Goal: Information Seeking & Learning: Check status

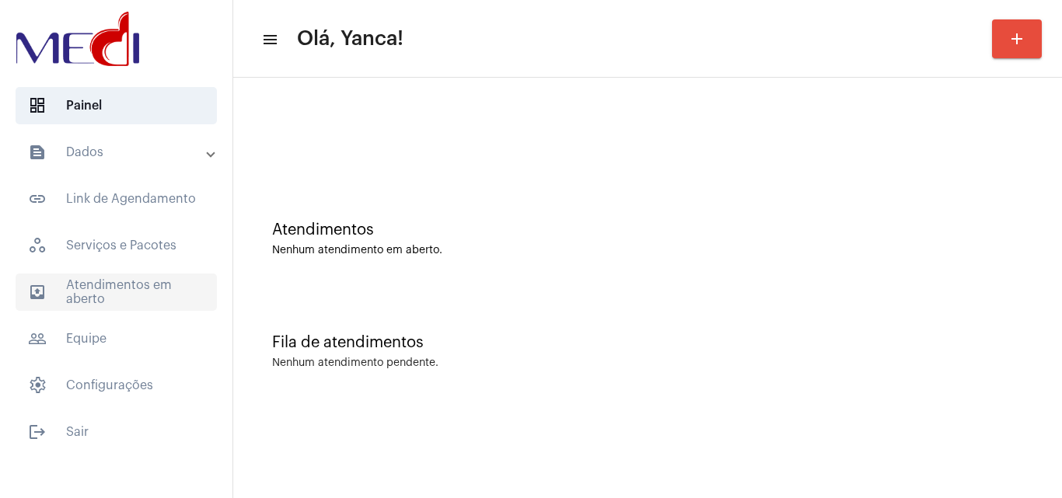
click at [152, 280] on span "outbox_outline Atendimentos em aberto" at bounding box center [116, 292] width 201 height 37
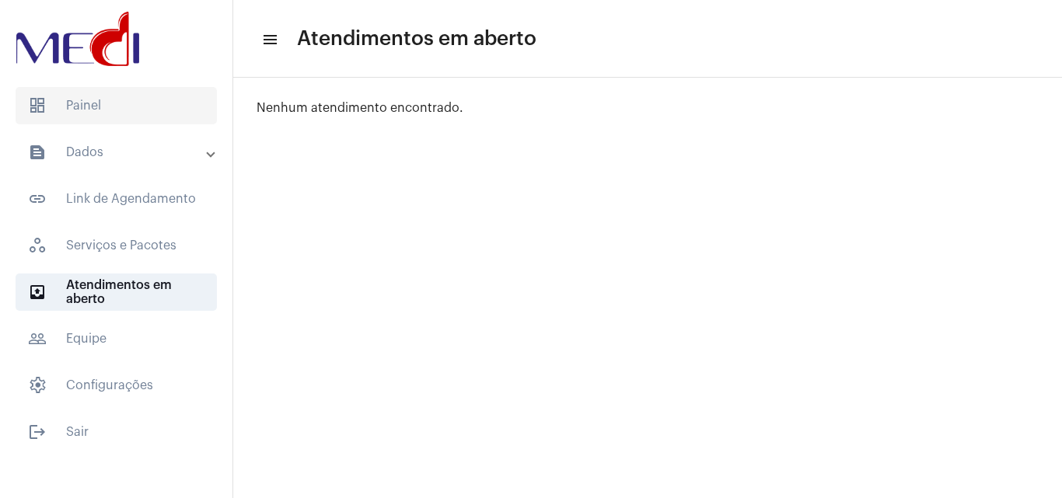
click at [176, 106] on span "dashboard Painel" at bounding box center [116, 105] width 201 height 37
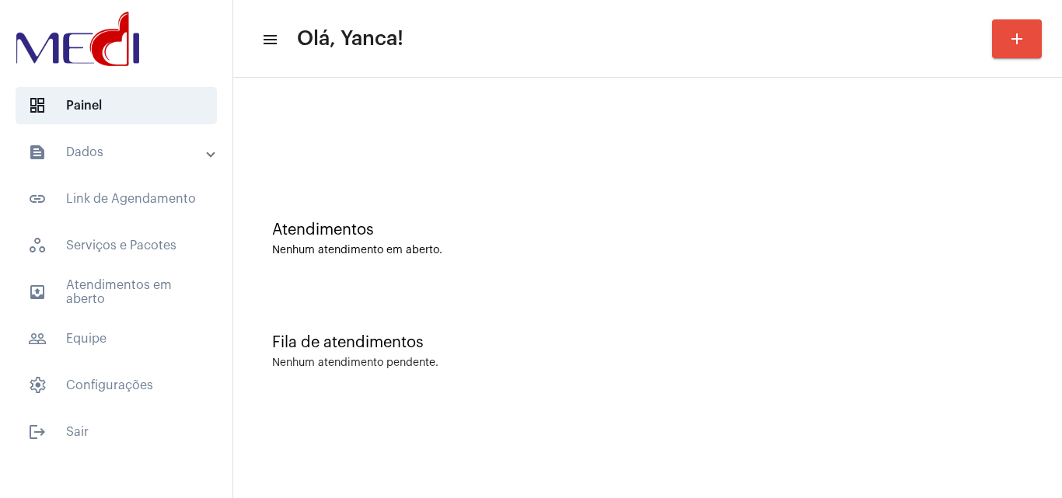
click at [162, 162] on mat-expansion-panel-header "text_snippet_outlined Dados" at bounding box center [120, 152] width 223 height 37
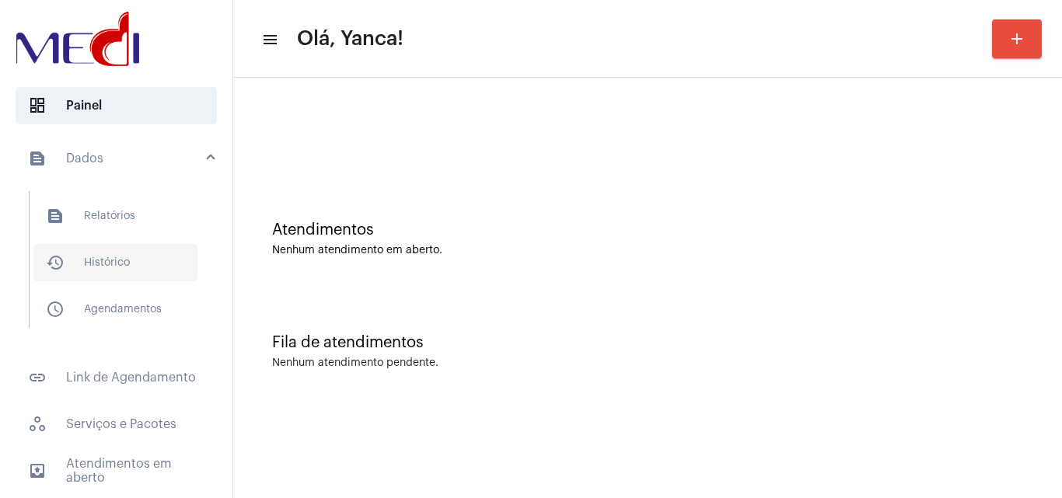
click at [104, 260] on span "history_outlined Histórico" at bounding box center [115, 262] width 164 height 37
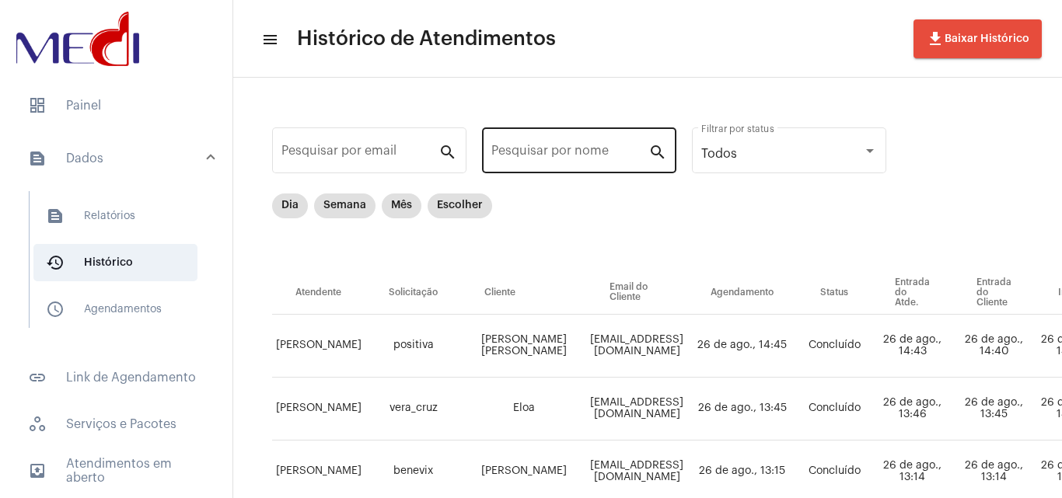
click at [595, 157] on input "Pesquisar por nome" at bounding box center [569, 154] width 157 height 14
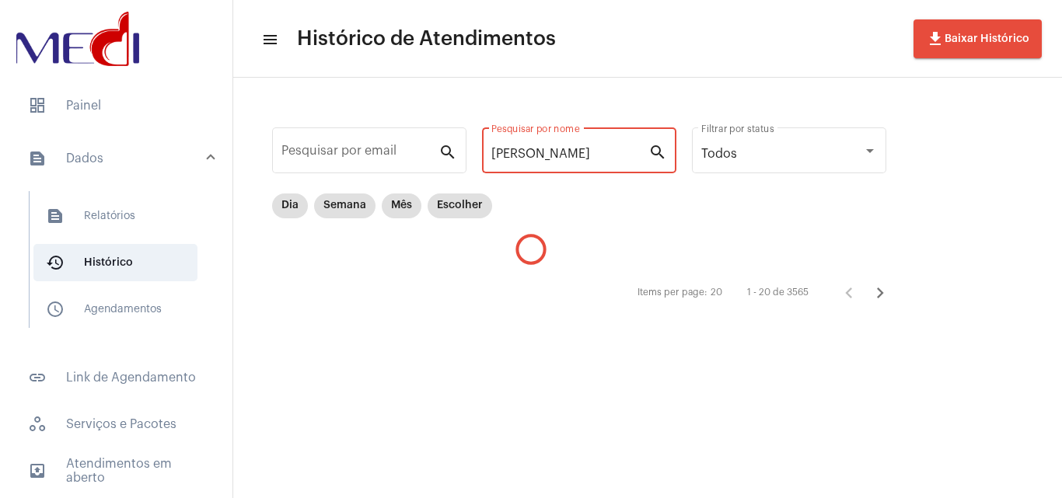
type input "Leonor"
click at [278, 201] on mat-chip "Dia" at bounding box center [290, 206] width 36 height 25
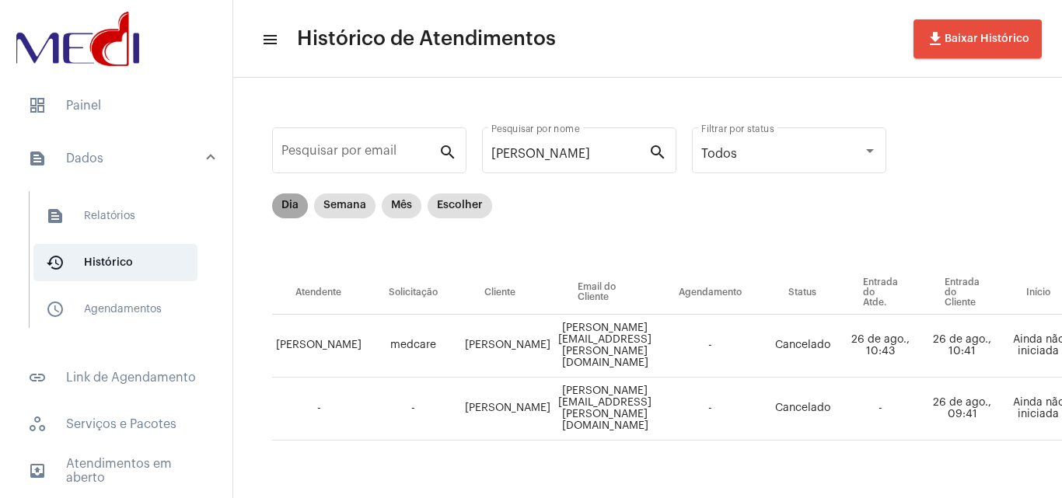
click at [285, 213] on mat-chip "Dia" at bounding box center [290, 206] width 36 height 25
drag, startPoint x: 522, startPoint y: 353, endPoint x: 459, endPoint y: 331, distance: 66.6
click at [459, 331] on tr "Karen Gonzaga medcare LEONOR SAMPAIO BRUST leonor.brust@gmail.com - Cancelado 2…" at bounding box center [903, 346] width 1263 height 63
copy tr "LEONOR SAMPAIO BRUST"
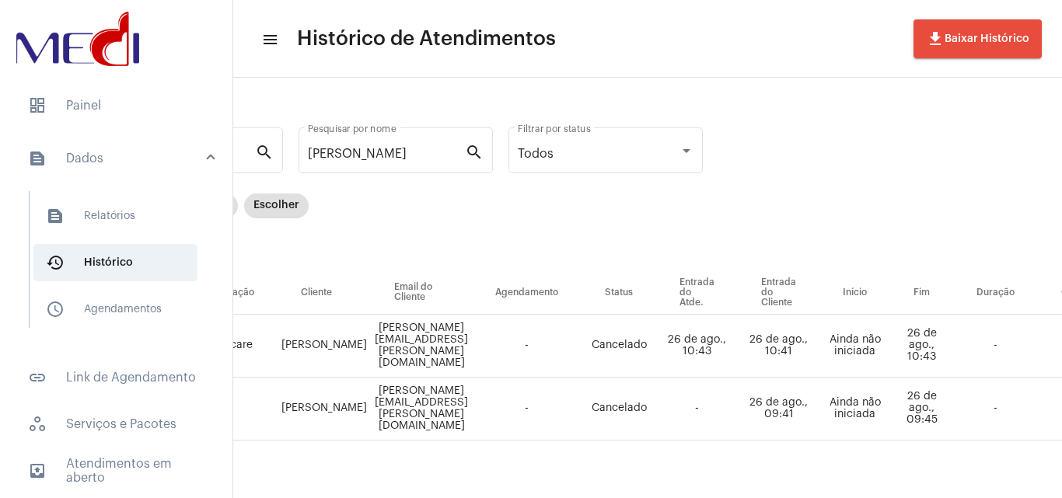
scroll to position [0, 182]
click at [347, 353] on td "LEONOR SAMPAIO BRUST" at bounding box center [325, 346] width 93 height 63
copy tr "LEONOR SAMPAIO BRUST"
click at [166, 109] on span "dashboard Painel" at bounding box center [116, 105] width 201 height 37
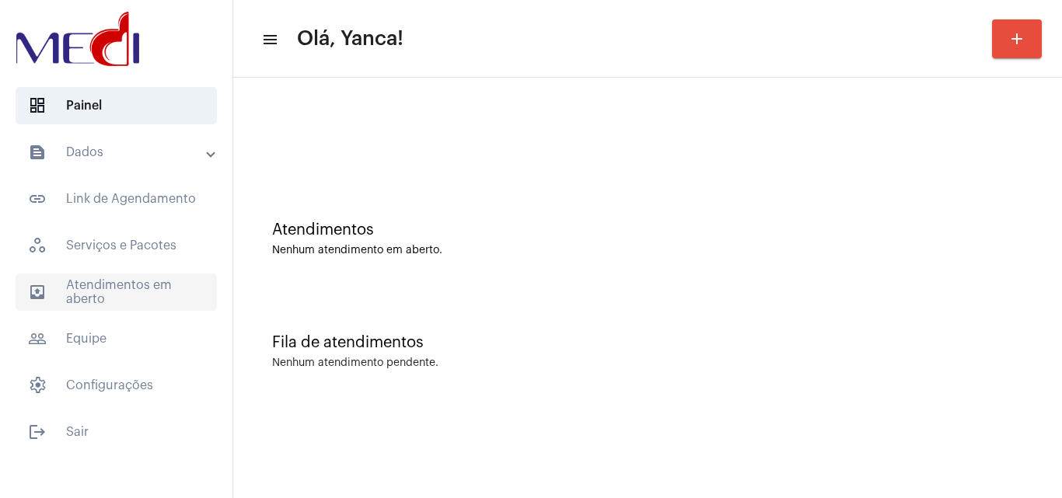
click at [110, 292] on span "outbox_outline Atendimentos em aberto" at bounding box center [116, 292] width 201 height 37
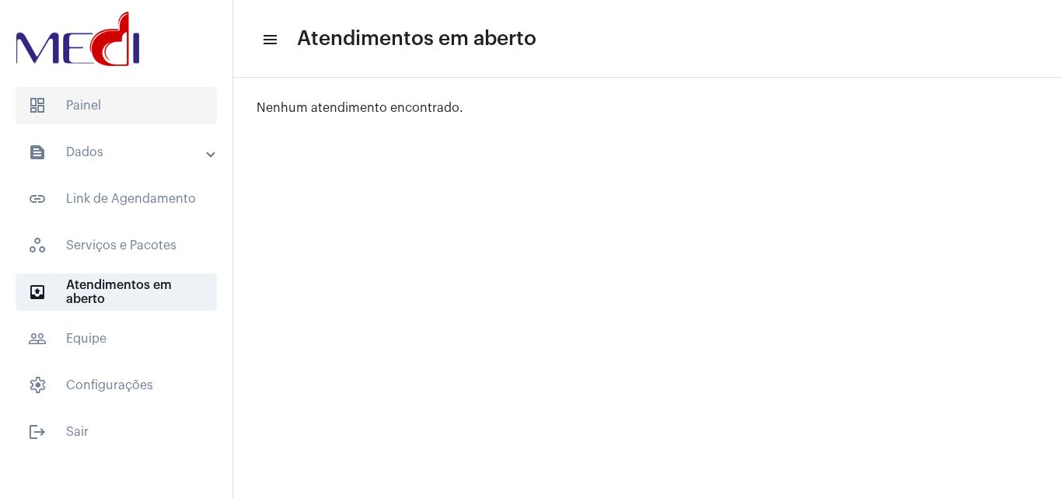
click at [68, 89] on span "dashboard Painel" at bounding box center [116, 105] width 201 height 37
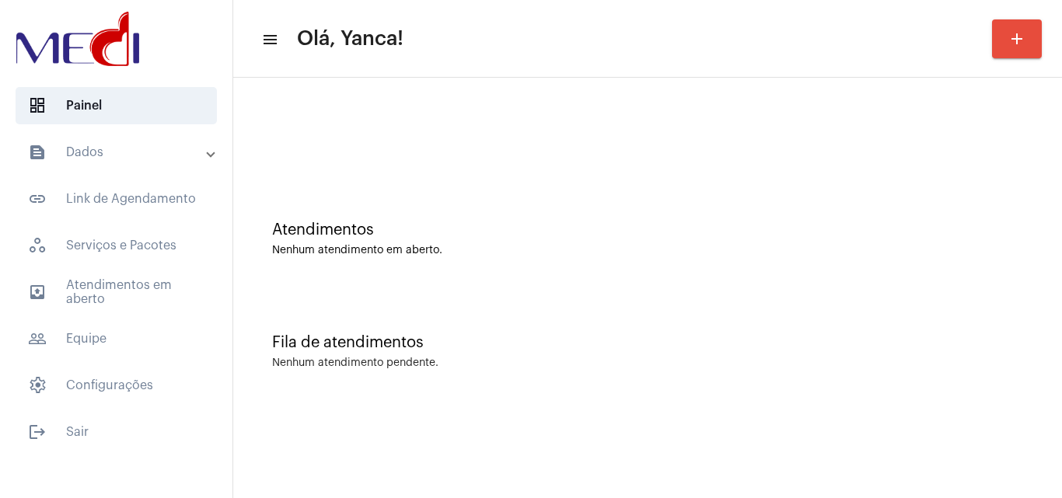
click at [114, 314] on mat-accordion "text_snippet_outlined Dados text_snippet_outlined Relatórios history_outlined H…" at bounding box center [116, 269] width 232 height 271
click at [124, 303] on span "outbox_outline Atendimentos em aberto" at bounding box center [116, 292] width 201 height 37
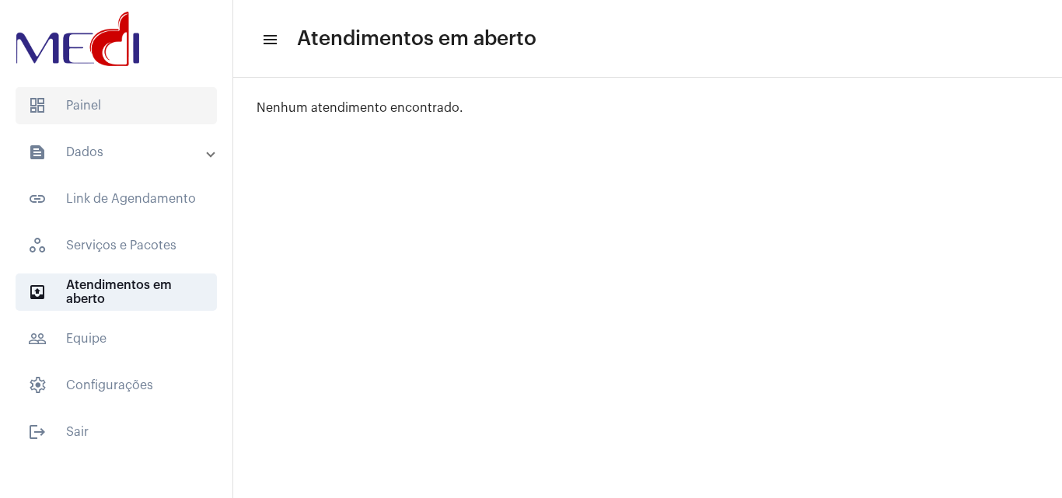
click at [115, 113] on span "dashboard Painel" at bounding box center [116, 105] width 201 height 37
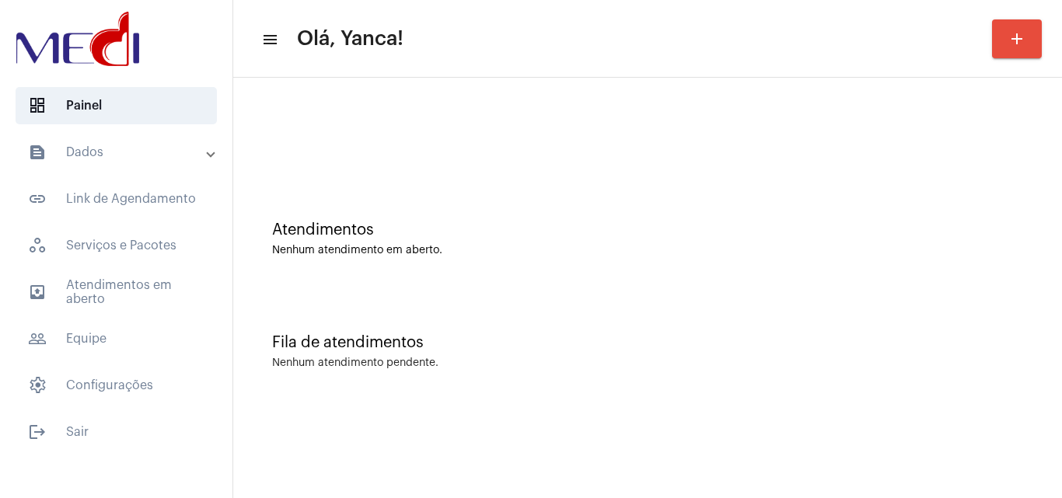
click at [608, 430] on mat-sidenav-content "menu Olá, Yanca! add Atendimentos Nenhum atendimento em aberto. Fila de atendim…" at bounding box center [647, 249] width 829 height 498
click at [102, 162] on mat-expansion-panel-header "text_snippet_outlined Dados" at bounding box center [120, 152] width 223 height 37
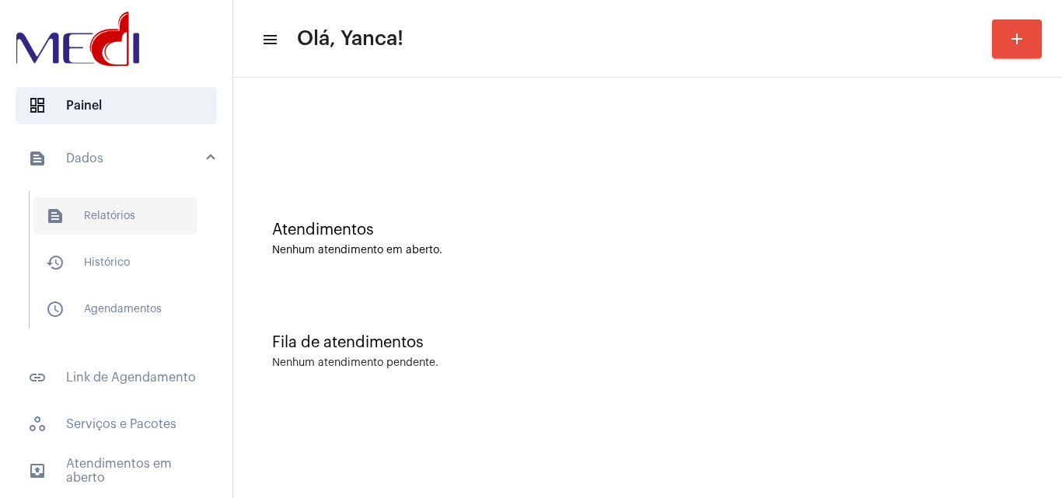
click at [127, 223] on span "text_snippet_outlined Relatórios" at bounding box center [115, 215] width 164 height 37
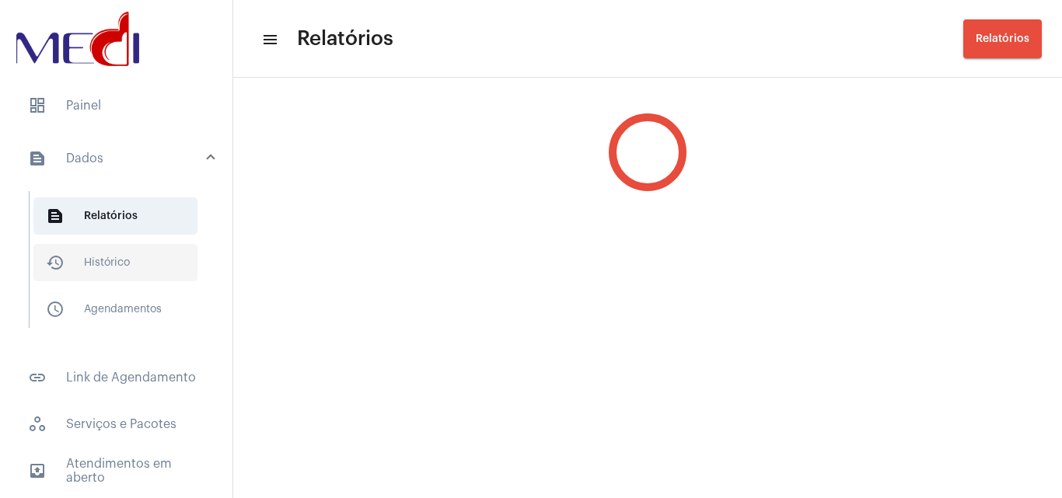
click at [124, 255] on span "history_outlined Histórico" at bounding box center [115, 262] width 164 height 37
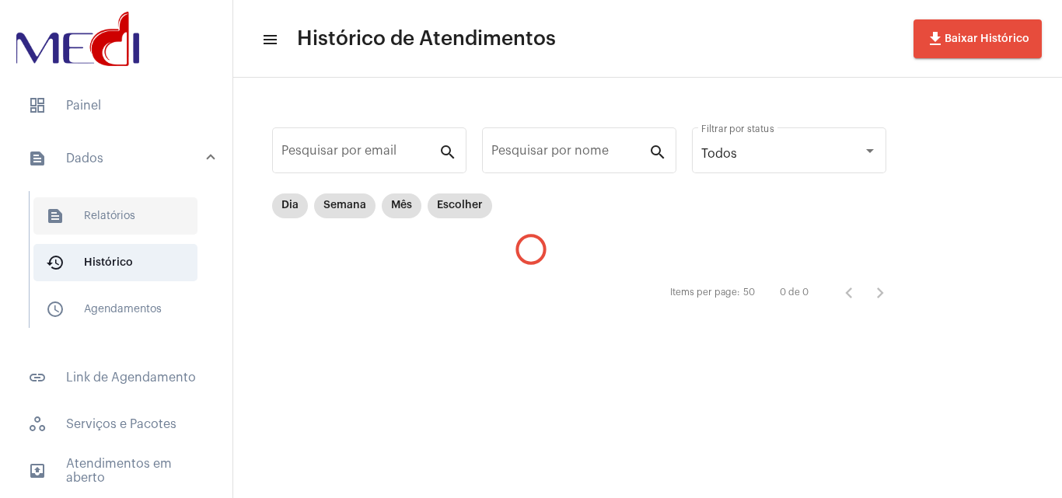
click at [140, 217] on span "text_snippet_outlined Relatórios" at bounding box center [115, 215] width 164 height 37
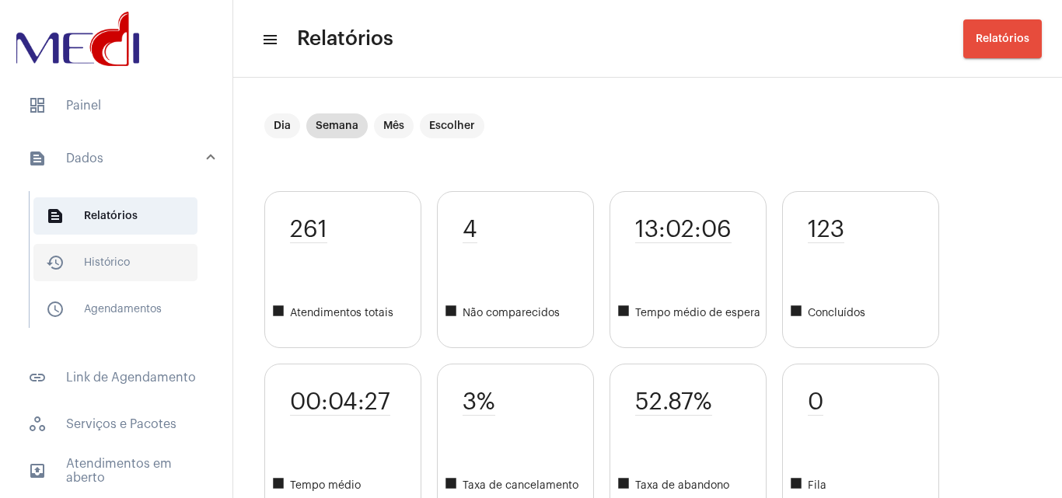
click at [139, 256] on span "history_outlined Histórico" at bounding box center [115, 262] width 164 height 37
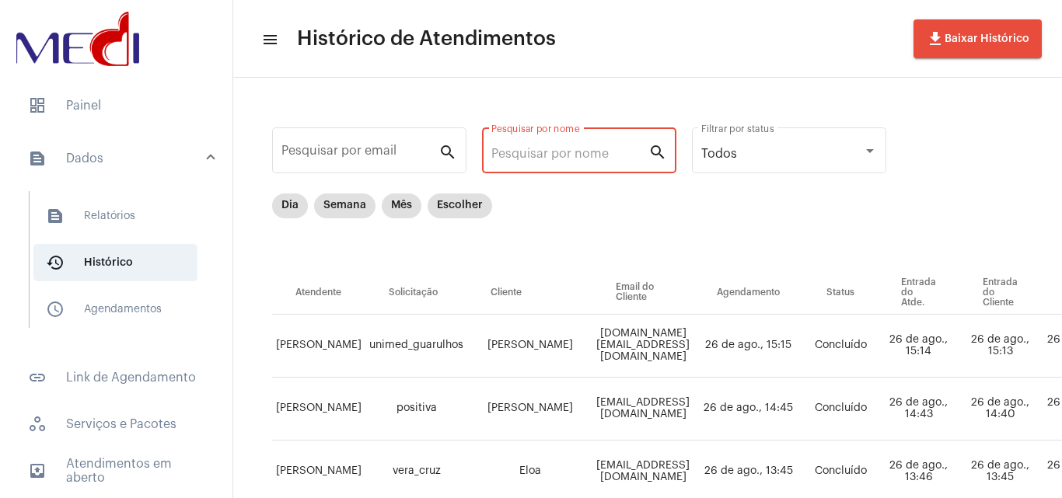
click at [564, 147] on input "Pesquisar por nome" at bounding box center [569, 154] width 157 height 14
paste input "18600000005577"
type input "18600000005577"
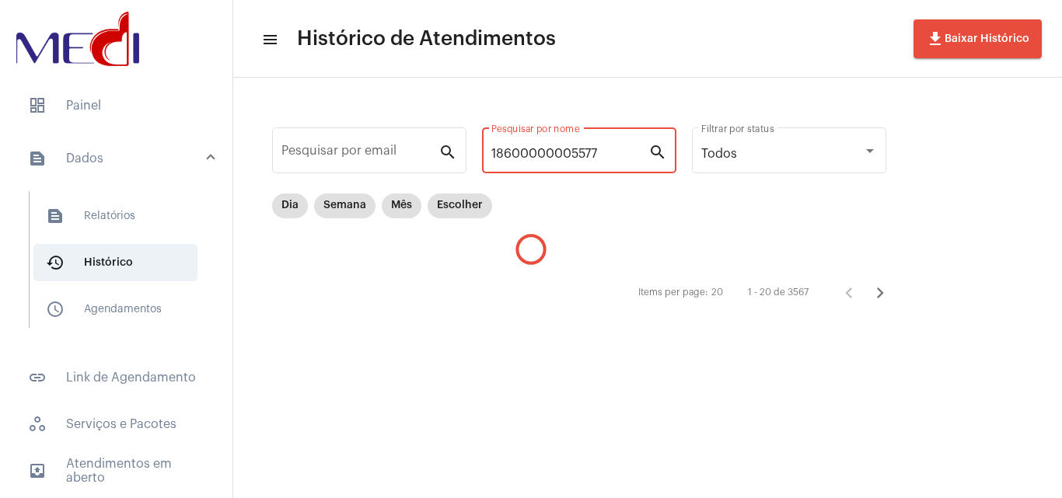
drag, startPoint x: 620, startPoint y: 152, endPoint x: 106, endPoint y: 136, distance: 514.1
click at [106, 136] on mat-sidenav-container "dashboard Painel text_snippet_outlined Dados text_snippet_outlined Relatórios h…" at bounding box center [531, 249] width 1062 height 498
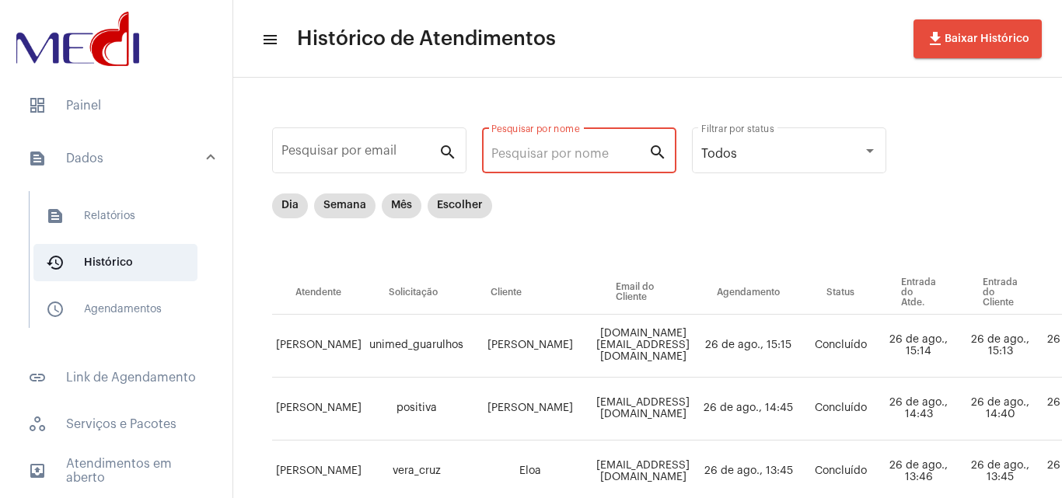
click at [565, 152] on input "Pesquisar por nome" at bounding box center [569, 154] width 157 height 14
paste input "[PERSON_NAME]"
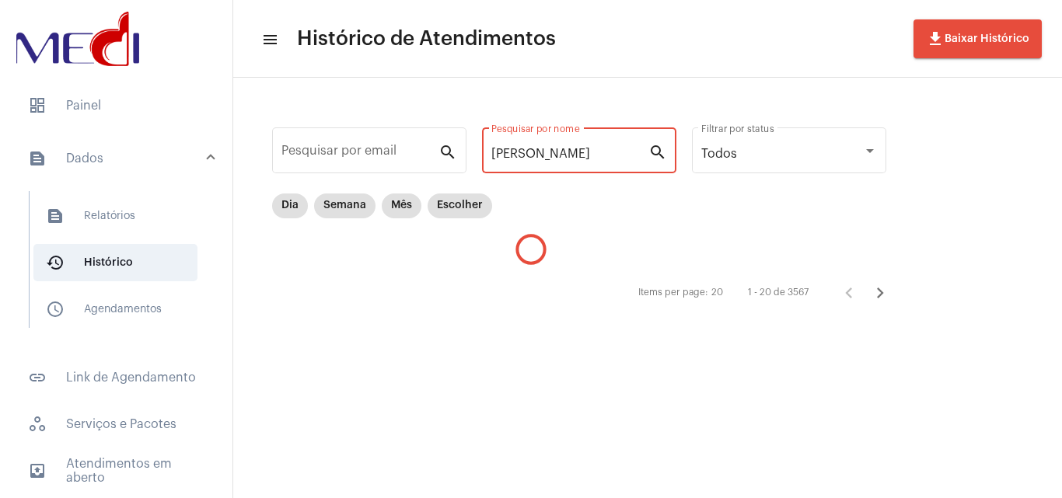
drag, startPoint x: 606, startPoint y: 151, endPoint x: 533, endPoint y: 152, distance: 73.1
click at [533, 151] on input "[PERSON_NAME]" at bounding box center [569, 154] width 157 height 14
drag, startPoint x: 535, startPoint y: 153, endPoint x: 620, endPoint y: 158, distance: 84.9
click at [620, 158] on input "[PERSON_NAME]" at bounding box center [569, 154] width 157 height 14
type input "D"
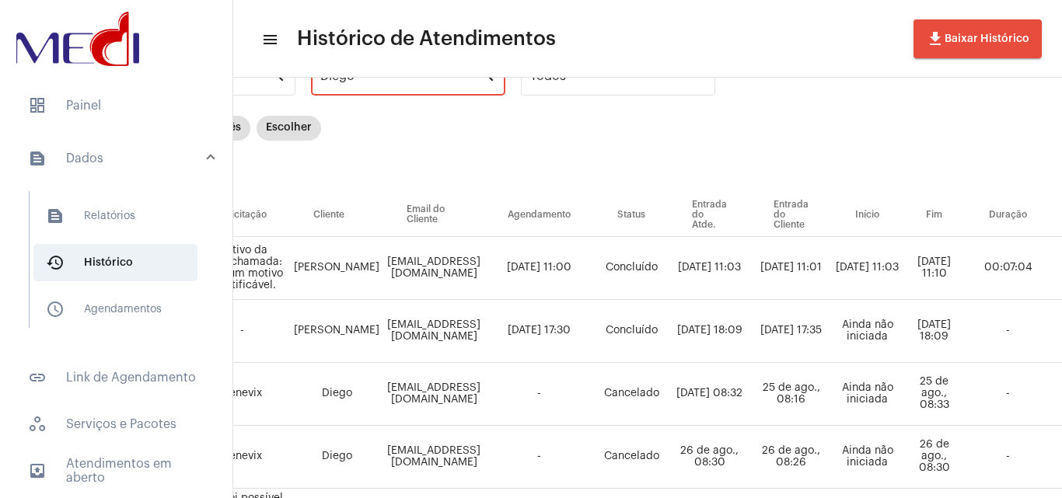
scroll to position [78, 160]
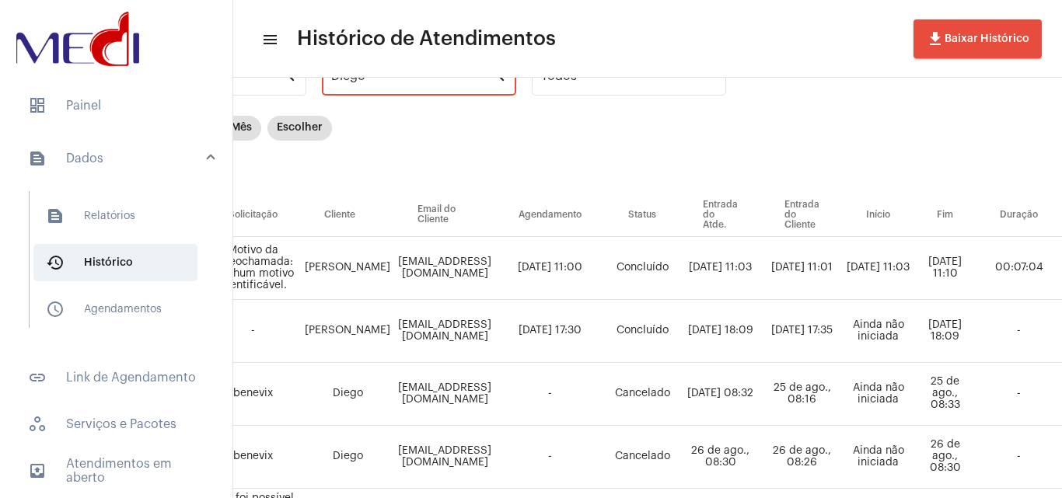
type input "Diego"
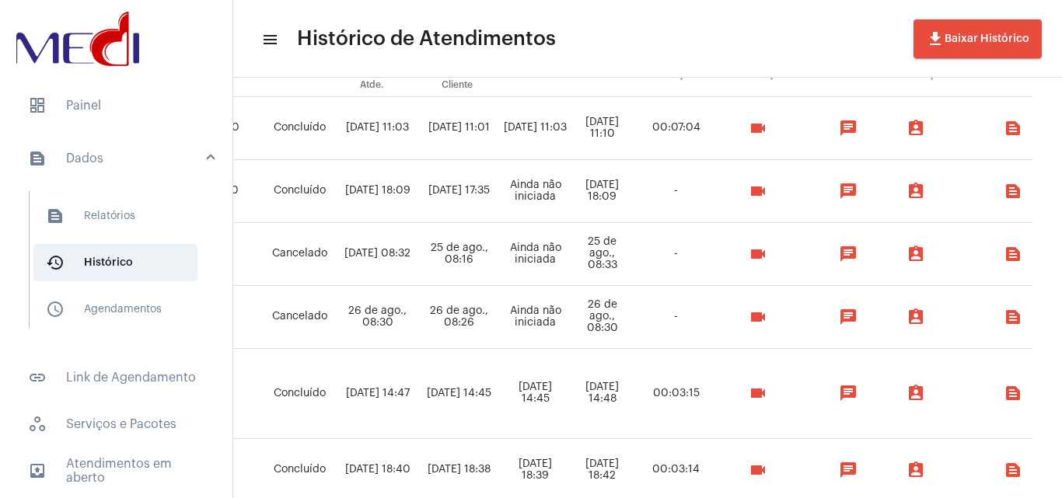
scroll to position [218, 505]
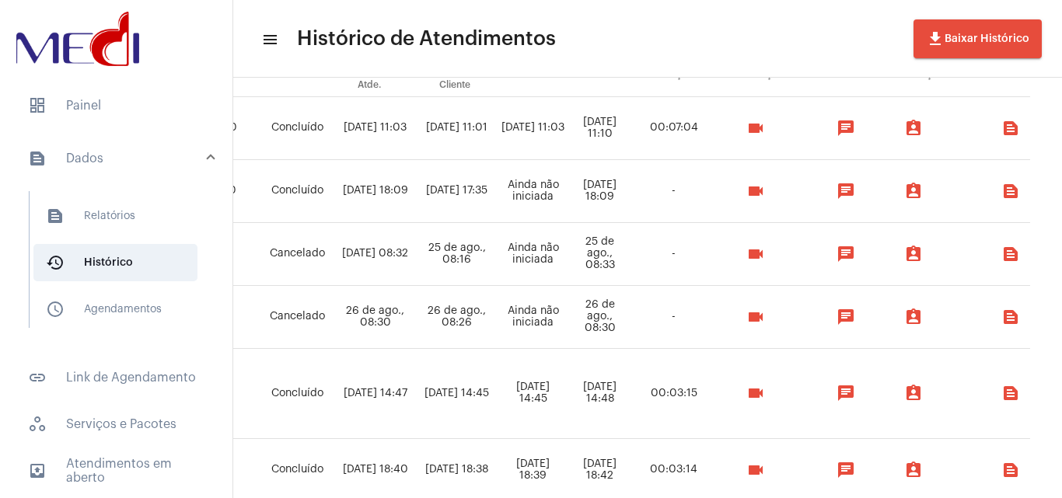
click at [120, 128] on mat-list "dashboard Painel text_snippet_outlined Dados text_snippet_outlined Relatórios h…" at bounding box center [116, 355] width 232 height 549
drag, startPoint x: 137, startPoint y: 106, endPoint x: 144, endPoint y: 112, distance: 9.4
click at [138, 106] on span "dashboard Painel" at bounding box center [116, 105] width 201 height 37
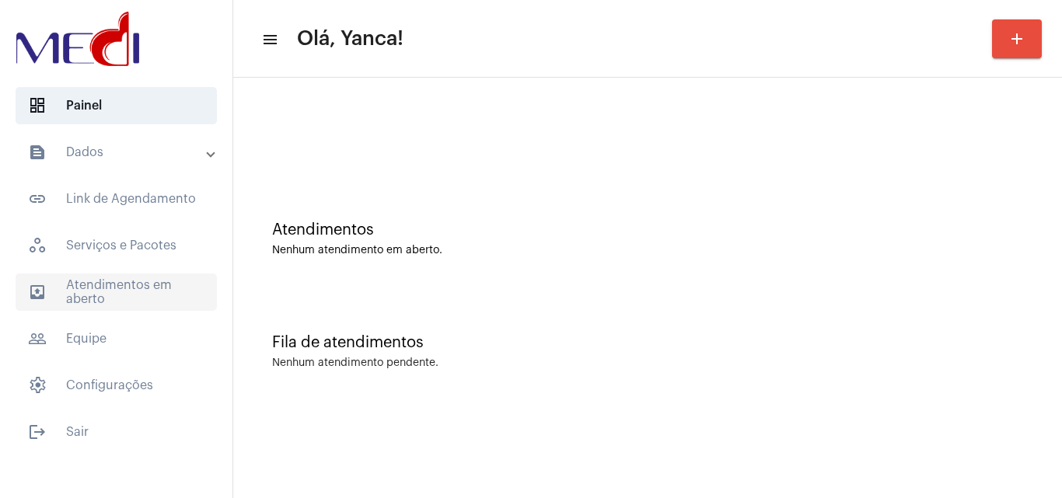
click at [162, 288] on span "outbox_outline Atendimentos em aberto" at bounding box center [116, 292] width 201 height 37
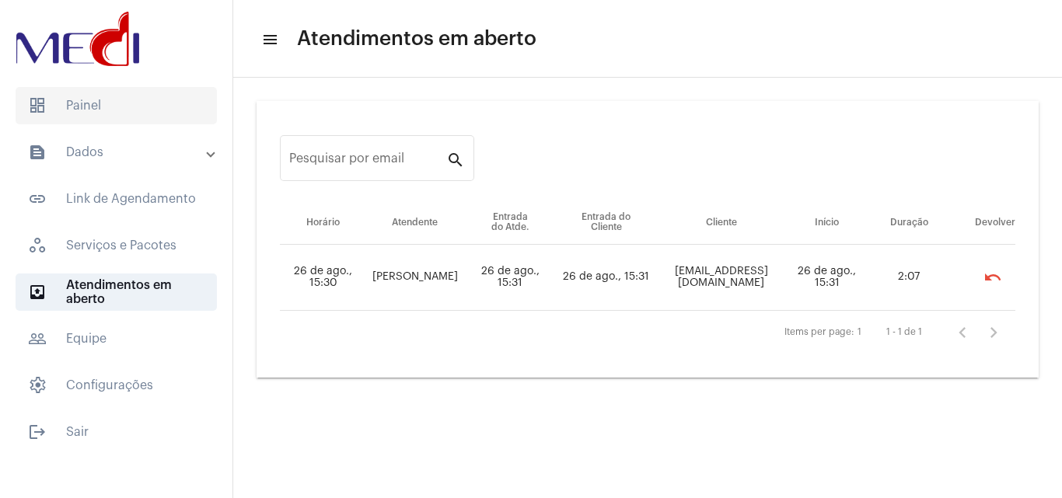
click at [110, 111] on span "dashboard Painel" at bounding box center [116, 105] width 201 height 37
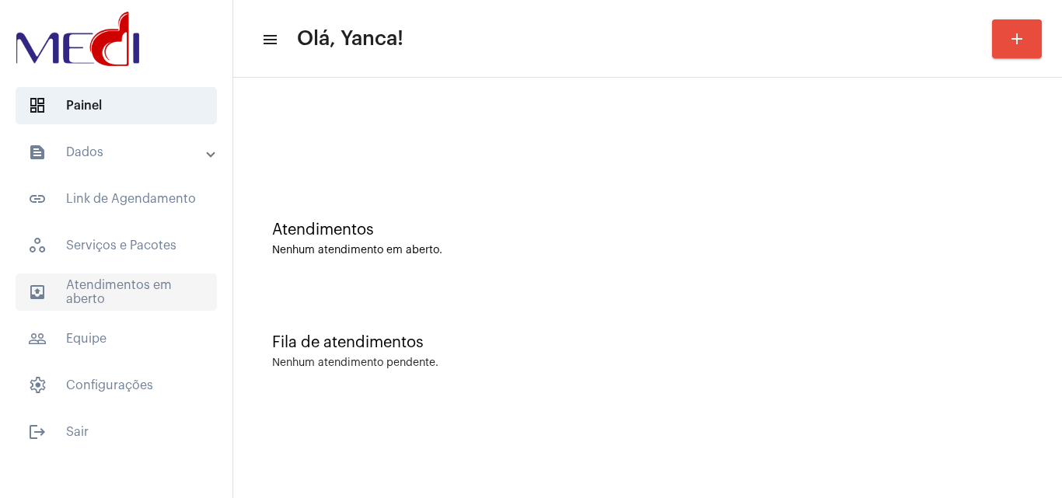
click at [141, 299] on span "outbox_outline Atendimentos em aberto" at bounding box center [116, 292] width 201 height 37
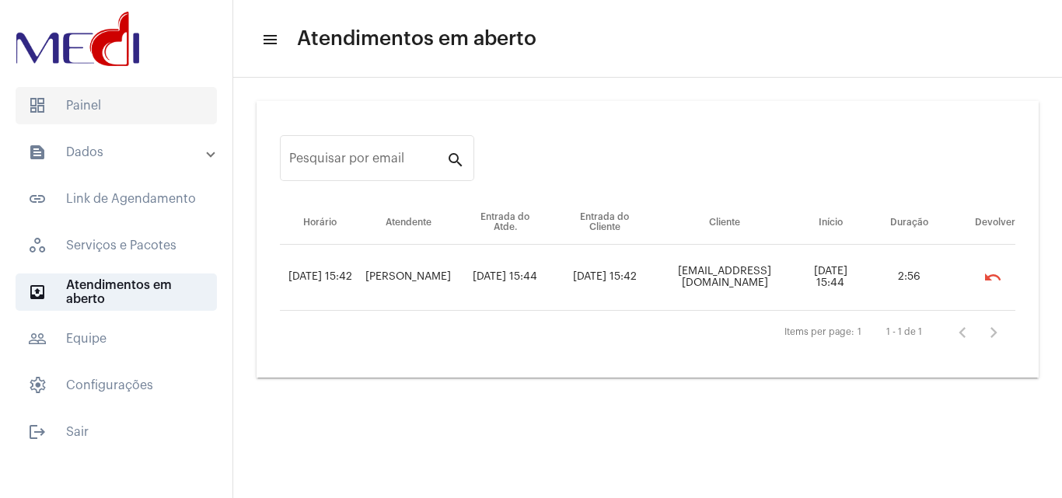
click at [101, 117] on span "dashboard Painel" at bounding box center [116, 105] width 201 height 37
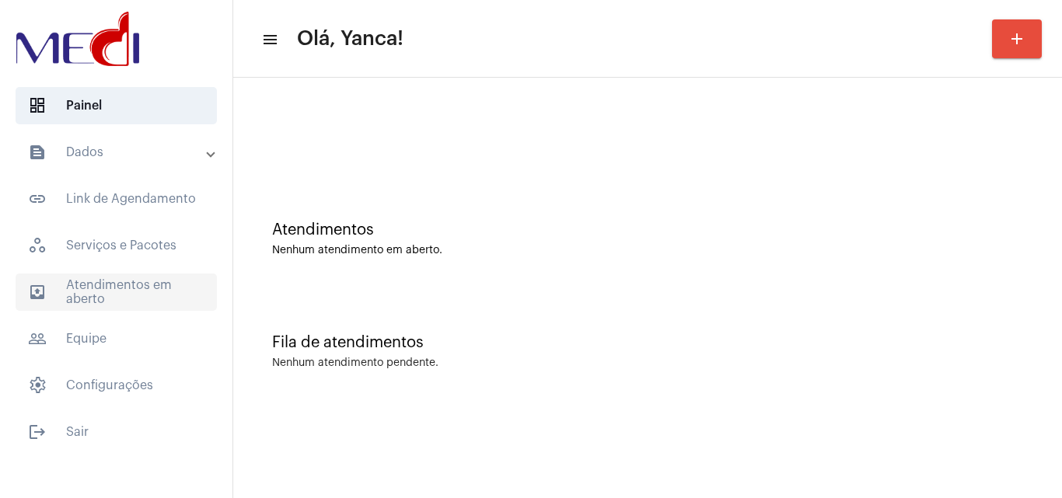
click at [131, 288] on span "outbox_outline Atendimentos em aberto" at bounding box center [116, 292] width 201 height 37
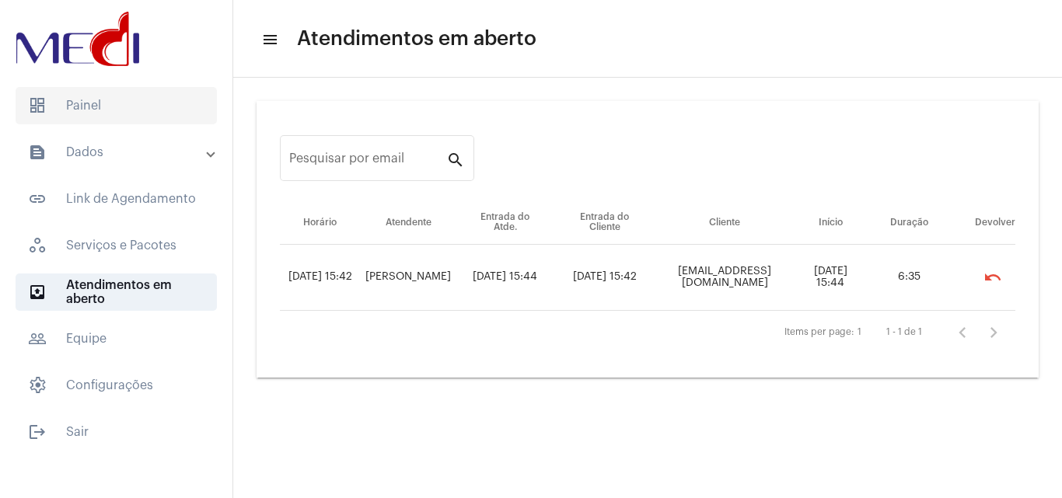
click at [193, 121] on span "dashboard Painel" at bounding box center [116, 105] width 201 height 37
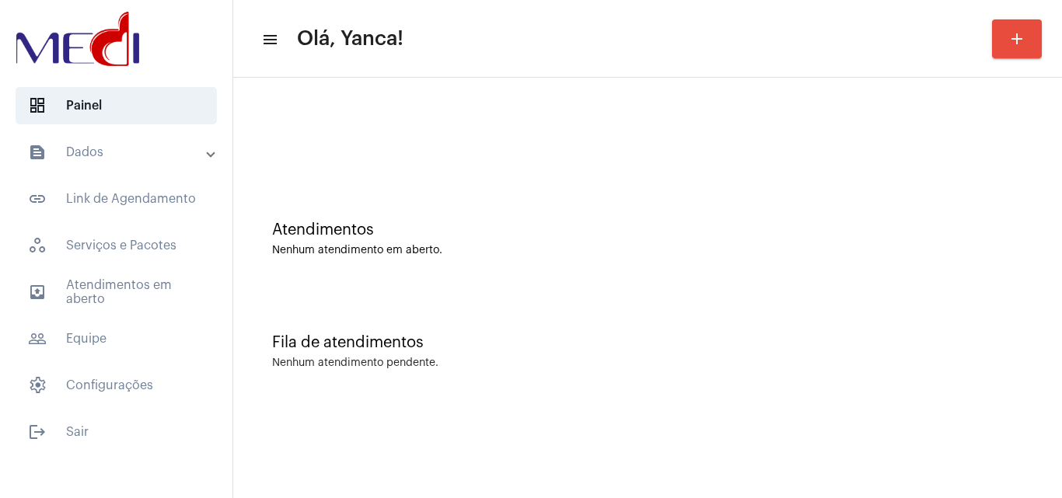
click at [210, 273] on mat-accordion "text_snippet_outlined Dados text_snippet_outlined Relatórios history_outlined H…" at bounding box center [116, 269] width 232 height 271
click at [207, 278] on span "outbox_outline Atendimentos em aberto" at bounding box center [116, 292] width 201 height 37
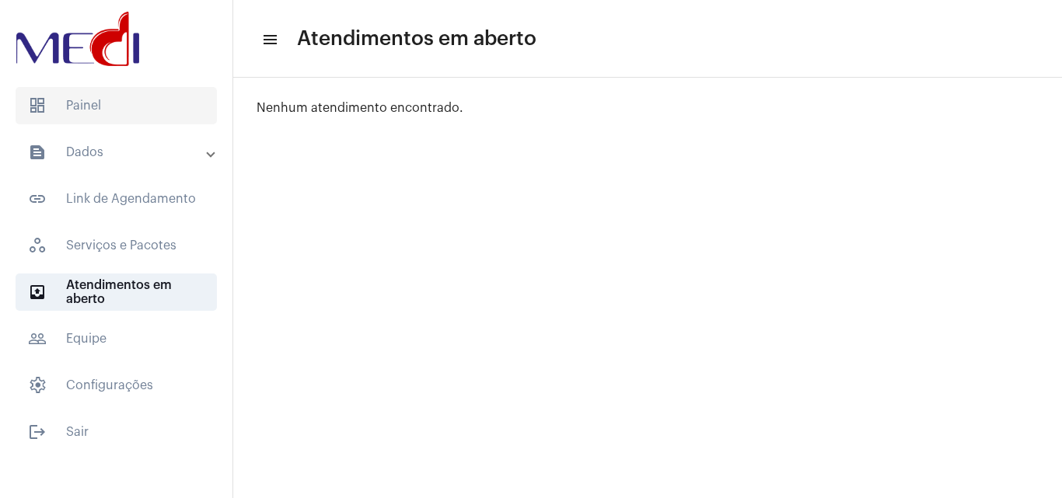
click at [173, 116] on span "dashboard Painel" at bounding box center [116, 105] width 201 height 37
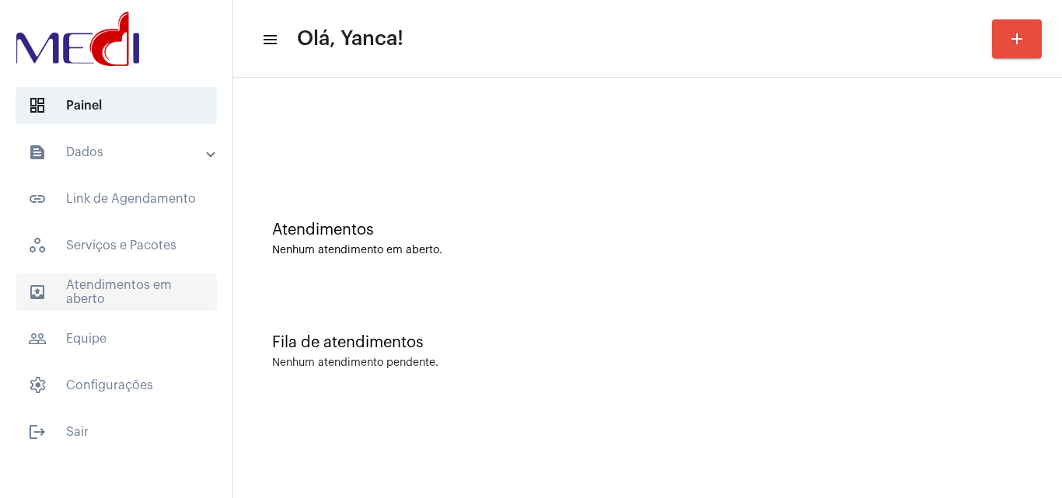
click at [42, 274] on span "outbox_outline Atendimentos em aberto" at bounding box center [116, 292] width 201 height 37
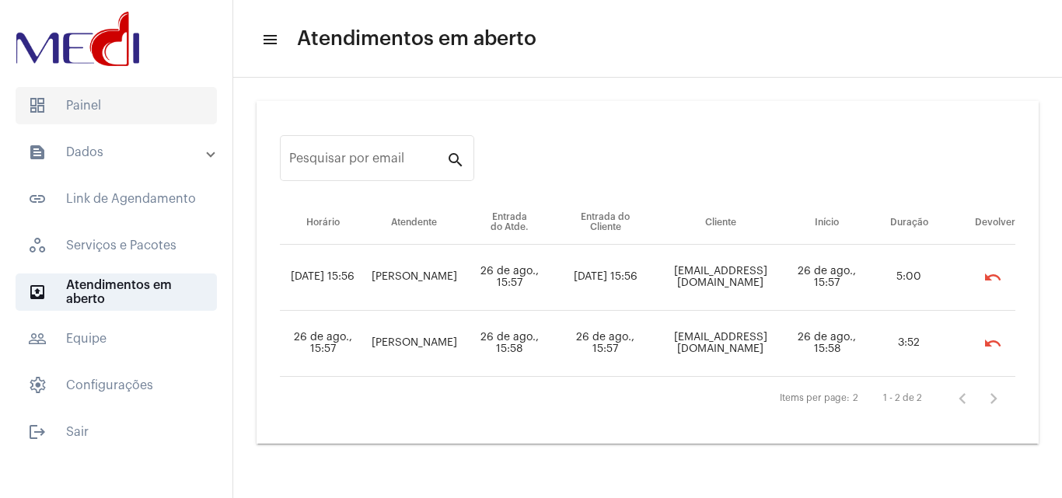
click at [114, 111] on span "dashboard Painel" at bounding box center [116, 105] width 201 height 37
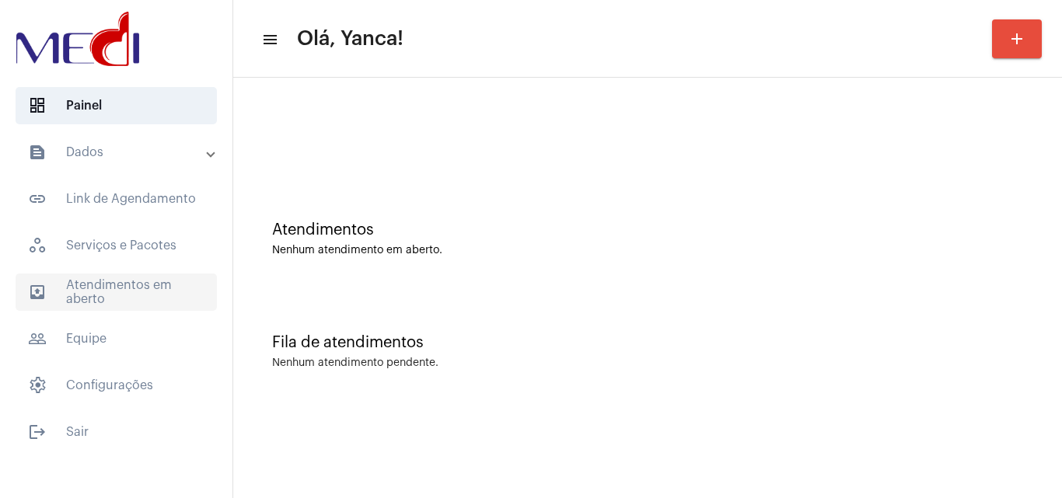
click at [121, 288] on span "outbox_outline Atendimentos em aberto" at bounding box center [116, 292] width 201 height 37
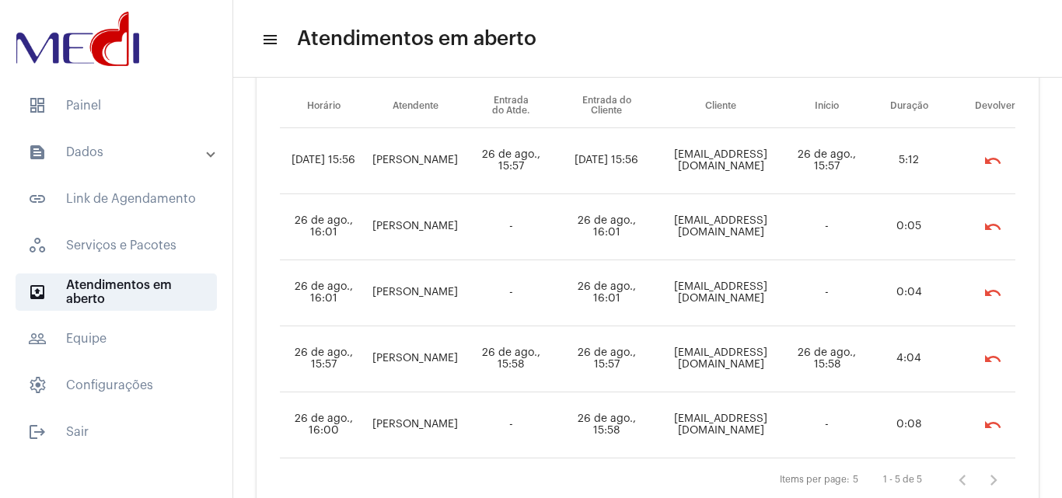
scroll to position [89, 0]
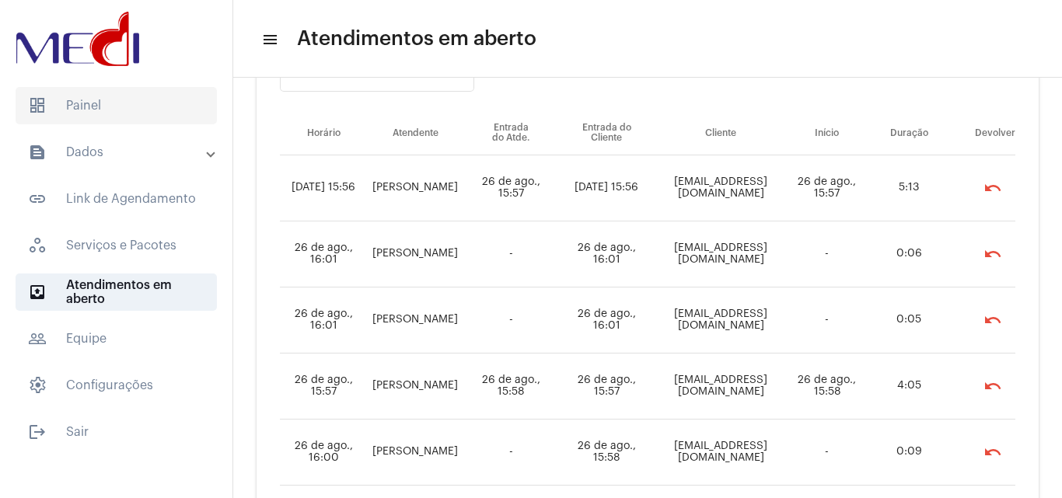
drag, startPoint x: 99, startPoint y: 89, endPoint x: 112, endPoint y: 90, distance: 13.3
click at [99, 89] on span "dashboard Painel" at bounding box center [116, 105] width 201 height 37
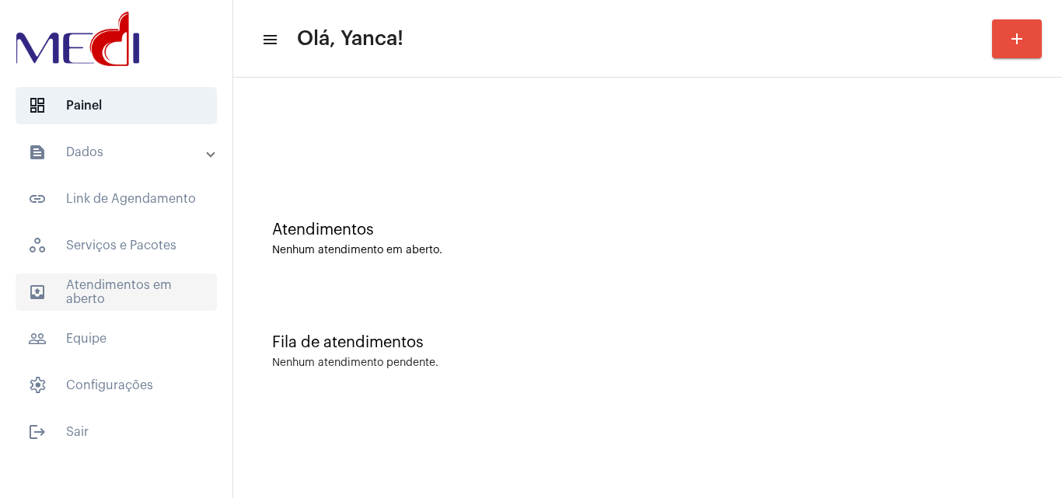
click at [147, 295] on span "outbox_outline Atendimentos em aberto" at bounding box center [116, 292] width 201 height 37
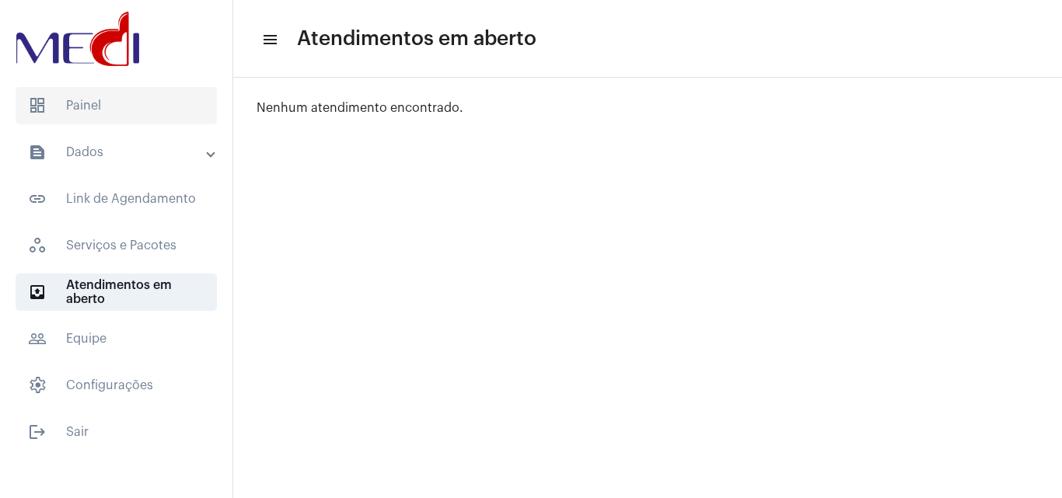
click at [90, 106] on span "dashboard Painel" at bounding box center [116, 105] width 201 height 37
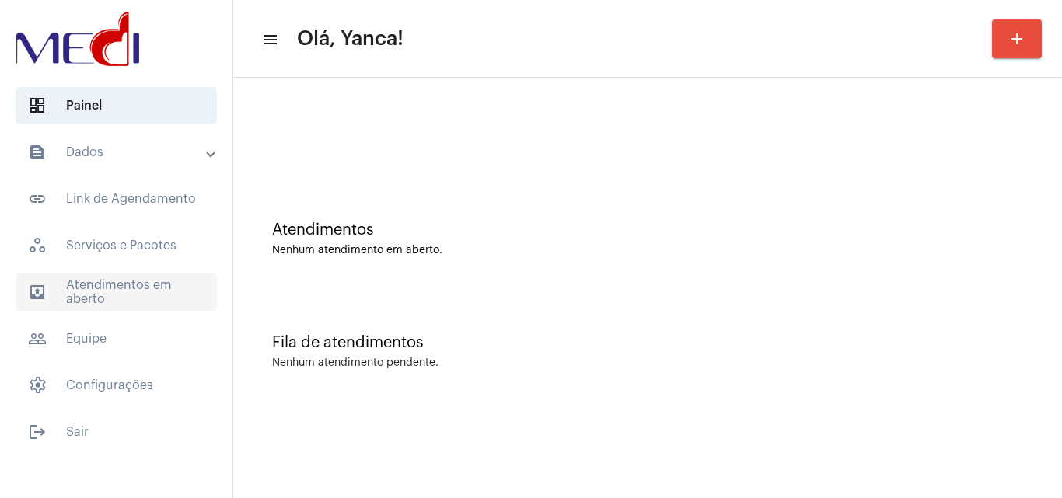
click at [166, 302] on span "outbox_outline Atendimentos em aberto" at bounding box center [116, 292] width 201 height 37
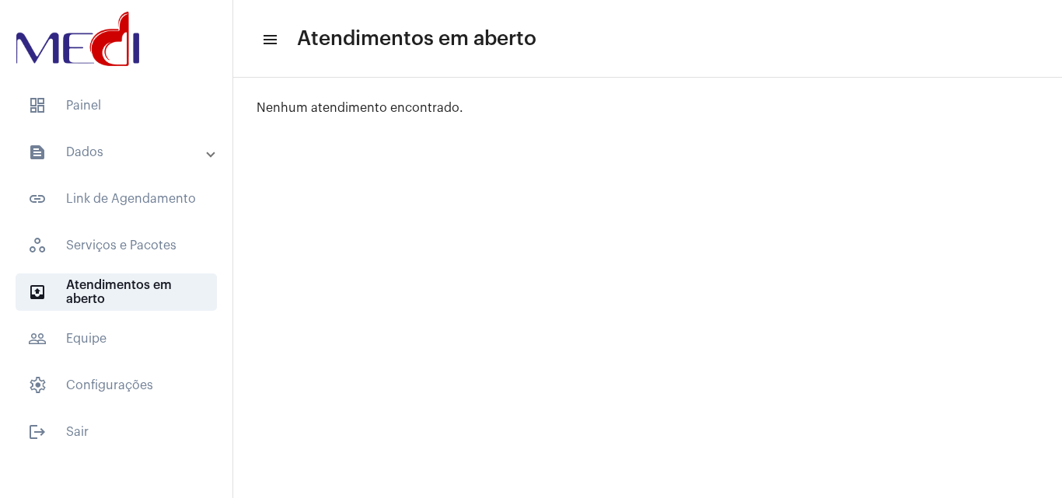
click at [159, 136] on mat-expansion-panel-header "text_snippet_outlined Dados" at bounding box center [120, 152] width 223 height 37
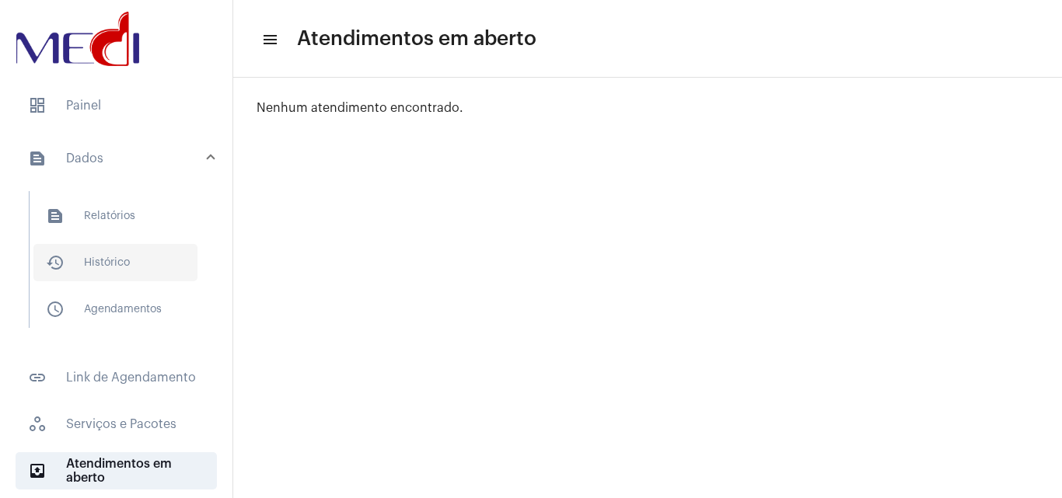
click at [136, 264] on span "history_outlined Histórico" at bounding box center [115, 262] width 164 height 37
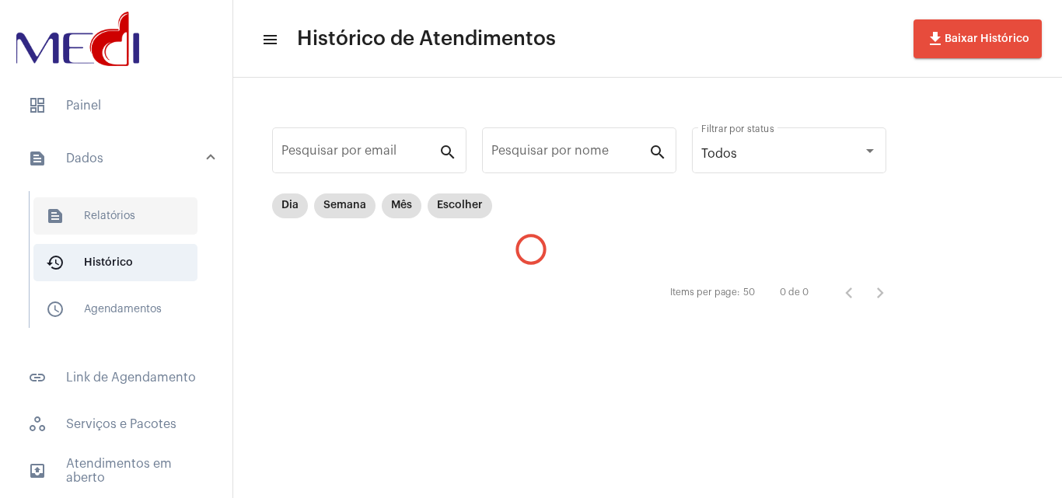
click at [136, 217] on span "text_snippet_outlined Relatórios" at bounding box center [115, 215] width 164 height 37
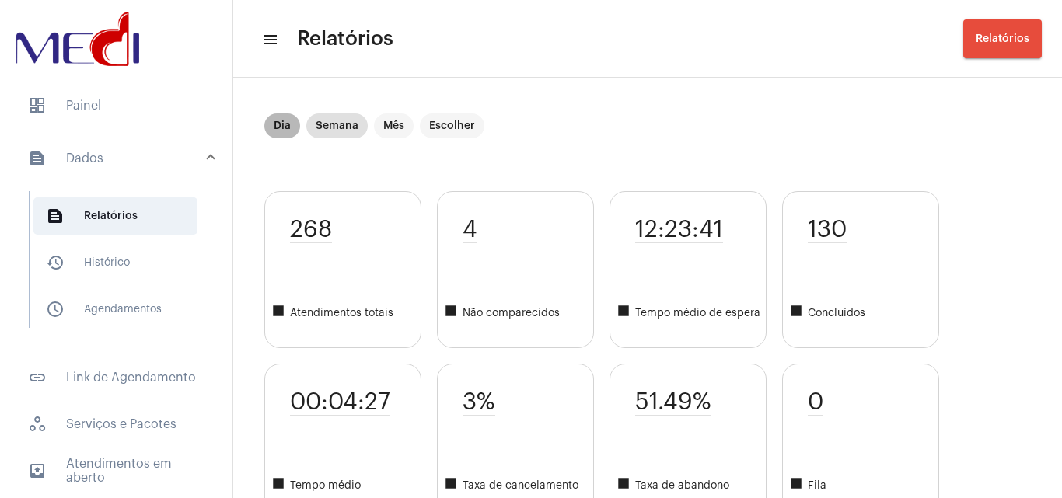
click at [280, 117] on mat-chip "Dia" at bounding box center [282, 125] width 36 height 25
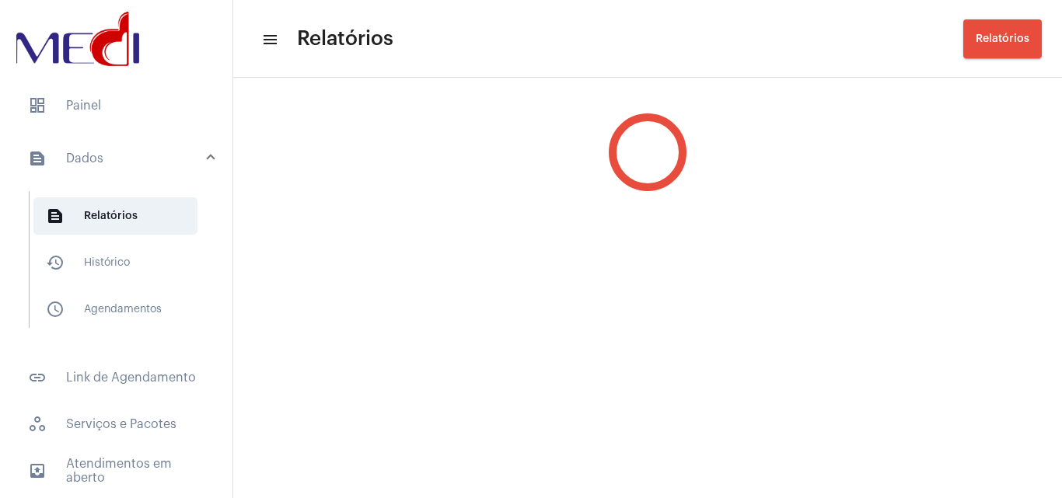
click at [282, 123] on div at bounding box center [647, 152] width 829 height 140
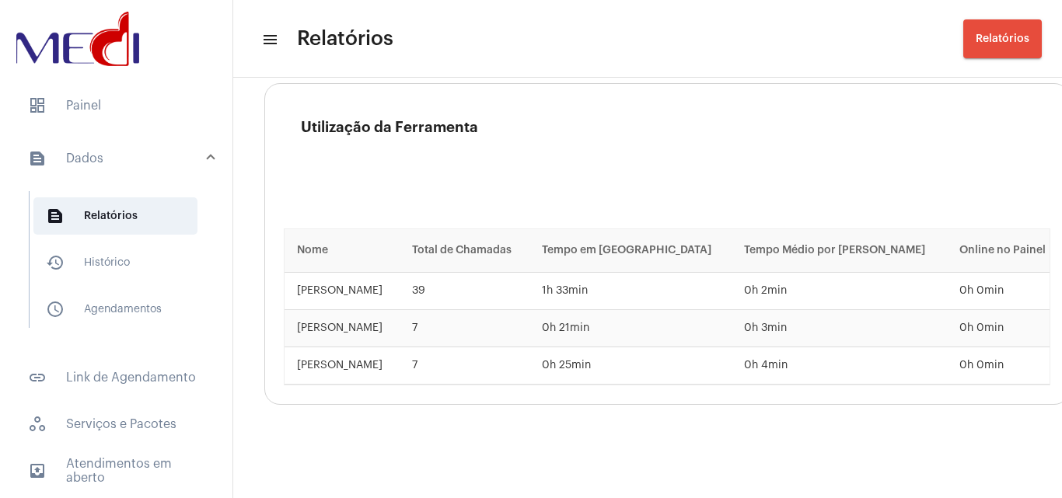
scroll to position [2362, 0]
click at [124, 255] on span "history_outlined Histórico" at bounding box center [115, 262] width 164 height 37
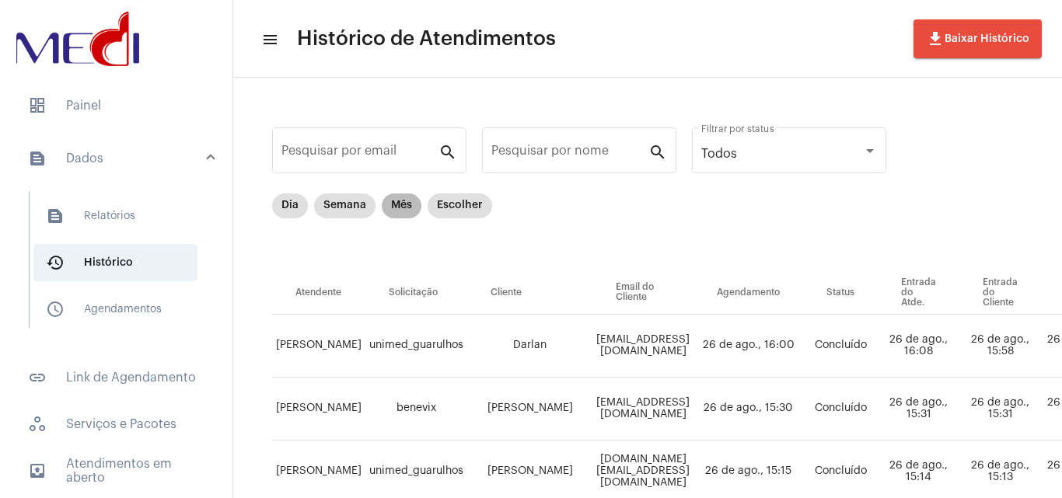
click at [408, 215] on mat-chip "Mês" at bounding box center [402, 206] width 40 height 25
click at [457, 208] on mat-chip "Escolher" at bounding box center [460, 206] width 65 height 25
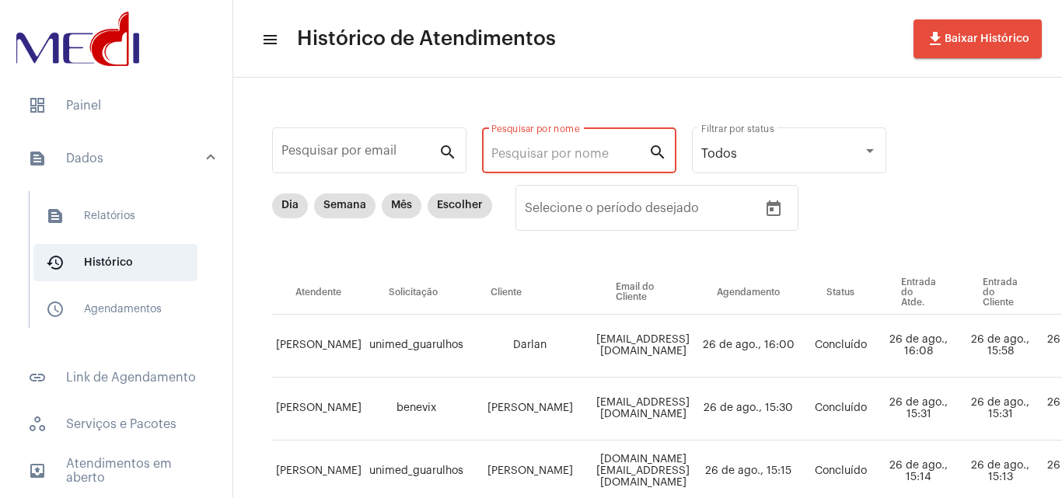
click at [590, 159] on input "Pesquisar por nome" at bounding box center [569, 154] width 157 height 14
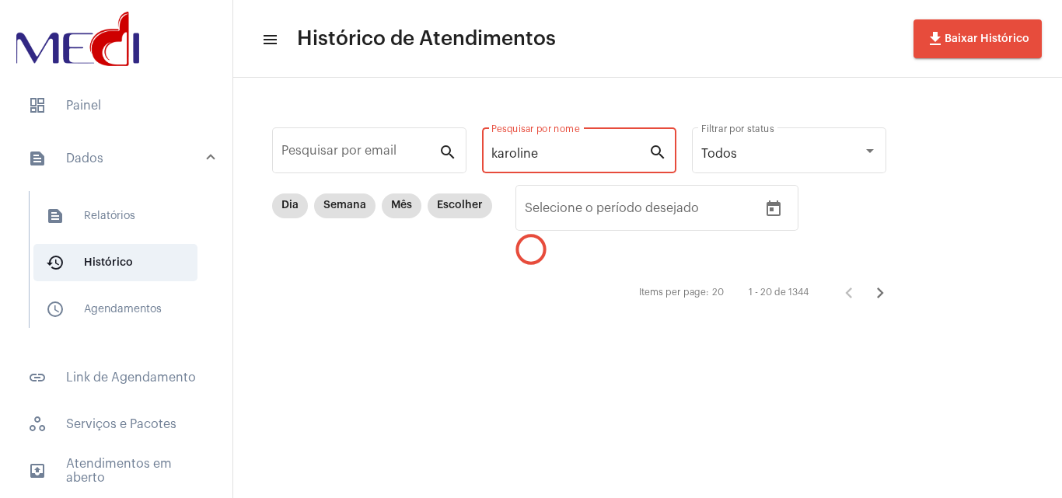
click at [547, 146] on div "[PERSON_NAME] por nome" at bounding box center [569, 148] width 157 height 49
type input "[PERSON_NAME]"
drag, startPoint x: 604, startPoint y: 150, endPoint x: 180, endPoint y: 121, distance: 424.6
click at [23, 105] on mat-sidenav-container "dashboard Painel text_snippet_outlined Dados text_snippet_outlined Relatórios h…" at bounding box center [531, 249] width 1062 height 498
click at [464, 207] on mat-chip "Escolher" at bounding box center [460, 206] width 65 height 25
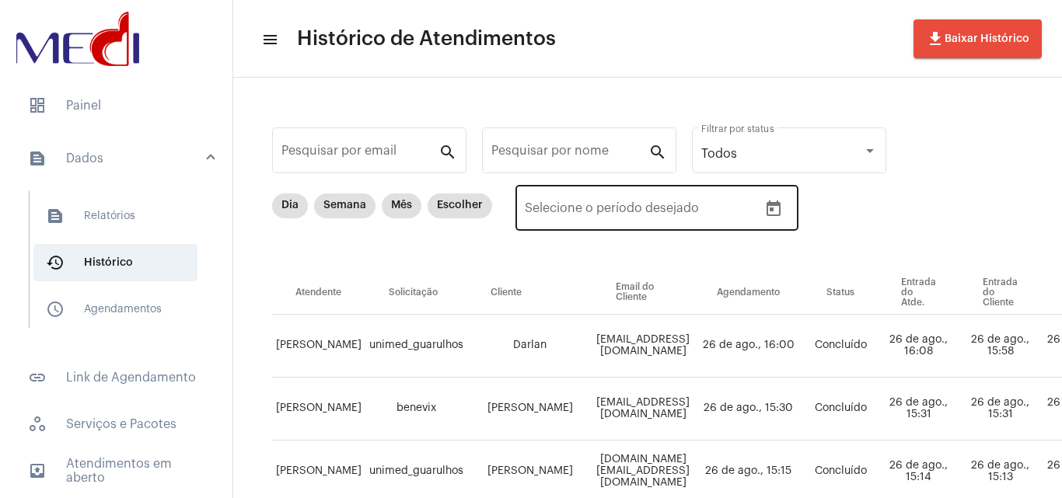
click at [766, 206] on icon "Open calendar" at bounding box center [773, 209] width 19 height 19
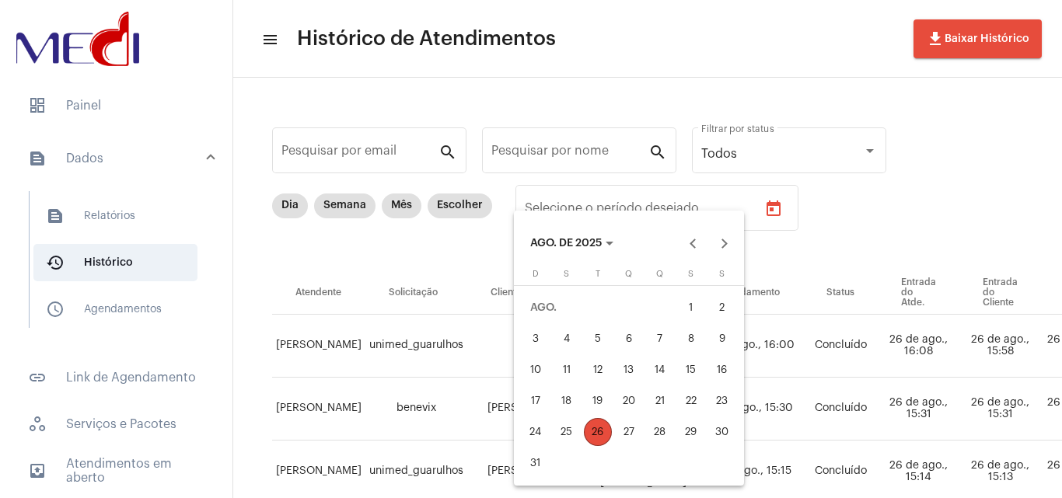
click at [696, 302] on div "1" at bounding box center [691, 308] width 28 height 28
type input "[DATE]"
click at [606, 435] on div "26" at bounding box center [598, 432] width 28 height 28
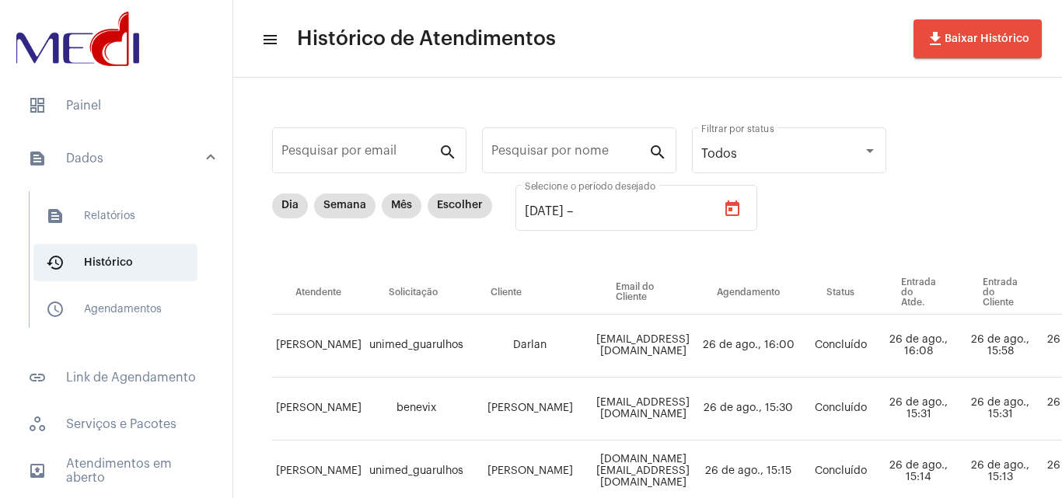
type input "[DATE]"
click at [555, 159] on input "Pesquisar por nome" at bounding box center [569, 154] width 157 height 14
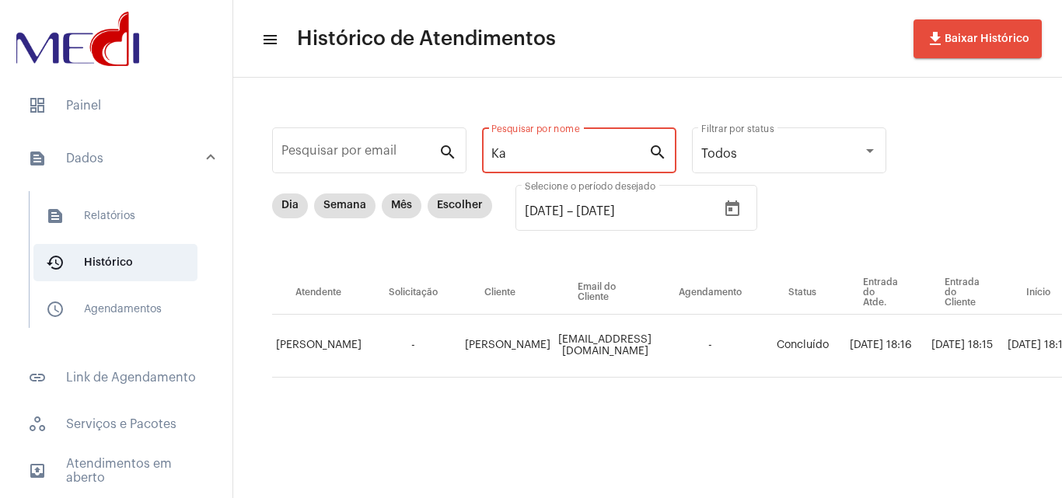
type input "K"
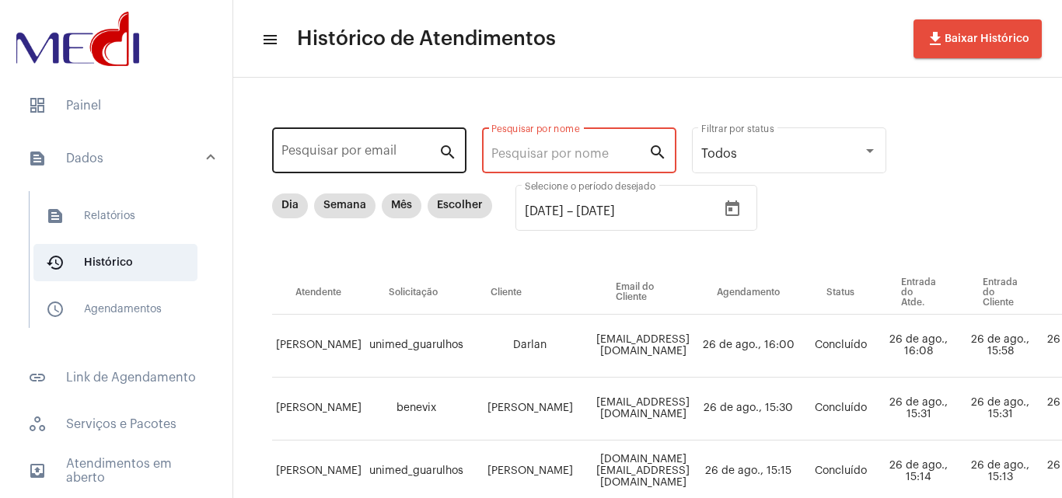
drag, startPoint x: 363, startPoint y: 151, endPoint x: 377, endPoint y: 154, distance: 14.3
click at [363, 151] on input "Pesquisar por email" at bounding box center [359, 154] width 157 height 14
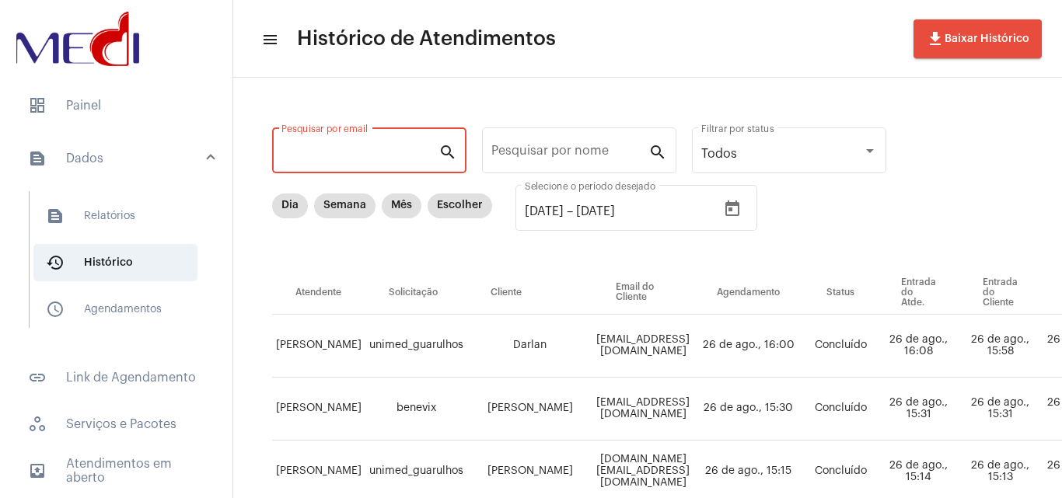
paste input "[EMAIL_ADDRESS][DOMAIN_NAME]"
type input "[EMAIL_ADDRESS][DOMAIN_NAME]"
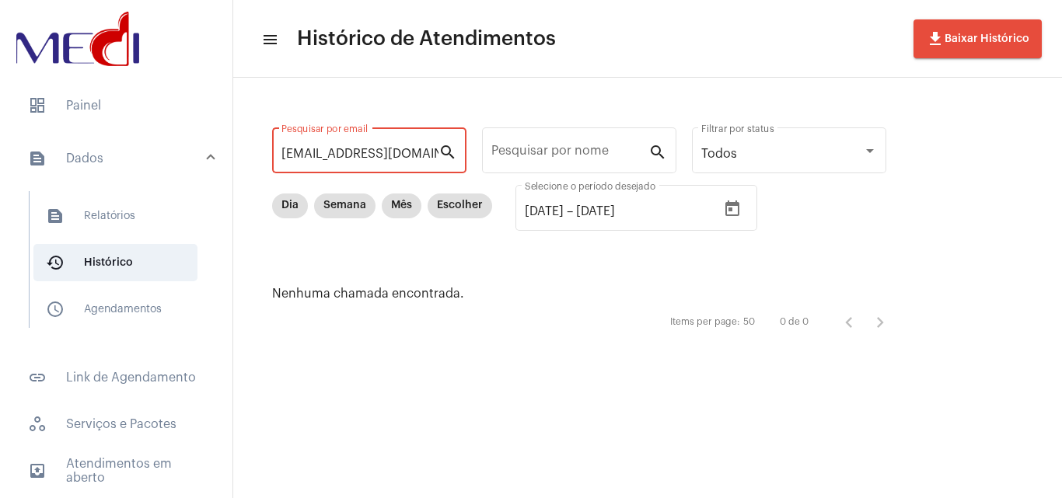
drag, startPoint x: 403, startPoint y: 152, endPoint x: 104, endPoint y: 139, distance: 299.6
click at [105, 140] on mat-sidenav-container "dashboard Painel text_snippet_outlined Dados text_snippet_outlined Relatórios h…" at bounding box center [531, 249] width 1062 height 498
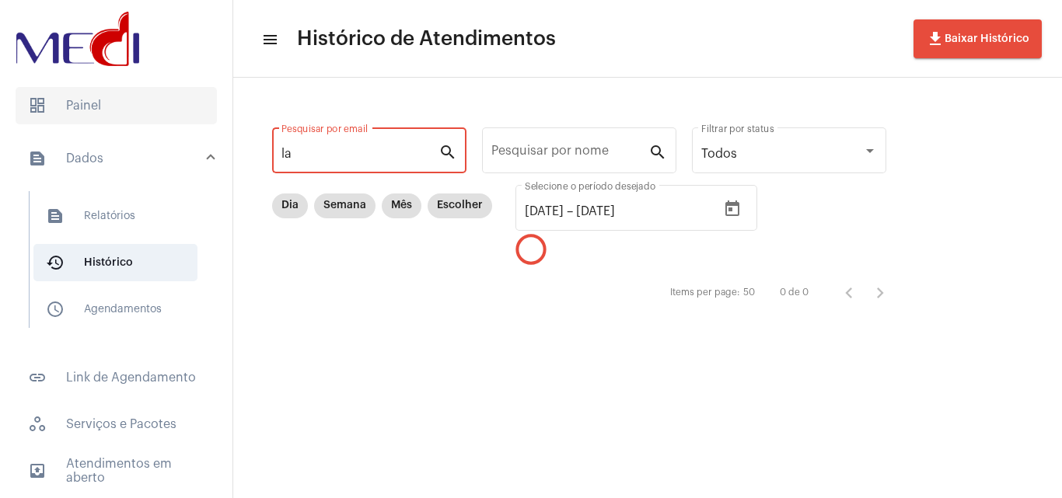
type input "l"
type input "k"
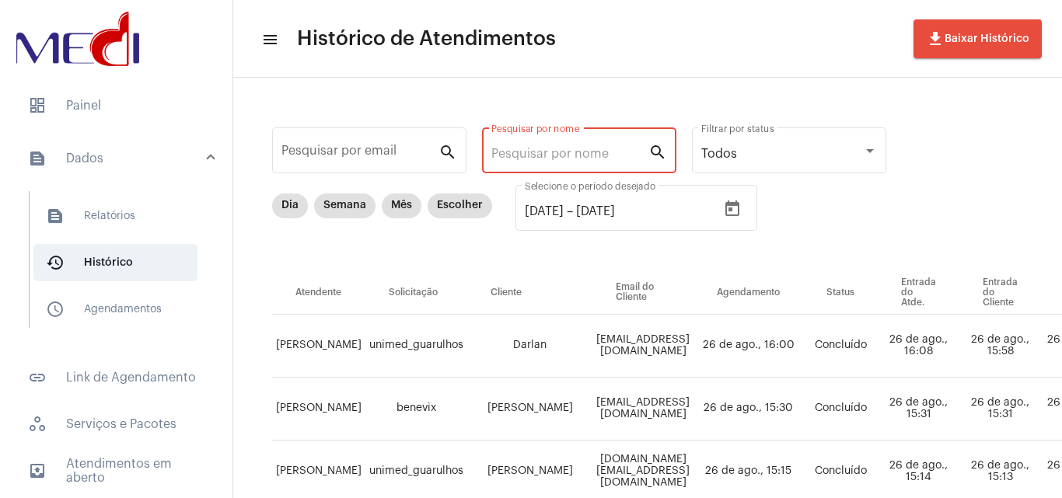
click at [628, 148] on input "Pesquisar por nome" at bounding box center [569, 154] width 157 height 14
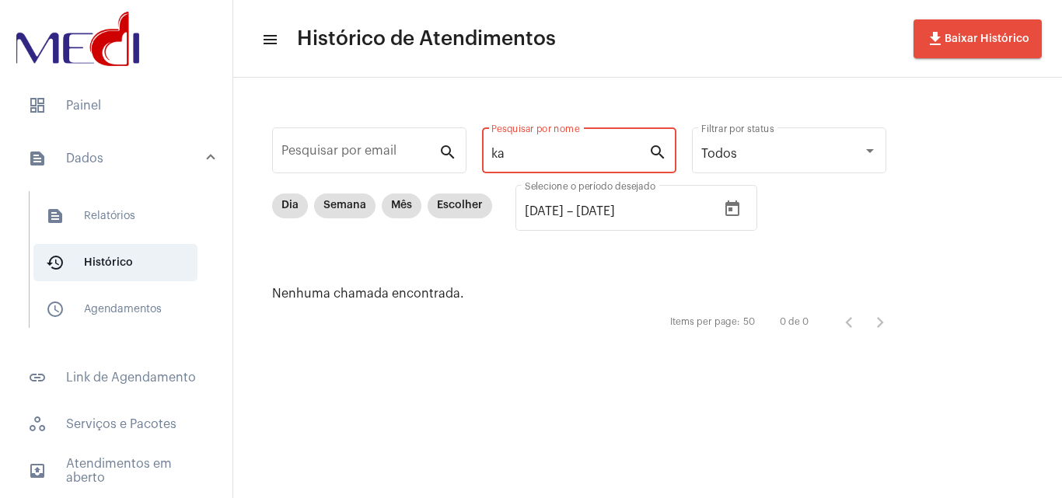
type input "k"
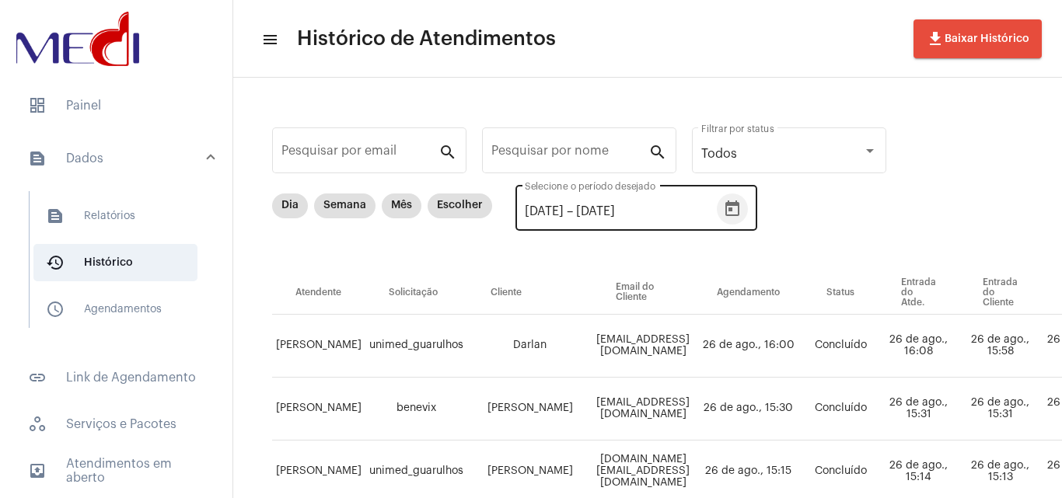
click at [742, 208] on icon "Open calendar" at bounding box center [732, 209] width 19 height 19
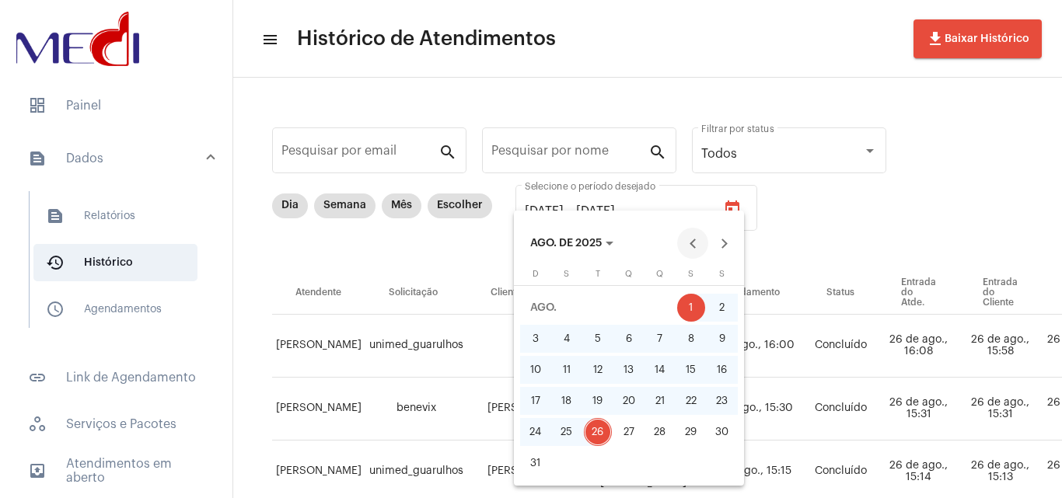
click at [686, 246] on button "Previous month" at bounding box center [692, 243] width 31 height 31
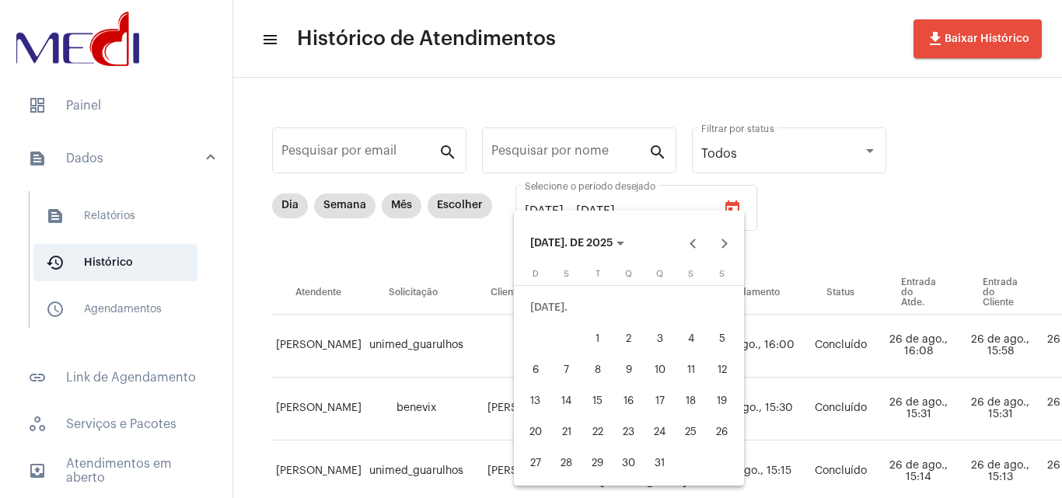
click at [600, 337] on div "1" at bounding box center [598, 339] width 28 height 28
type input "[DATE]"
click at [661, 468] on div "31" at bounding box center [660, 463] width 28 height 28
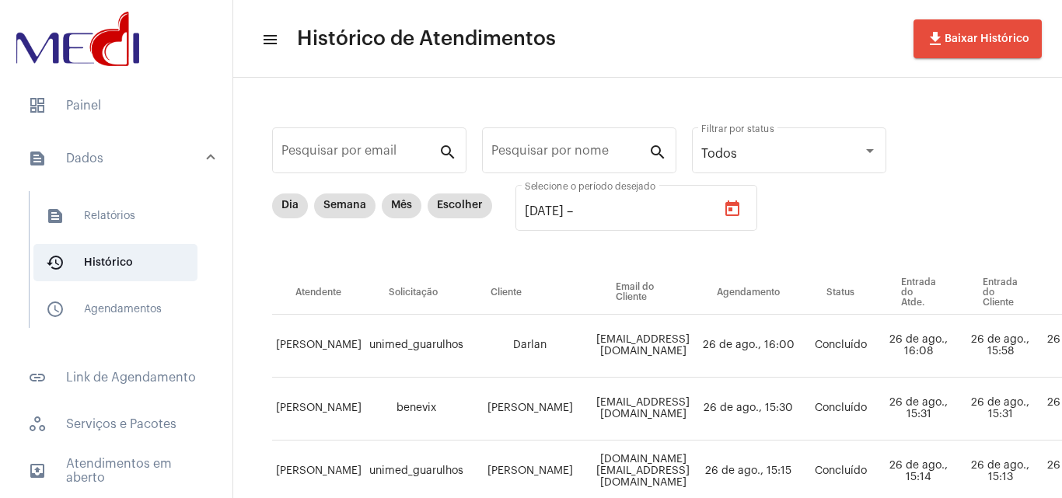
type input "[DATE]"
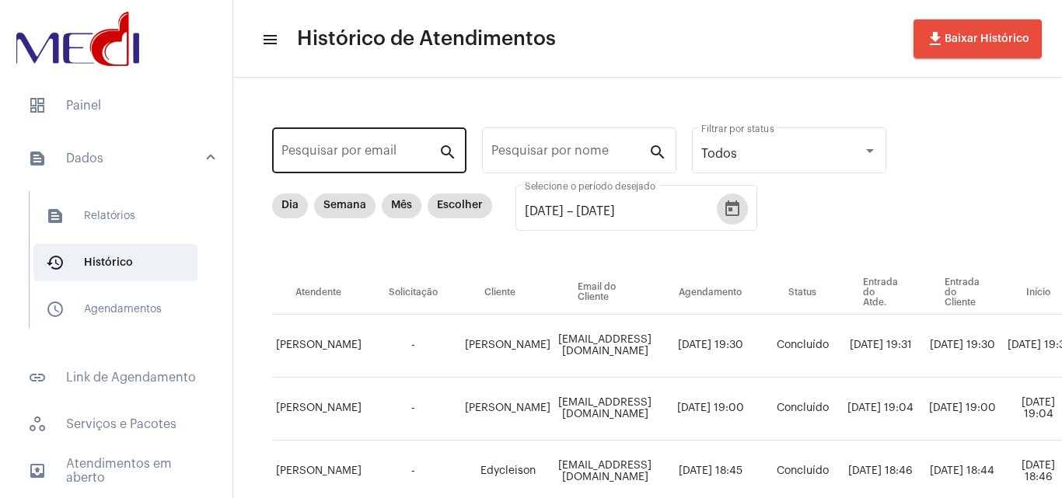
click at [393, 147] on input "Pesquisar por email" at bounding box center [359, 154] width 157 height 14
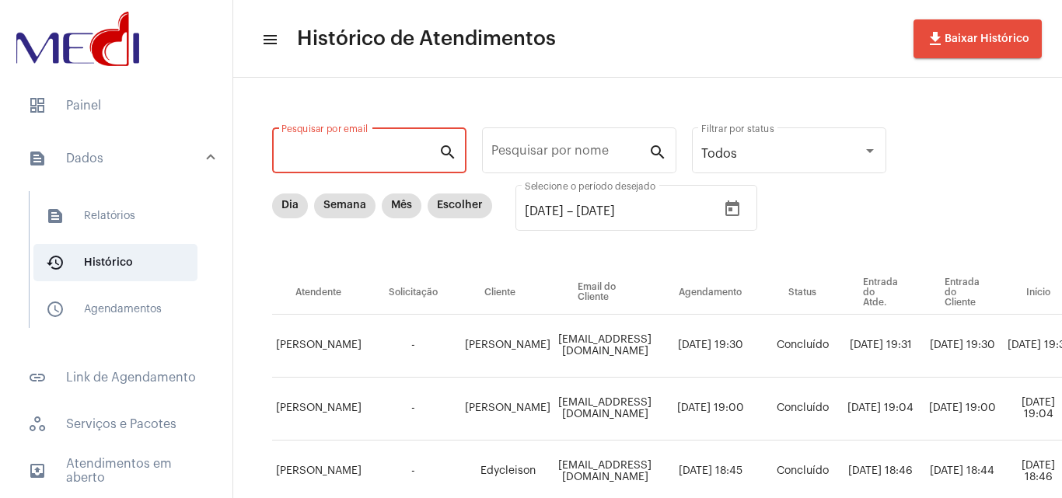
paste input "[EMAIL_ADDRESS][DOMAIN_NAME]"
type input "[EMAIL_ADDRESS][DOMAIN_NAME]"
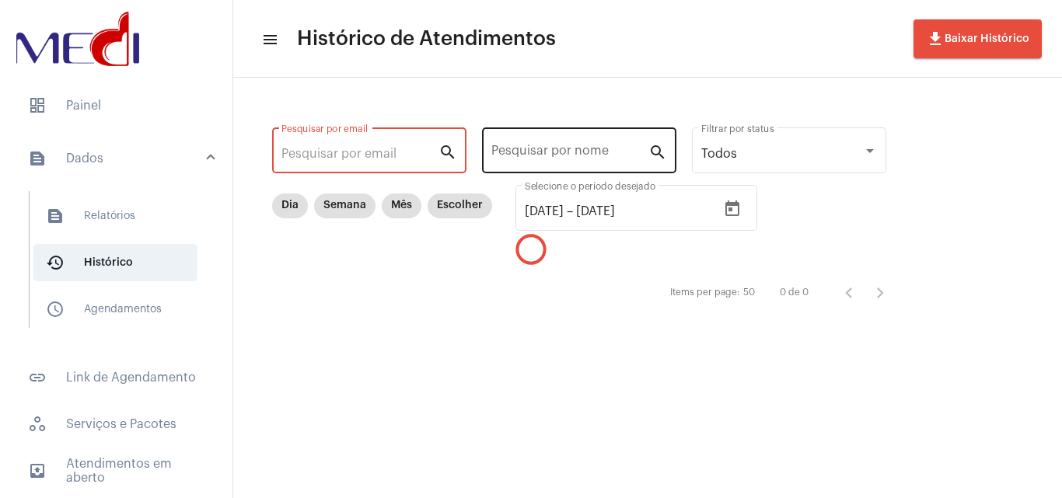
click at [500, 149] on input "Pesquisar por nome" at bounding box center [569, 154] width 157 height 14
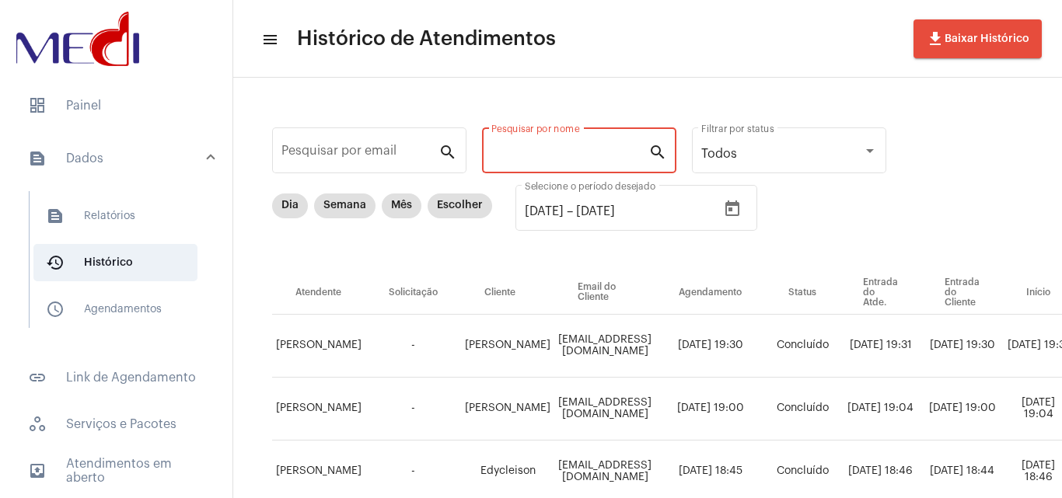
type input "k"
type input "[PERSON_NAME]"
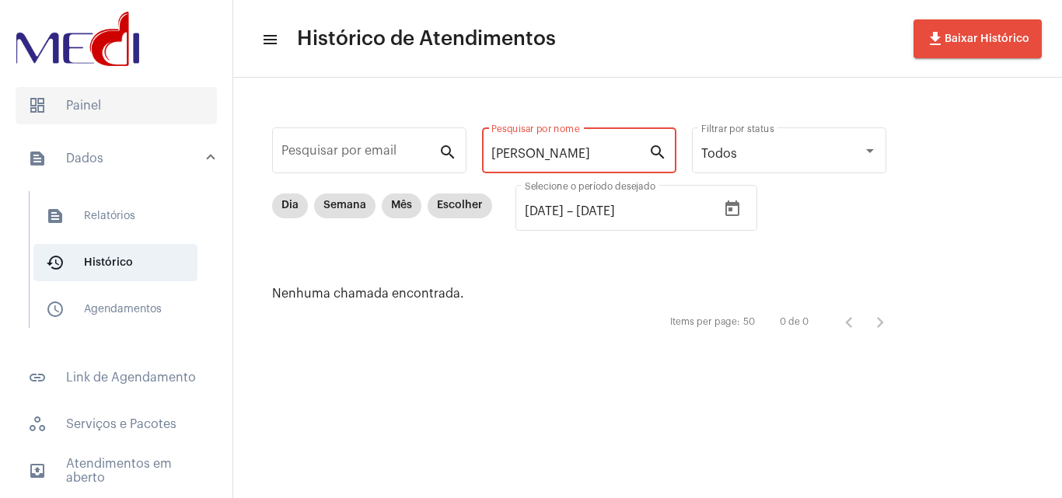
drag, startPoint x: 613, startPoint y: 158, endPoint x: 161, endPoint y: 107, distance: 455.2
click at [157, 111] on mat-sidenav-container "dashboard Painel text_snippet_outlined Dados text_snippet_outlined Relatórios h…" at bounding box center [531, 249] width 1062 height 498
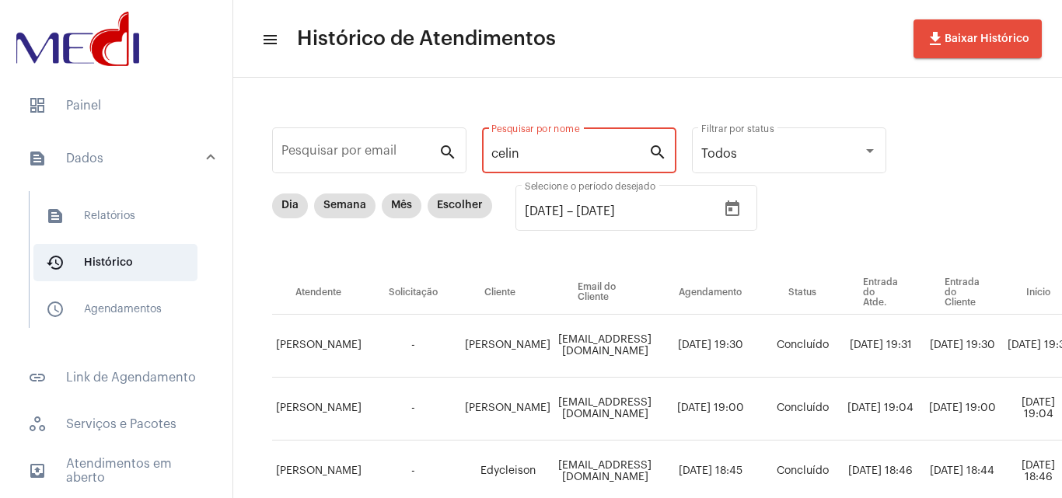
type input "celina"
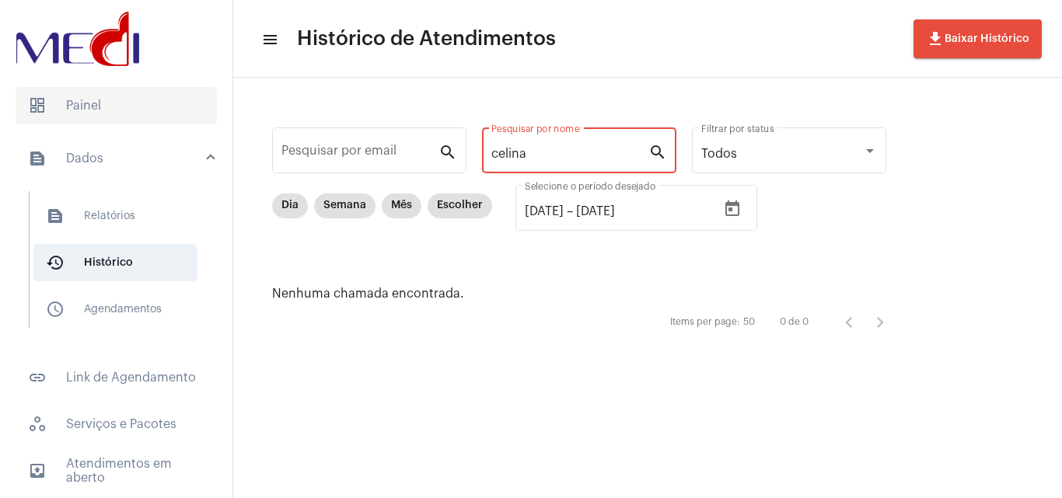
drag, startPoint x: 584, startPoint y: 159, endPoint x: 186, endPoint y: 97, distance: 402.8
click at [180, 94] on mat-sidenav-container "dashboard Painel text_snippet_outlined Dados text_snippet_outlined Relatórios h…" at bounding box center [531, 249] width 1062 height 498
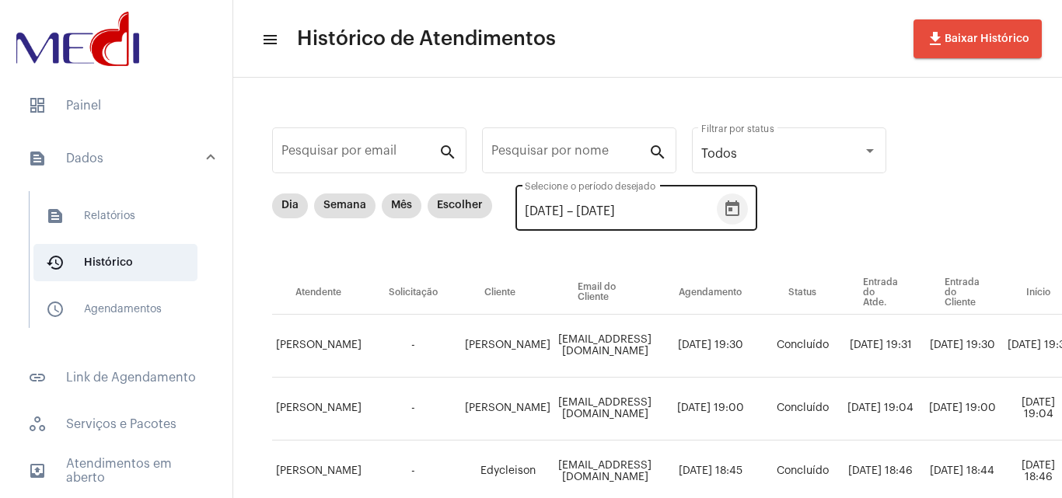
click at [739, 215] on icon "Open calendar" at bounding box center [732, 209] width 14 height 16
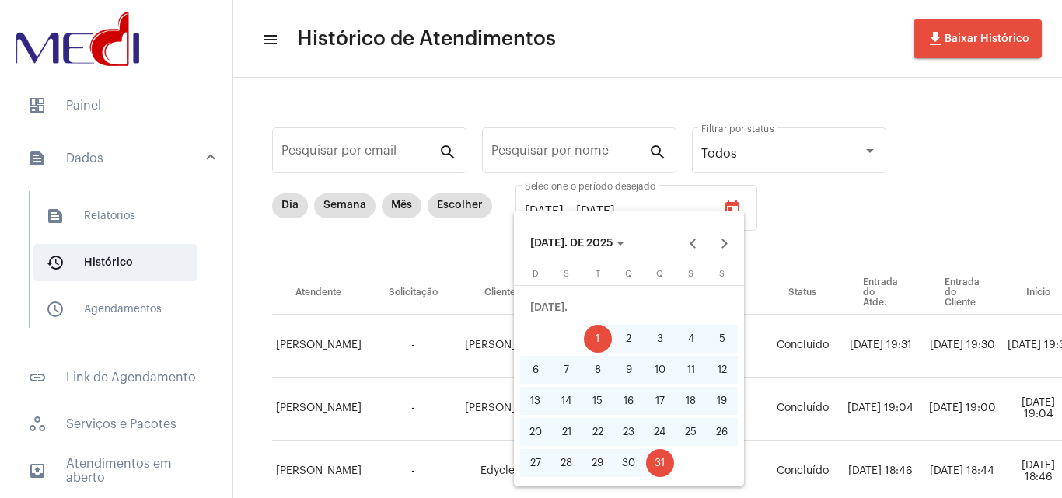
drag, startPoint x: 830, startPoint y: 208, endPoint x: 641, endPoint y: 150, distance: 197.5
click at [829, 208] on div at bounding box center [531, 249] width 1062 height 498
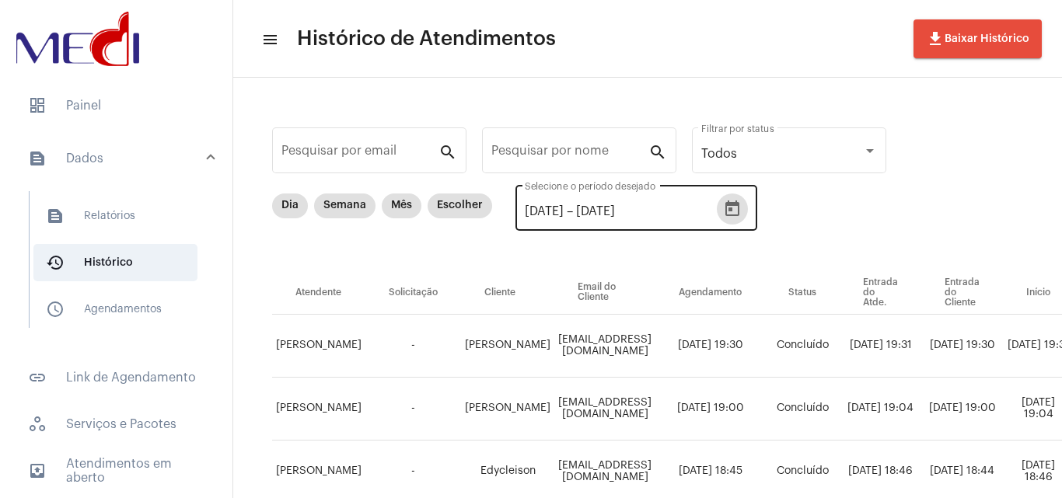
click at [742, 209] on icon "Open calendar" at bounding box center [732, 209] width 19 height 19
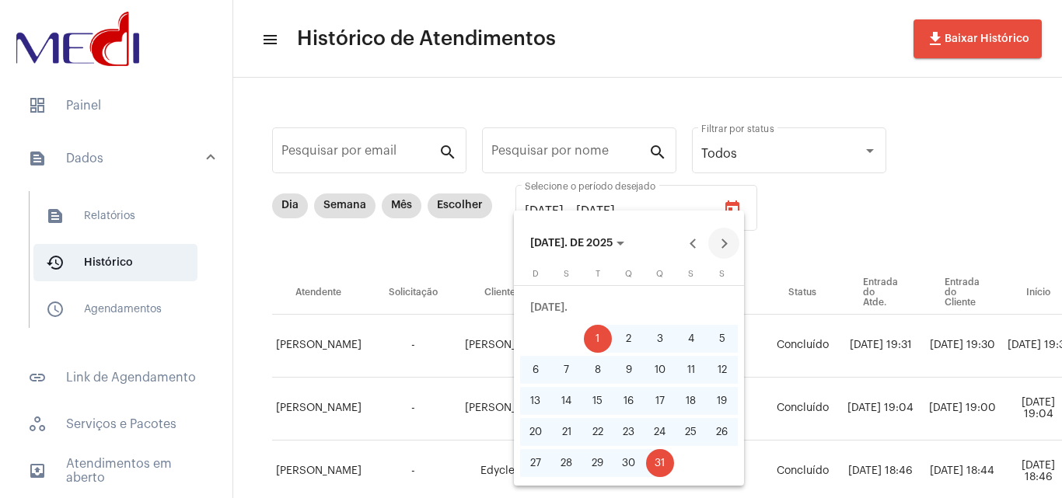
click at [728, 244] on button "Next month" at bounding box center [723, 243] width 31 height 31
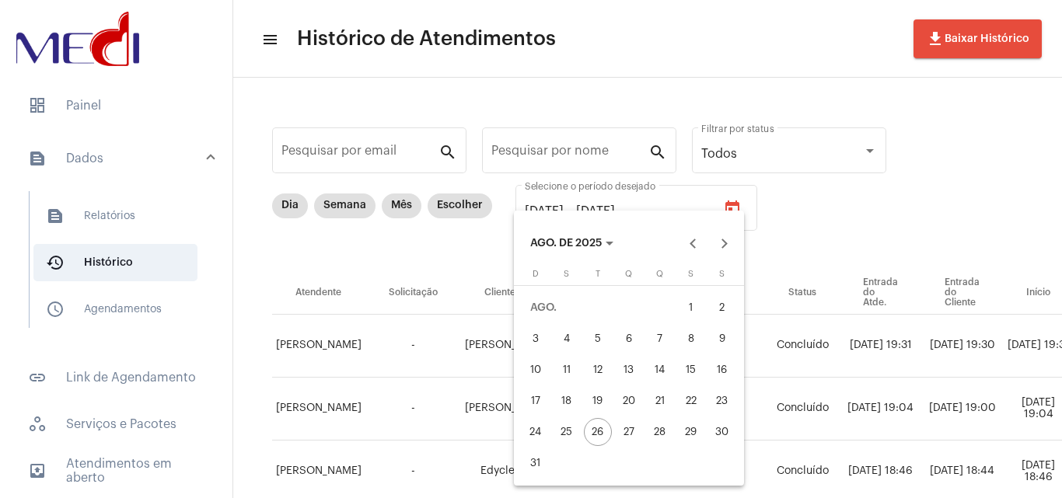
drag, startPoint x: 694, startPoint y: 368, endPoint x: 635, endPoint y: 407, distance: 70.7
click at [689, 369] on div "15" at bounding box center [691, 370] width 28 height 28
type input "[DATE]"
click at [598, 436] on div "26" at bounding box center [598, 432] width 28 height 28
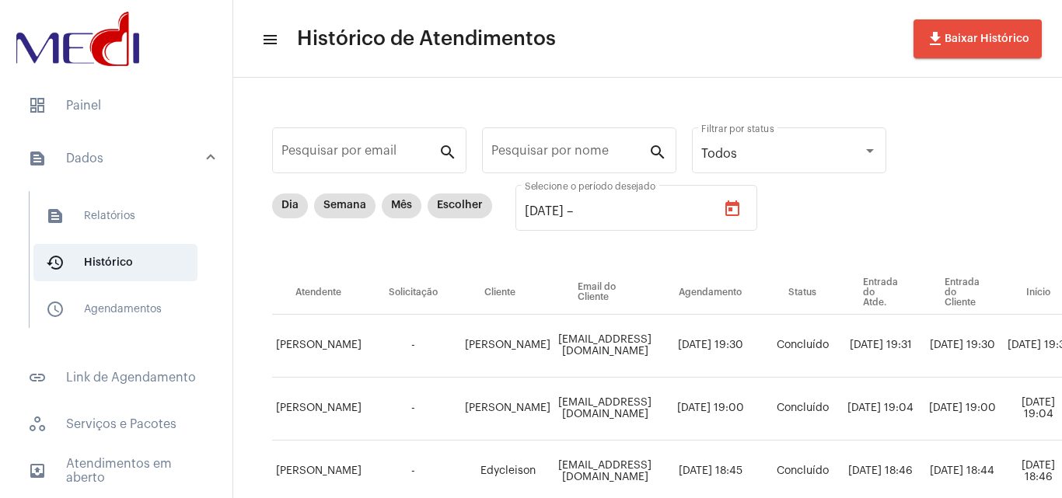
type input "[DATE]"
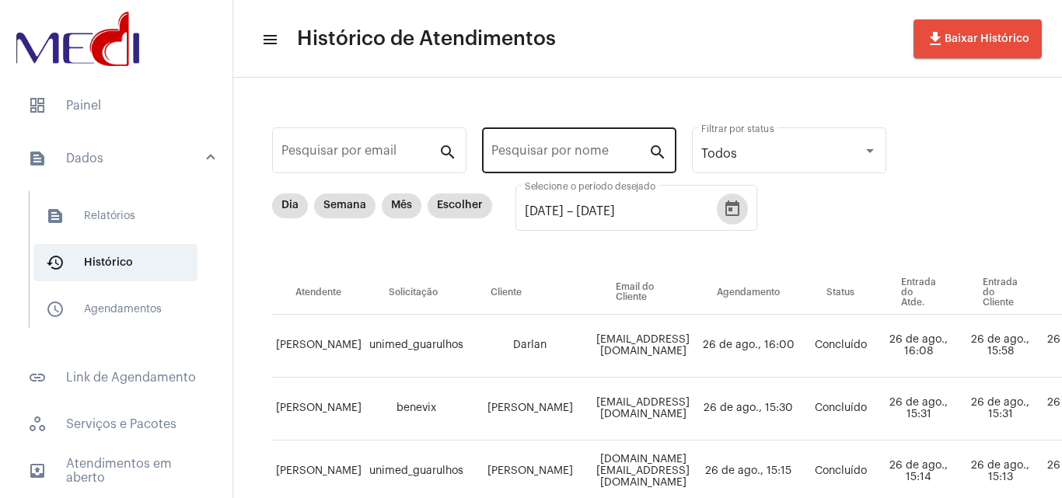
click at [570, 157] on input "Pesquisar por nome" at bounding box center [569, 154] width 157 height 14
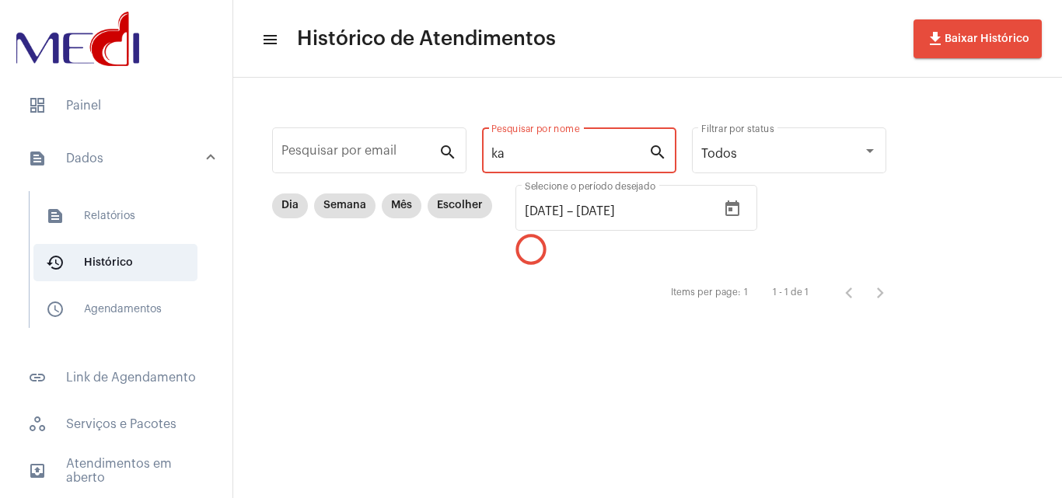
type input "k"
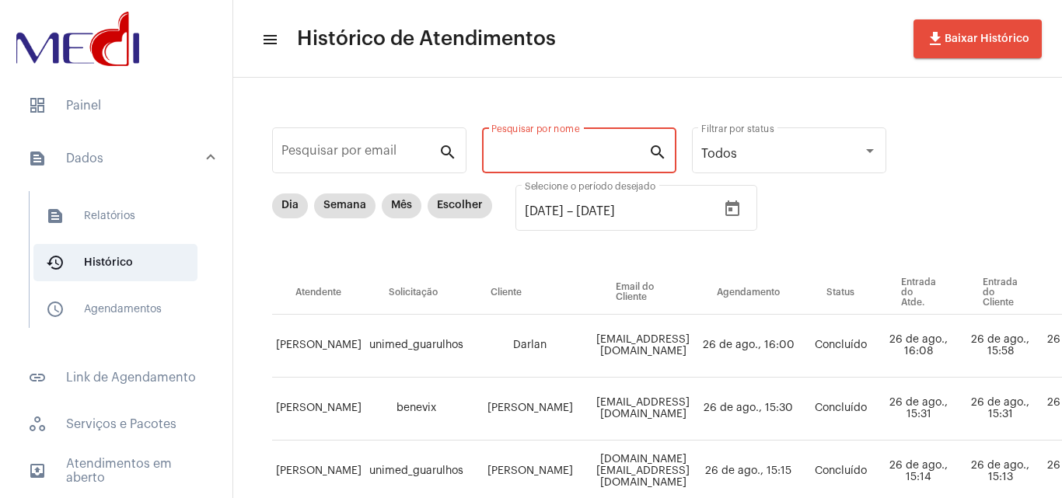
click at [548, 150] on input "Pesquisar por nome" at bounding box center [569, 154] width 157 height 14
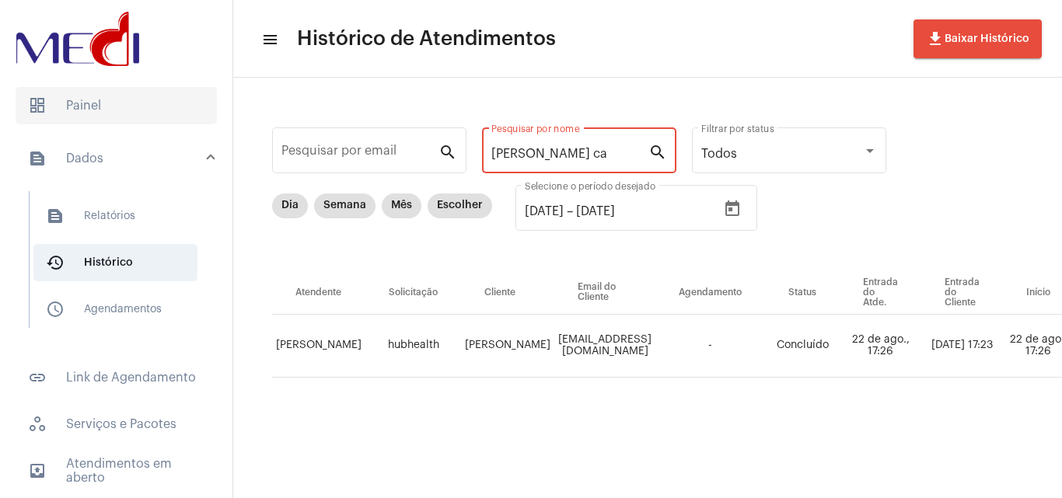
drag, startPoint x: 580, startPoint y: 151, endPoint x: 168, endPoint y: 103, distance: 414.7
click at [168, 103] on mat-sidenav-container "dashboard Painel text_snippet_outlined Dados text_snippet_outlined Relatórios h…" at bounding box center [531, 249] width 1062 height 498
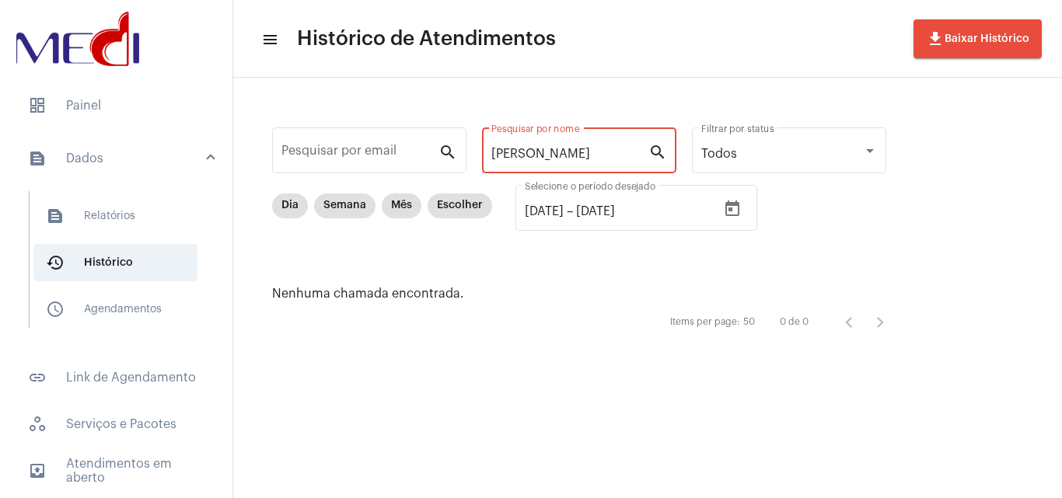
drag, startPoint x: 550, startPoint y: 152, endPoint x: 235, endPoint y: 85, distance: 322.6
click at [241, 90] on div "Pesquisar por email search [PERSON_NAME] por nome search Todos Filtrar por stat…" at bounding box center [647, 230] width 829 height 305
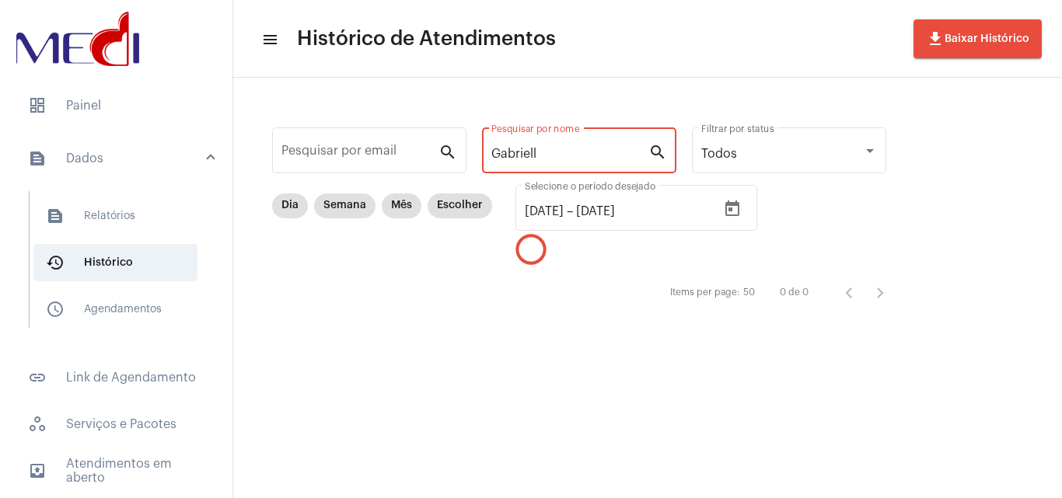
type input "Gabrielly"
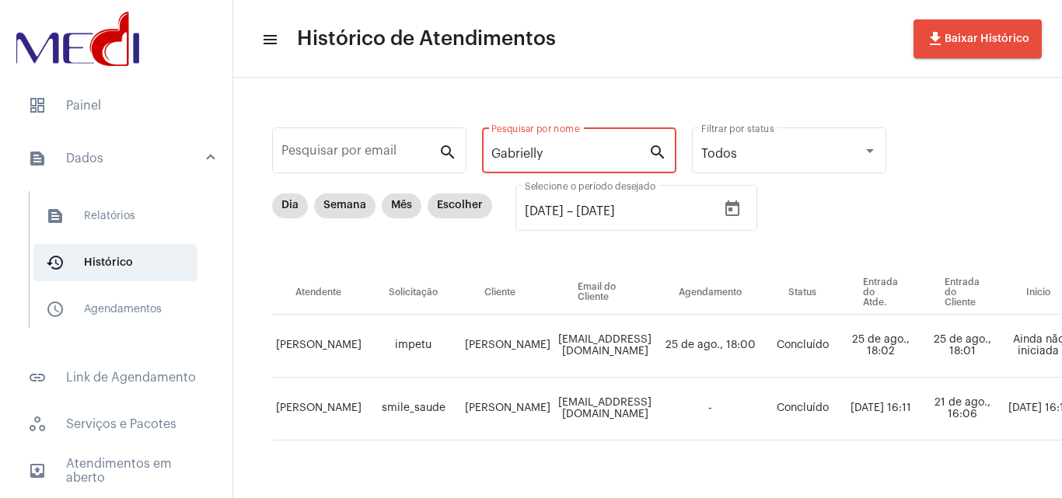
drag, startPoint x: 562, startPoint y: 149, endPoint x: 487, endPoint y: 148, distance: 74.6
click at [487, 148] on div "Gabrielly Pesquisar por nome search" at bounding box center [579, 148] width 194 height 49
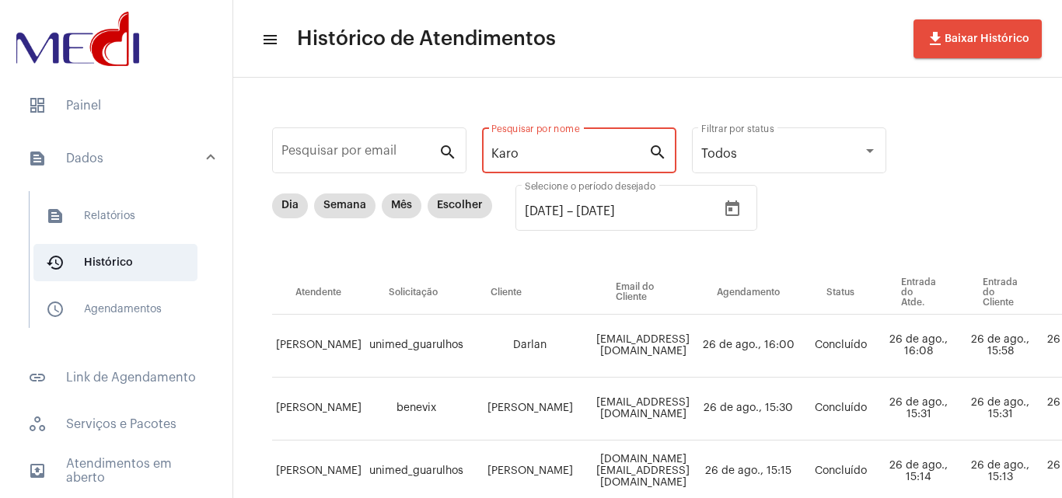
type input "[PERSON_NAME]"
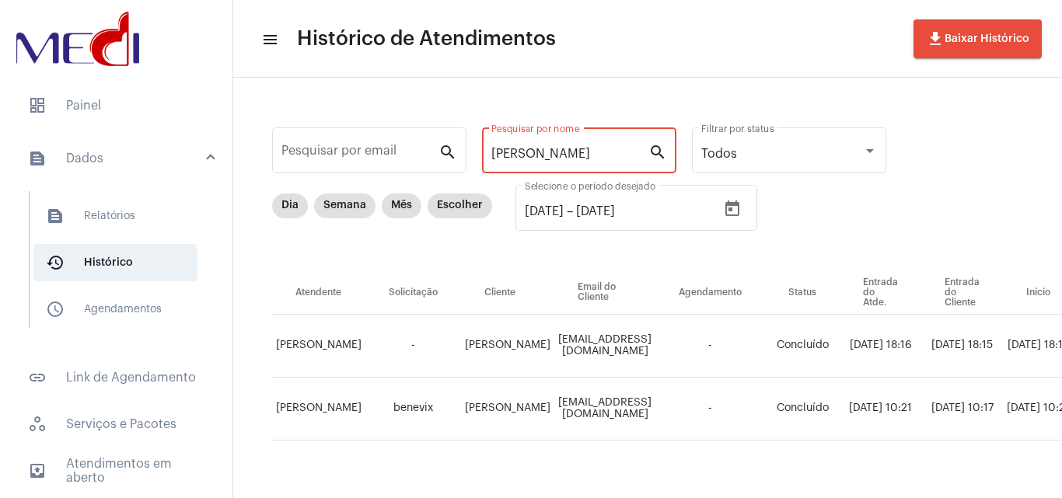
drag, startPoint x: 553, startPoint y: 152, endPoint x: 120, endPoint y: 47, distance: 445.5
click at [105, 50] on mat-sidenav-container "dashboard Painel text_snippet_outlined Dados text_snippet_outlined Relatórios h…" at bounding box center [531, 249] width 1062 height 498
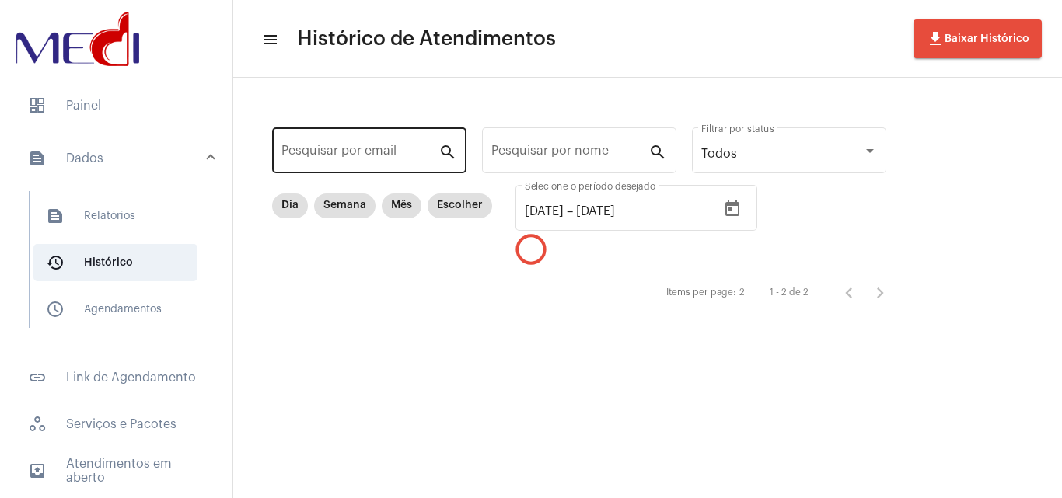
click at [380, 143] on div "Pesquisar por email" at bounding box center [359, 148] width 157 height 49
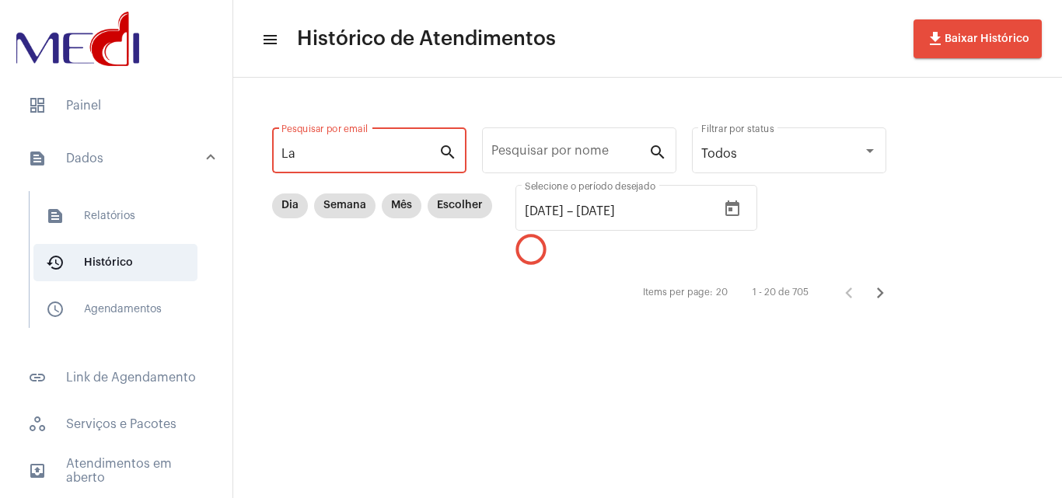
type input "L"
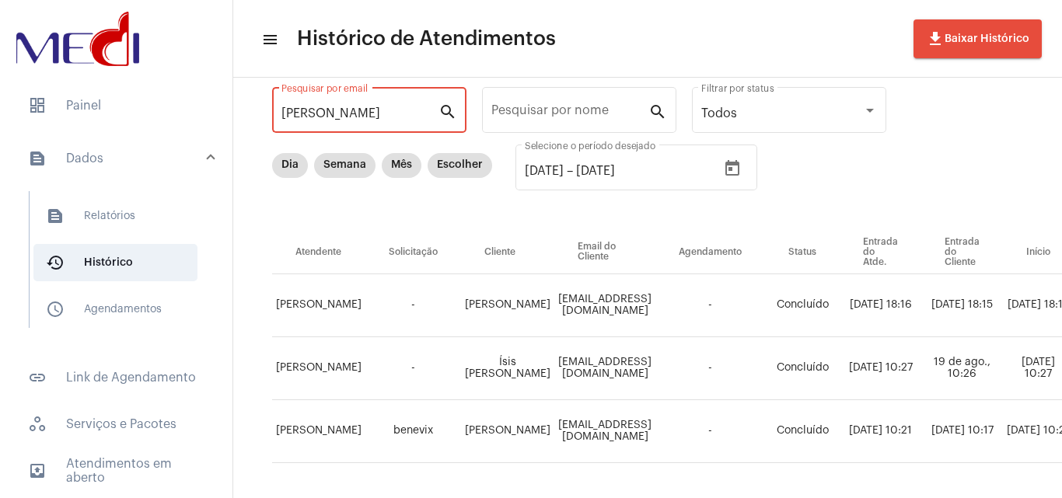
scroll to position [78, 0]
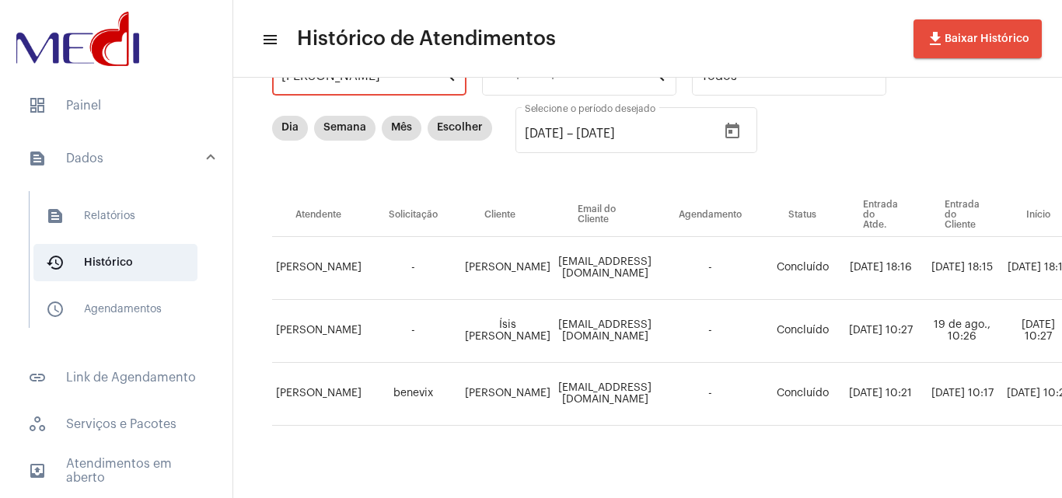
type input "[PERSON_NAME]"
click at [114, 113] on span "dashboard Painel" at bounding box center [116, 105] width 201 height 37
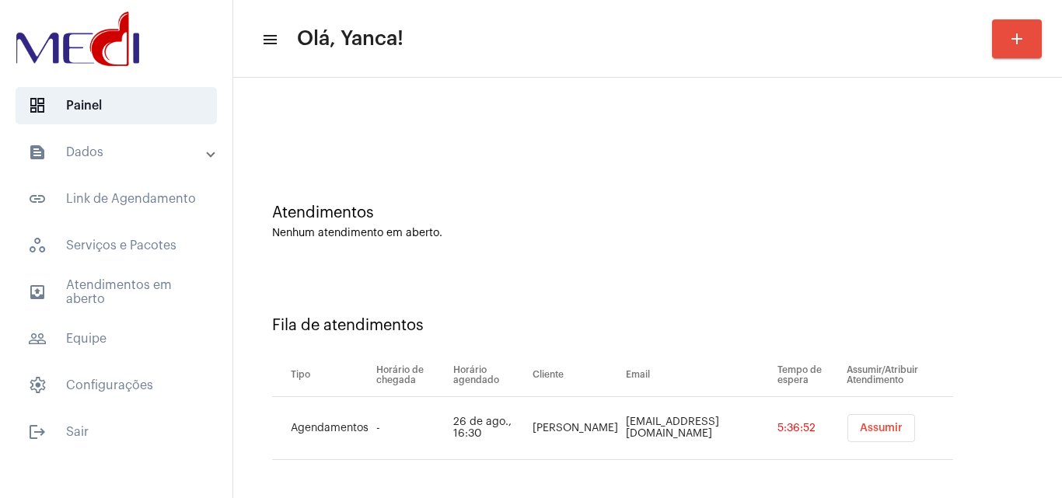
scroll to position [21, 0]
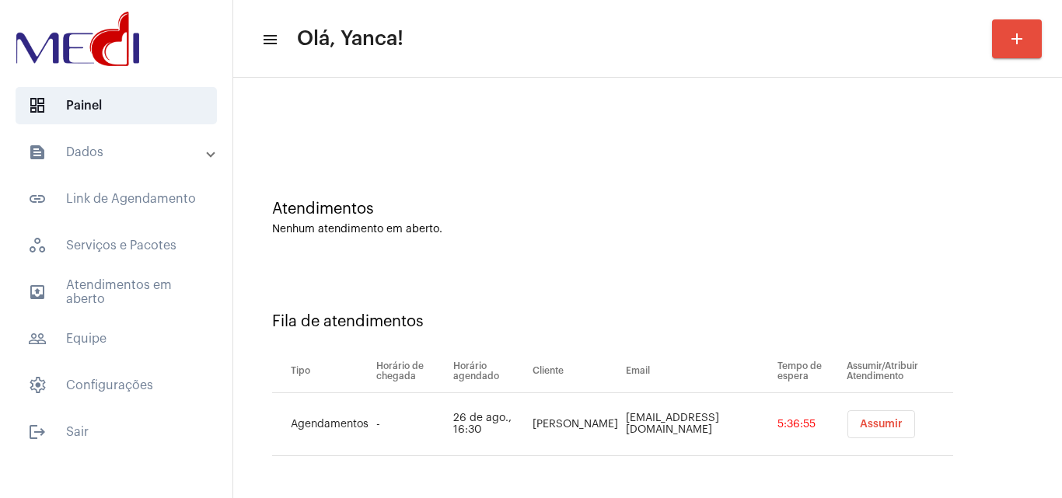
drag, startPoint x: 574, startPoint y: 431, endPoint x: 516, endPoint y: 412, distance: 61.2
click at [516, 412] on tr "Agendamentos - [DATE] 16:30 Gabrielly Teixeira [EMAIL_ADDRESS][DOMAIN_NAME] 5:3…" at bounding box center [612, 424] width 681 height 63
click at [564, 446] on td "[PERSON_NAME]" at bounding box center [575, 424] width 93 height 63
click at [573, 428] on td "[PERSON_NAME]" at bounding box center [575, 424] width 93 height 63
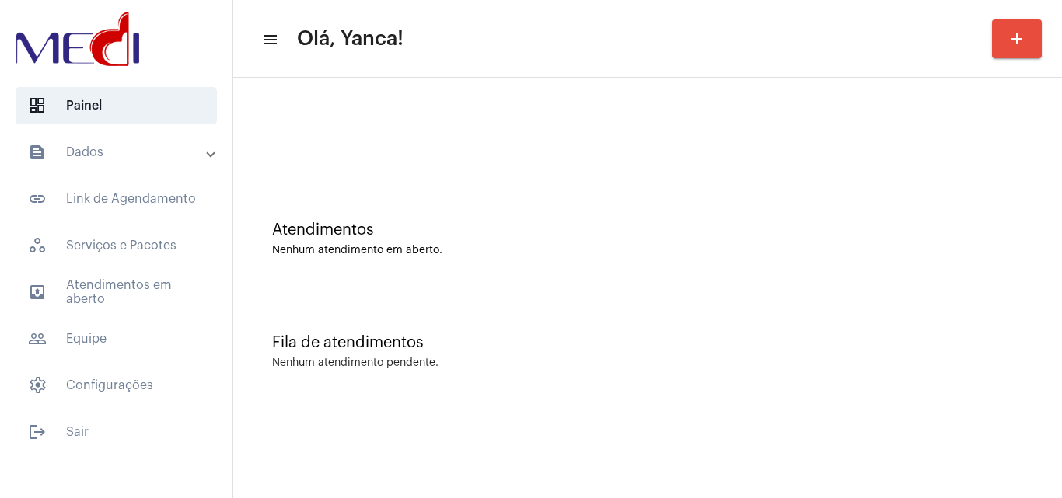
scroll to position [0, 0]
click at [124, 312] on mat-accordion "text_snippet_outlined Dados text_snippet_outlined Relatórios history_outlined H…" at bounding box center [116, 269] width 232 height 271
click at [138, 294] on span "outbox_outline Atendimentos em aberto" at bounding box center [116, 292] width 201 height 37
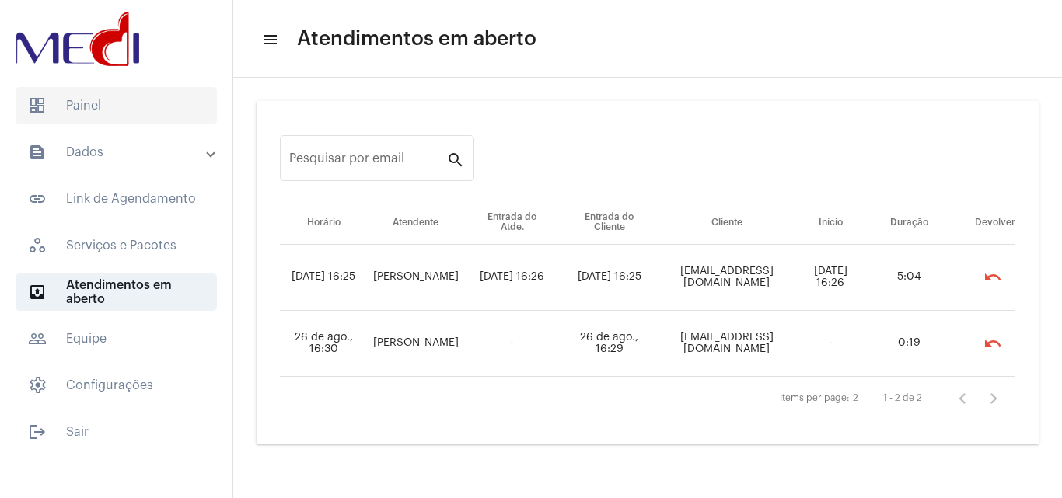
click at [162, 110] on span "dashboard Painel" at bounding box center [116, 105] width 201 height 37
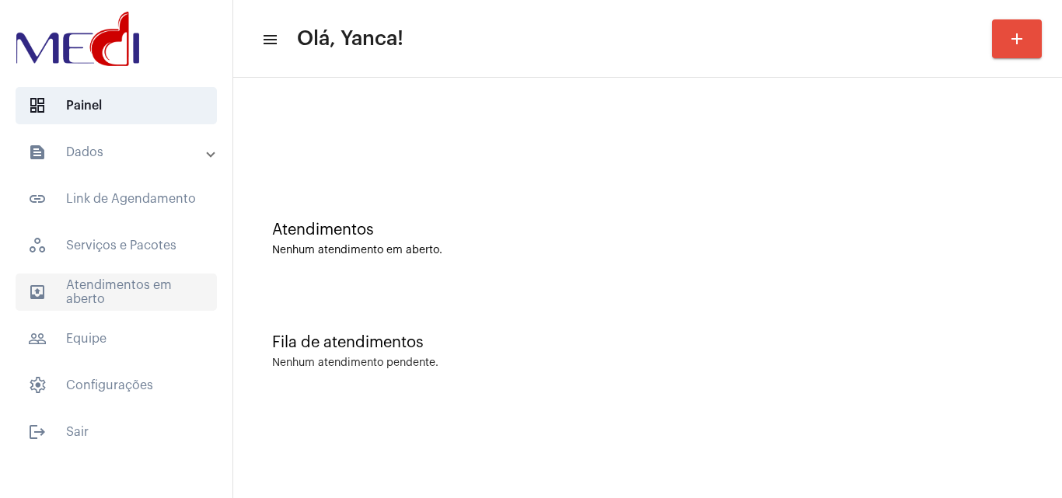
click at [138, 292] on span "outbox_outline Atendimentos em aberto" at bounding box center [116, 292] width 201 height 37
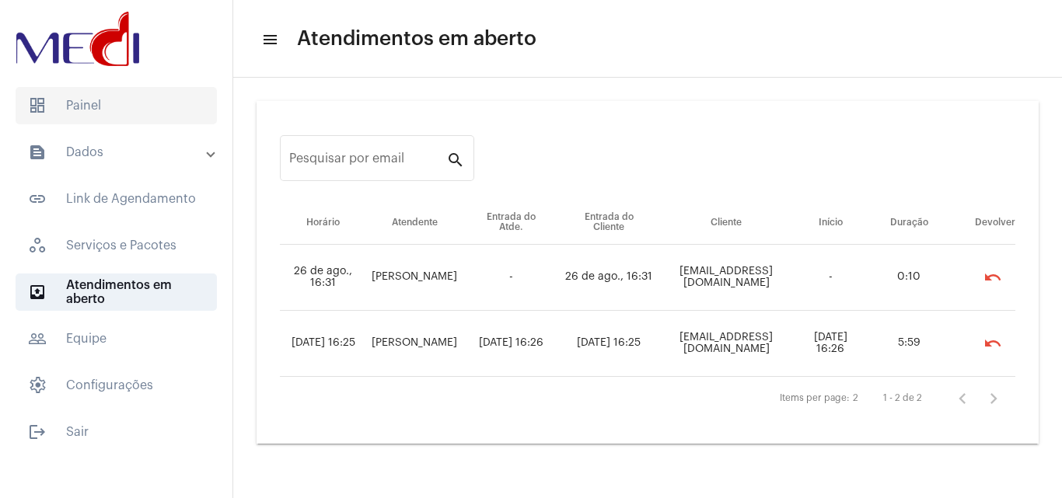
click at [134, 104] on span "dashboard Painel" at bounding box center [116, 105] width 201 height 37
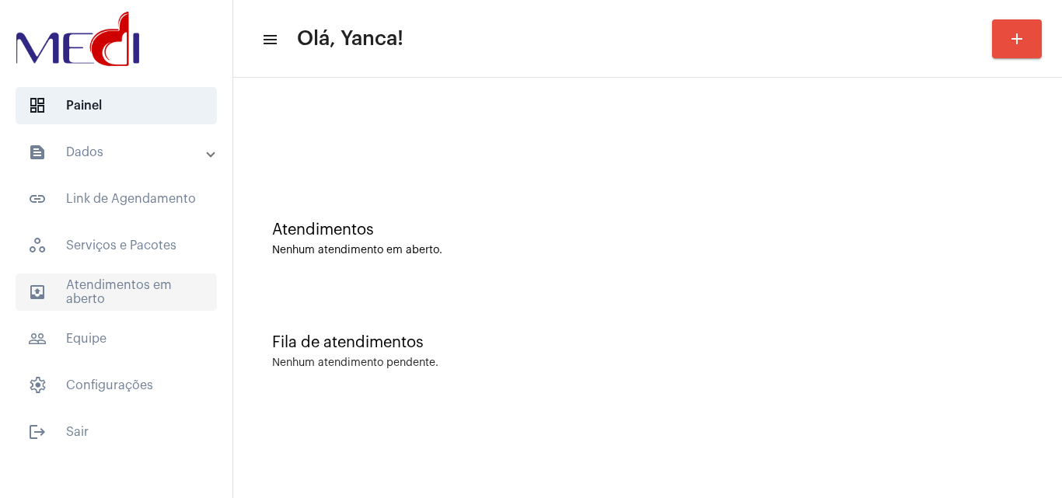
click at [91, 292] on span "outbox_outline Atendimentos em aberto" at bounding box center [116, 292] width 201 height 37
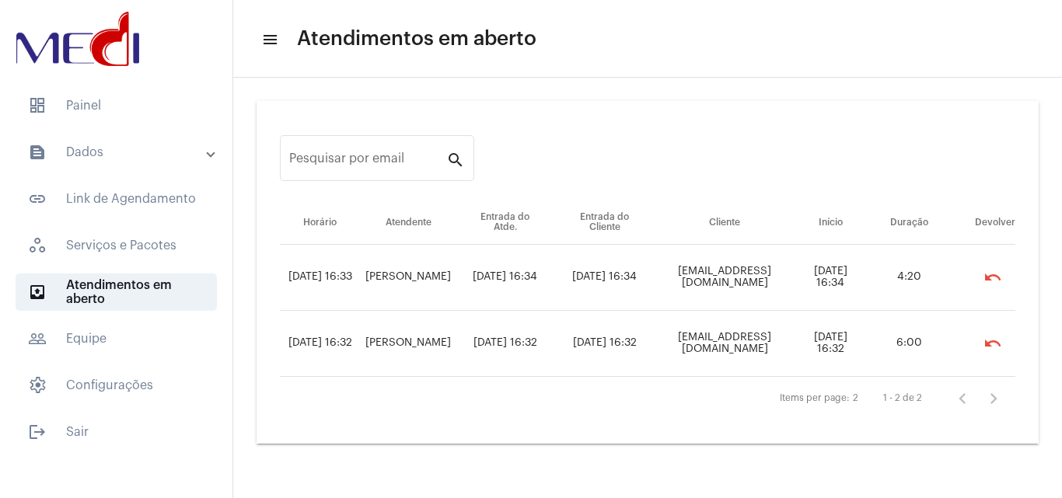
drag, startPoint x: 629, startPoint y: 338, endPoint x: 794, endPoint y: 349, distance: 165.9
click at [794, 349] on td "[EMAIL_ADDRESS][DOMAIN_NAME]" at bounding box center [724, 344] width 139 height 66
copy td "[EMAIL_ADDRESS][DOMAIN_NAME]"
click at [110, 142] on mat-expansion-panel-header "text_snippet_outlined Dados" at bounding box center [120, 152] width 223 height 37
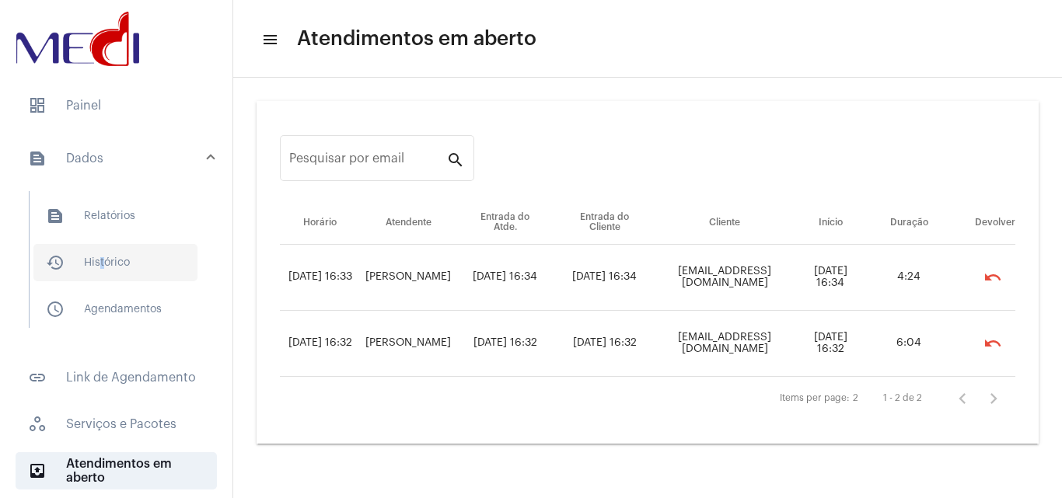
click at [98, 262] on span "history_outlined Histórico" at bounding box center [115, 262] width 164 height 37
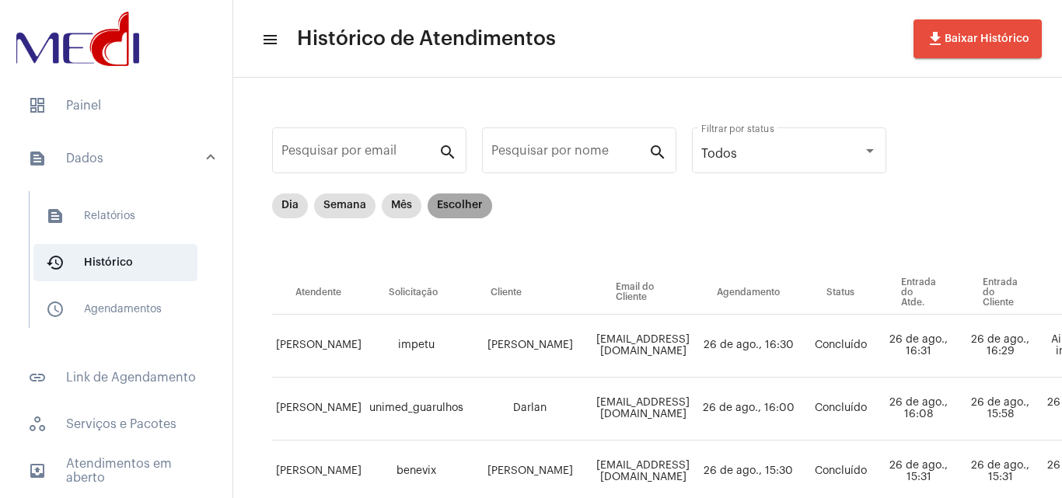
click at [468, 208] on mat-chip "Escolher" at bounding box center [460, 206] width 65 height 25
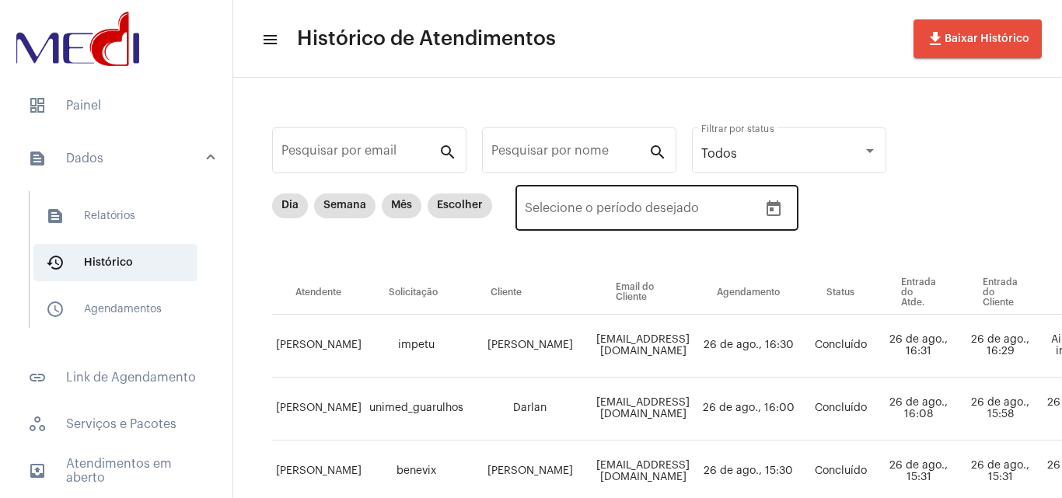
click at [779, 208] on icon "Open calendar" at bounding box center [773, 209] width 14 height 16
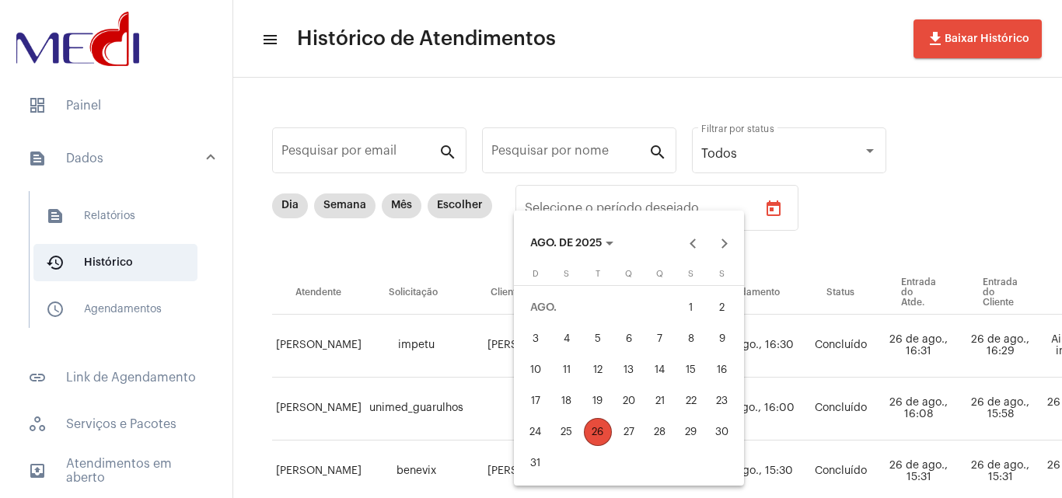
drag, startPoint x: 690, startPoint y: 241, endPoint x: 692, endPoint y: 268, distance: 27.3
click at [691, 241] on button "Previous month" at bounding box center [692, 243] width 31 height 31
click at [589, 340] on div "1" at bounding box center [598, 339] width 28 height 28
type input "[DATE]"
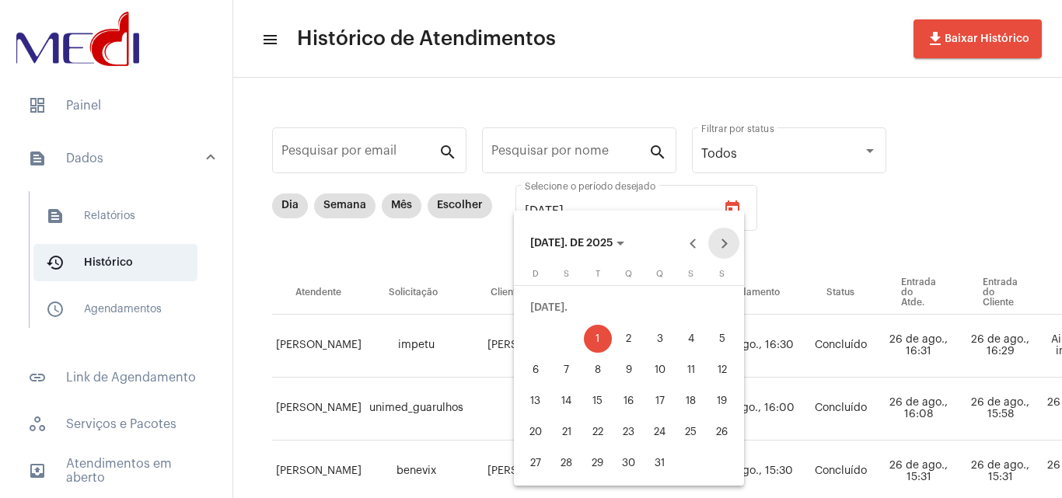
drag, startPoint x: 730, startPoint y: 239, endPoint x: 716, endPoint y: 264, distance: 27.9
click at [729, 244] on button "Next month" at bounding box center [723, 243] width 31 height 31
drag, startPoint x: 595, startPoint y: 424, endPoint x: 616, endPoint y: 433, distance: 22.7
click at [597, 426] on div "26" at bounding box center [598, 432] width 28 height 28
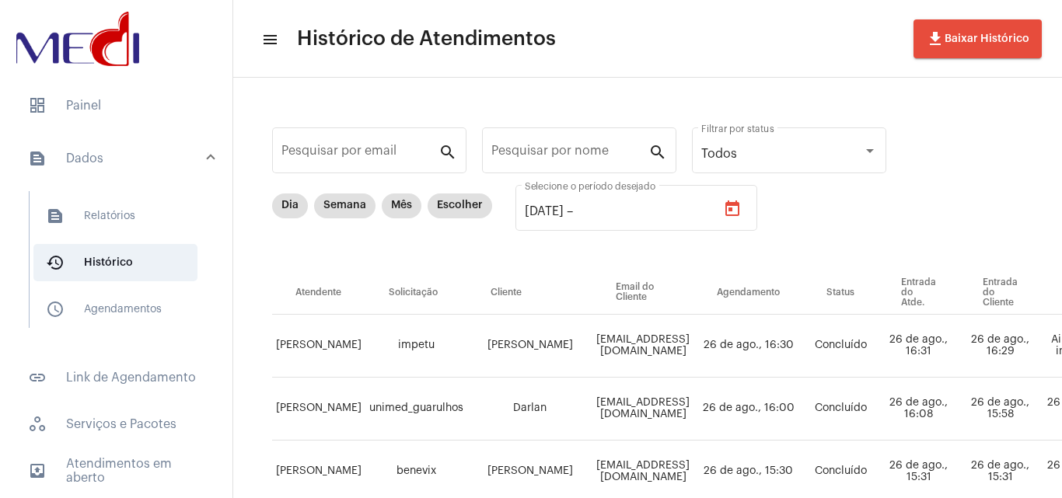
type input "[DATE]"
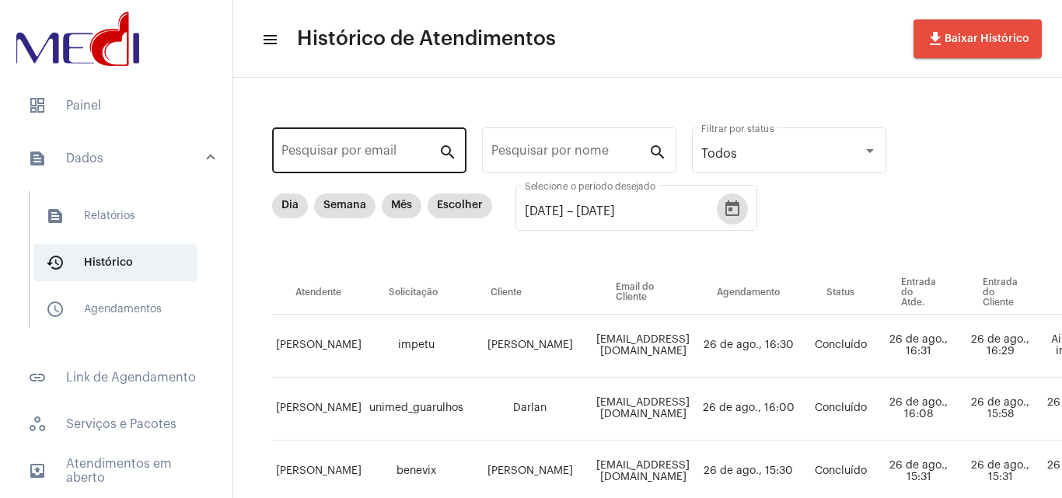
click at [354, 151] on input "Pesquisar por email" at bounding box center [359, 154] width 157 height 14
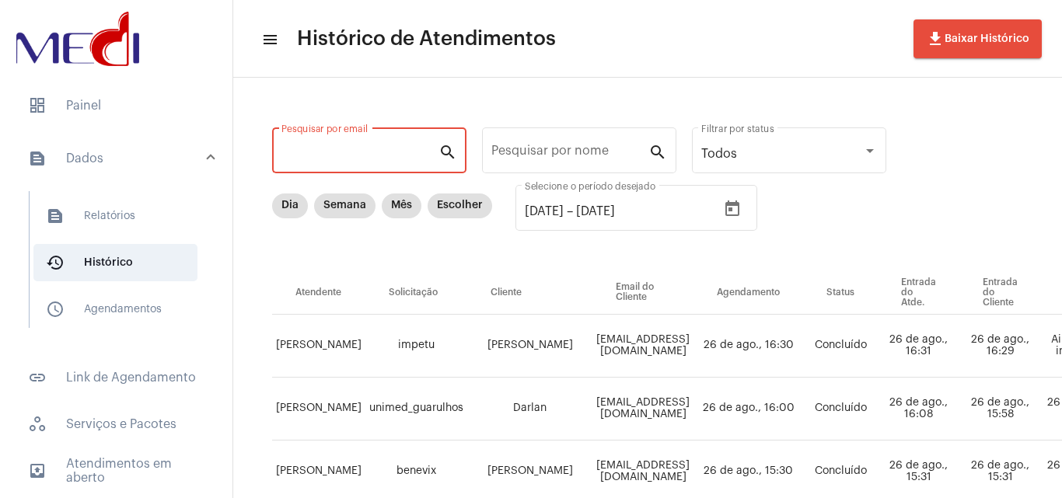
paste input "[EMAIL_ADDRESS][DOMAIN_NAME]"
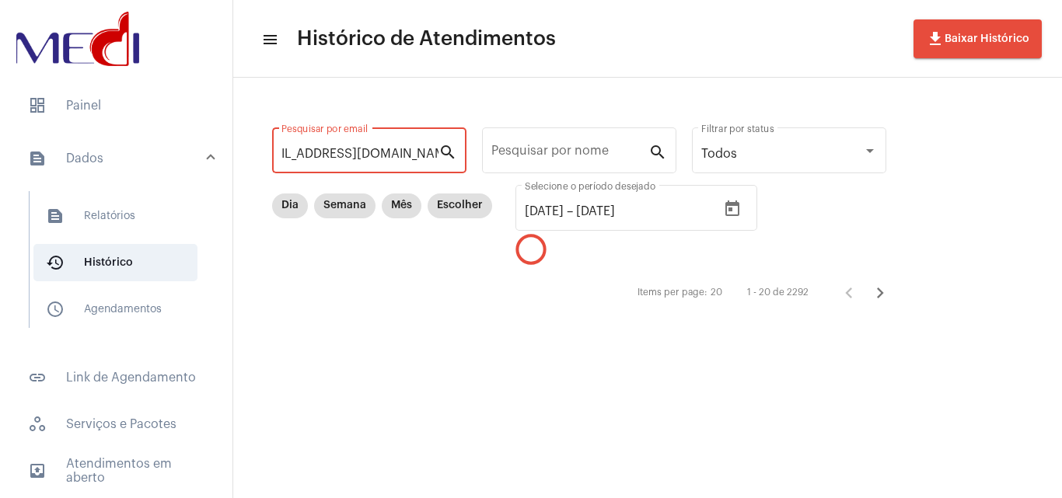
type input "[EMAIL_ADDRESS][DOMAIN_NAME]"
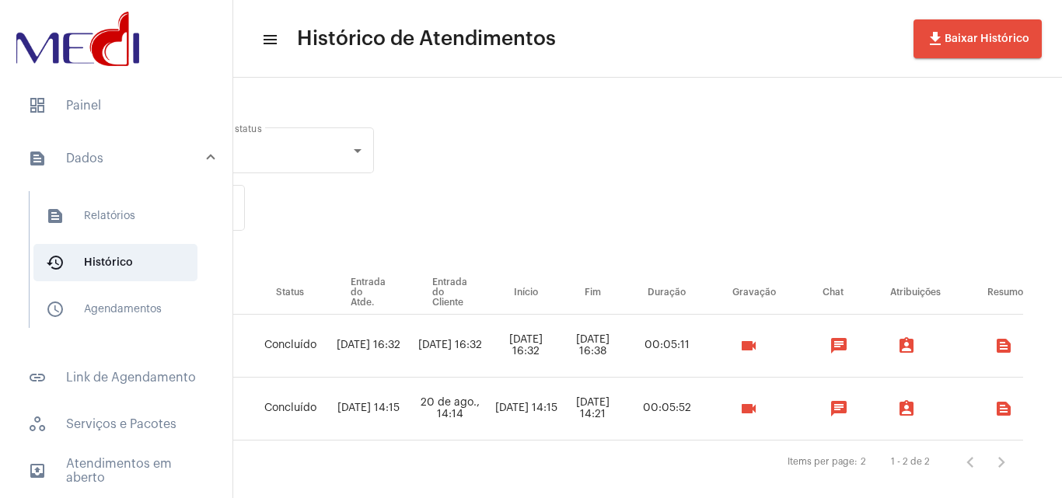
scroll to position [0, 563]
click at [758, 412] on mat-icon "videocam" at bounding box center [748, 409] width 19 height 19
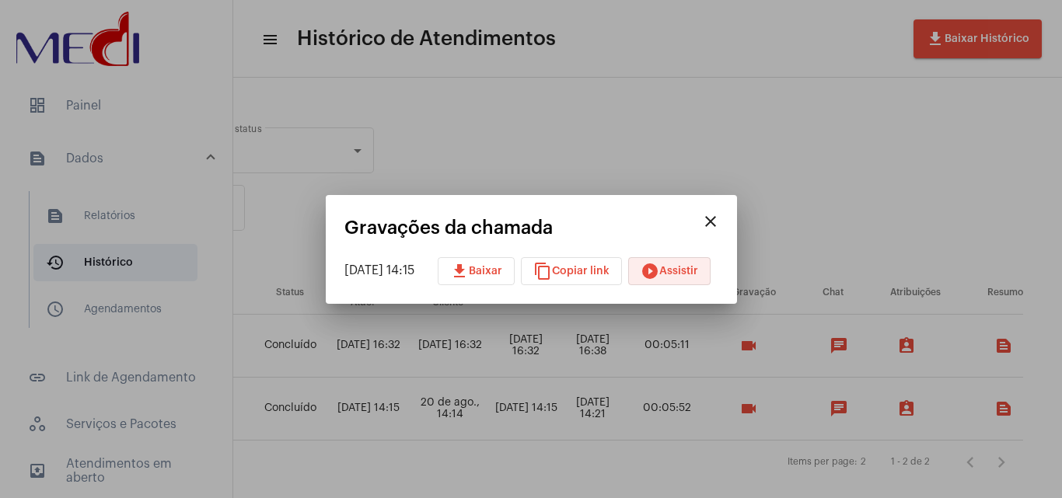
click at [686, 277] on button "play_circle_filled Assistir" at bounding box center [669, 271] width 82 height 28
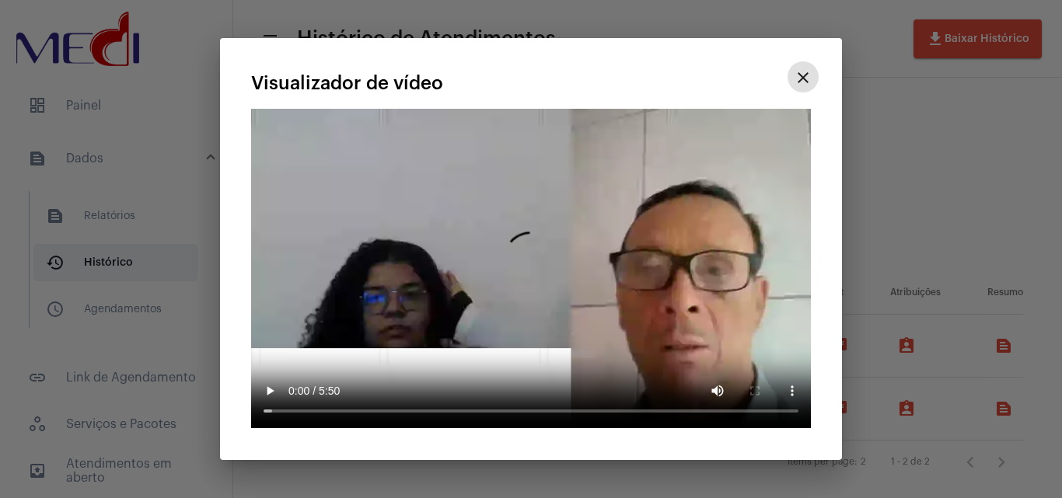
click at [805, 75] on mat-icon "close" at bounding box center [803, 77] width 19 height 19
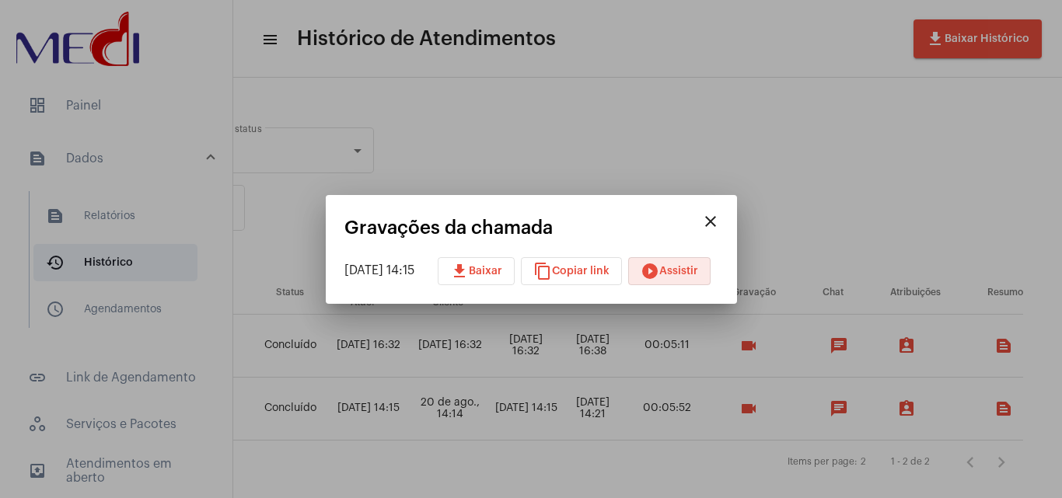
click at [720, 218] on mat-icon "close" at bounding box center [710, 221] width 19 height 19
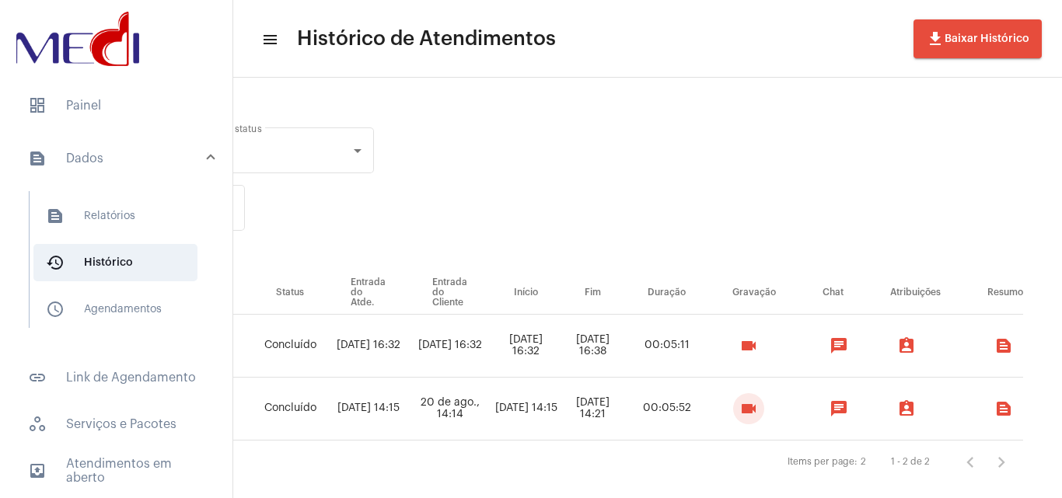
scroll to position [0, 0]
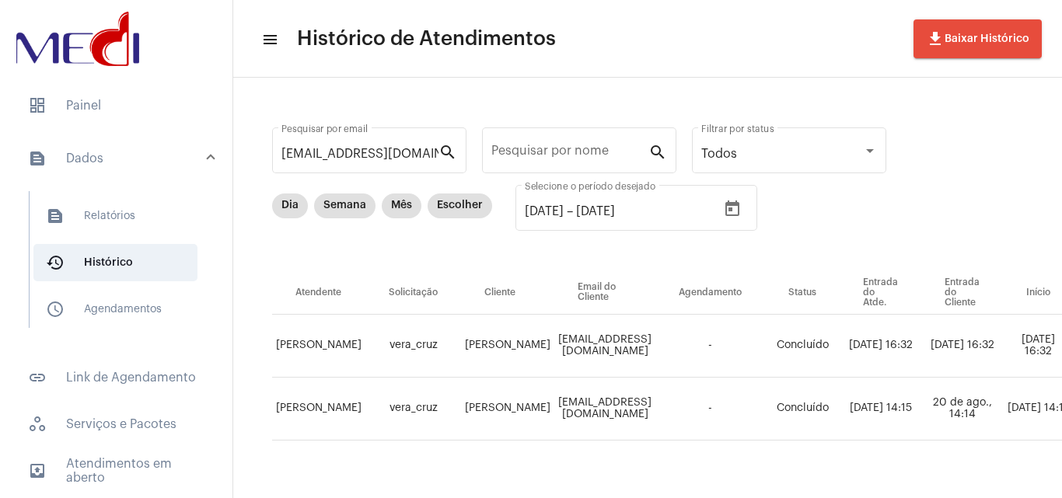
drag, startPoint x: 476, startPoint y: 320, endPoint x: 489, endPoint y: 379, distance: 60.5
click at [489, 379] on tbody "[PERSON_NAME] vera_cruz [PERSON_NAME] [PERSON_NAME][EMAIL_ADDRESS][DOMAIN_NAME]…" at bounding box center [903, 378] width 1263 height 126
click at [578, 439] on td "[EMAIL_ADDRESS][DOMAIN_NAME]" at bounding box center [604, 409] width 101 height 63
click at [353, 152] on input "[EMAIL_ADDRESS][DOMAIN_NAME]" at bounding box center [359, 154] width 157 height 14
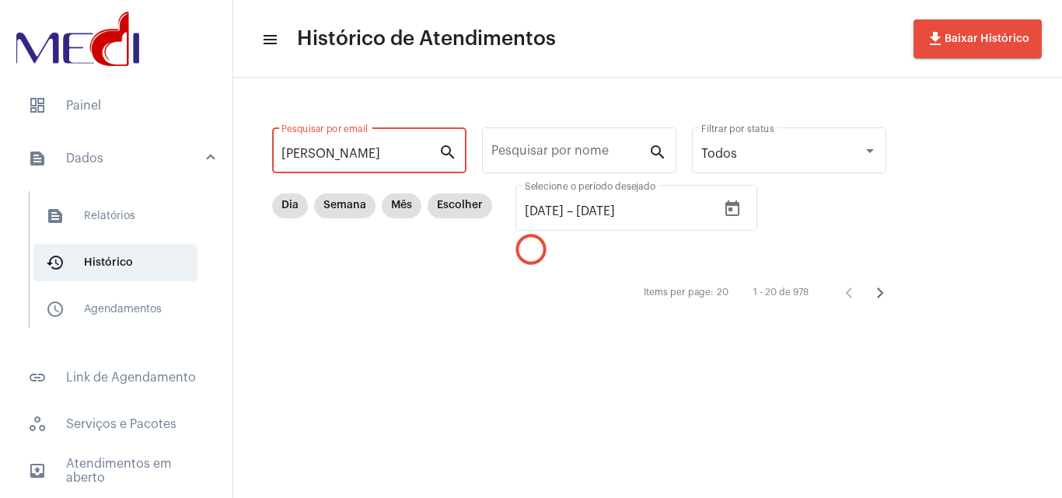
drag, startPoint x: 371, startPoint y: 153, endPoint x: 194, endPoint y: 186, distance: 180.2
click at [194, 186] on mat-sidenav-container "dashboard Painel text_snippet_outlined Dados text_snippet_outlined Relatórios h…" at bounding box center [531, 249] width 1062 height 498
type input "Celina"
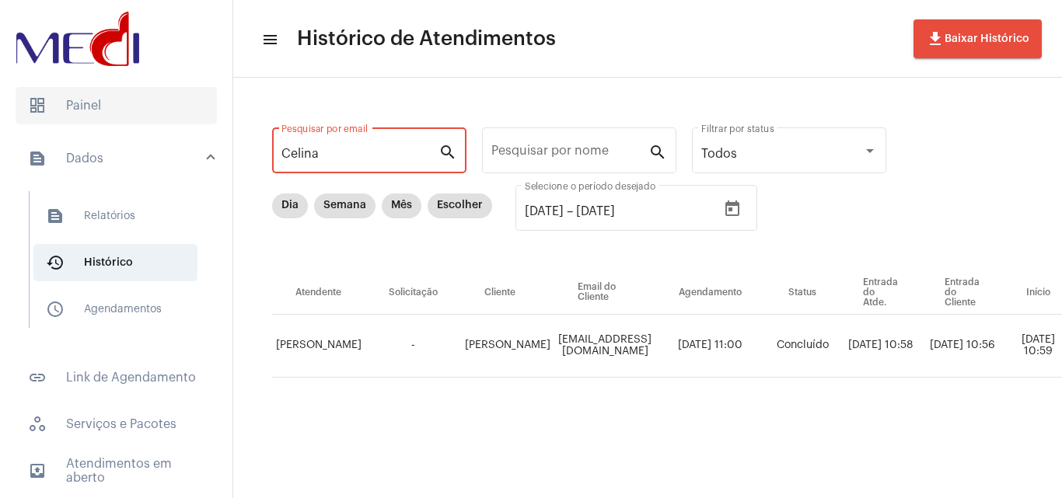
drag, startPoint x: 327, startPoint y: 149, endPoint x: 93, endPoint y: 106, distance: 237.9
click at [88, 110] on mat-sidenav-container "dashboard Painel text_snippet_outlined Dados text_snippet_outlined Relatórios h…" at bounding box center [531, 249] width 1062 height 498
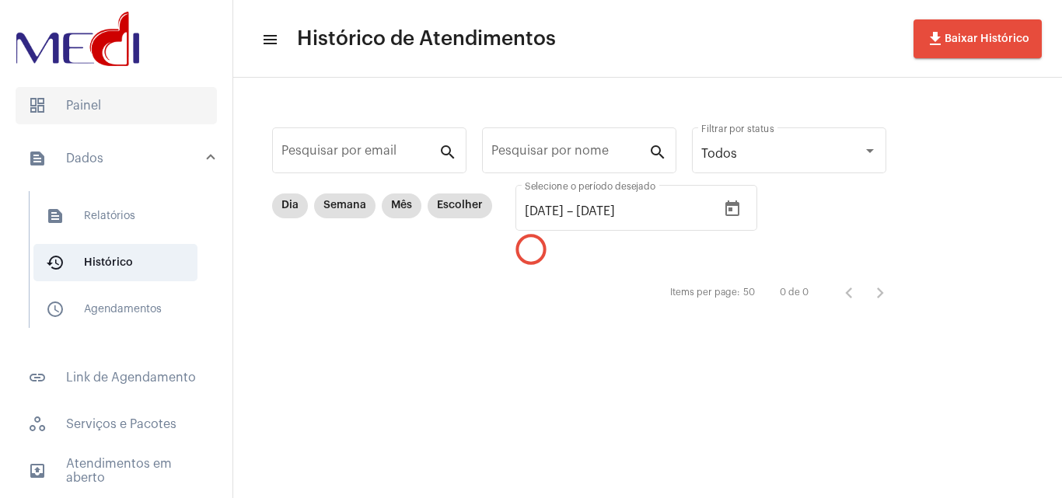
click at [119, 113] on span "dashboard Painel" at bounding box center [116, 105] width 201 height 37
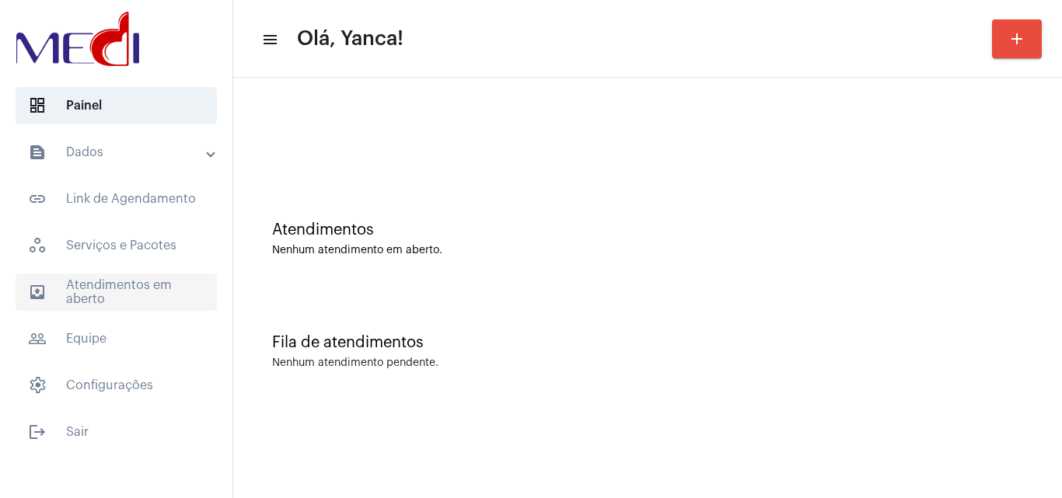
click at [128, 279] on span "outbox_outline Atendimentos em aberto" at bounding box center [116, 292] width 201 height 37
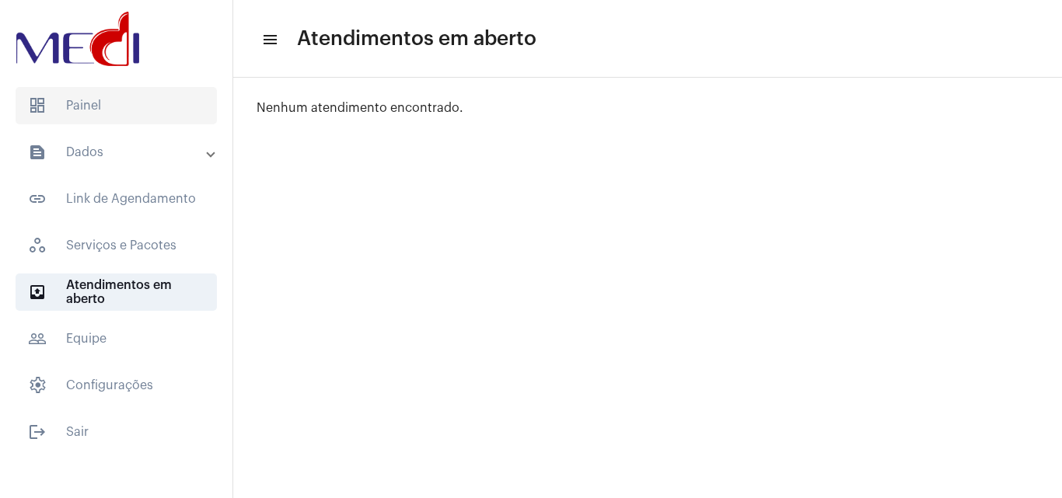
click at [104, 96] on span "dashboard Painel" at bounding box center [116, 105] width 201 height 37
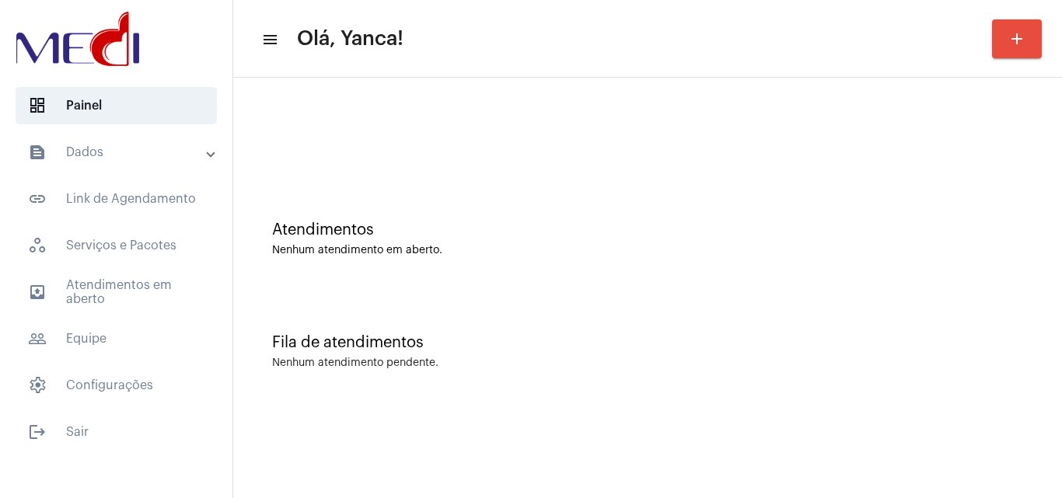
click at [707, 452] on mat-sidenav-content "menu Olá, Yanca! add Atendimentos Nenhum atendimento em aberto. Fila de atendim…" at bounding box center [647, 249] width 829 height 498
click at [106, 303] on span "outbox_outline Atendimentos em aberto" at bounding box center [116, 292] width 201 height 37
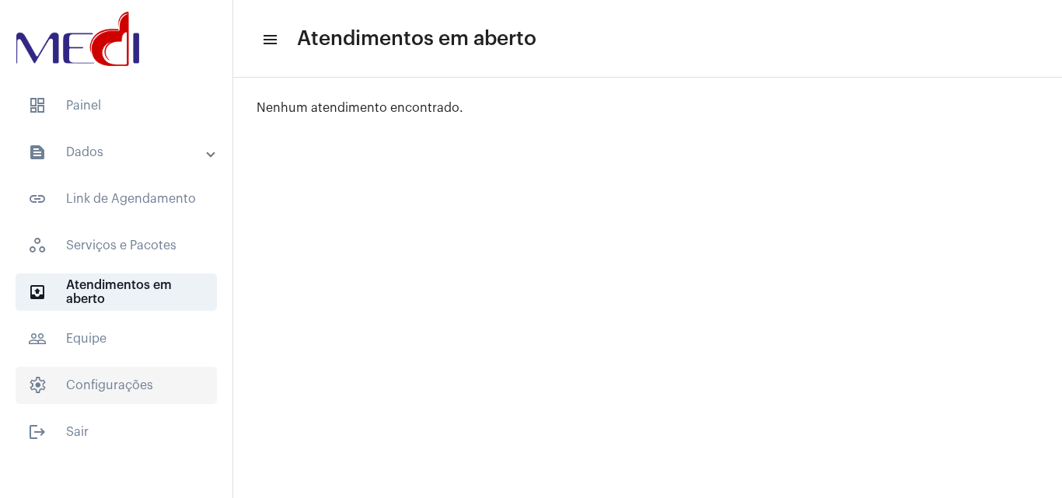
click at [49, 391] on span "settings Configurações" at bounding box center [116, 385] width 201 height 37
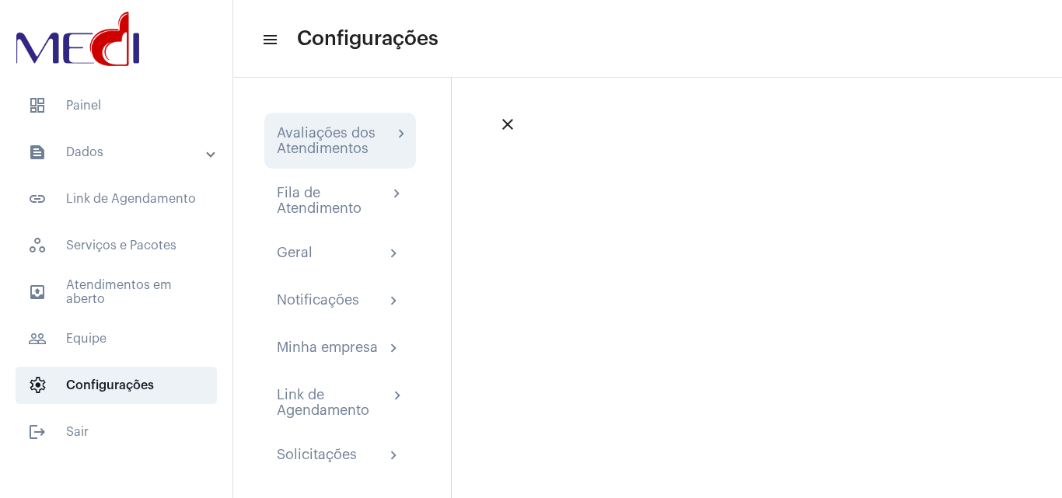
click at [403, 139] on div "Avaliações dos Atendimentos chevron_right" at bounding box center [340, 141] width 152 height 56
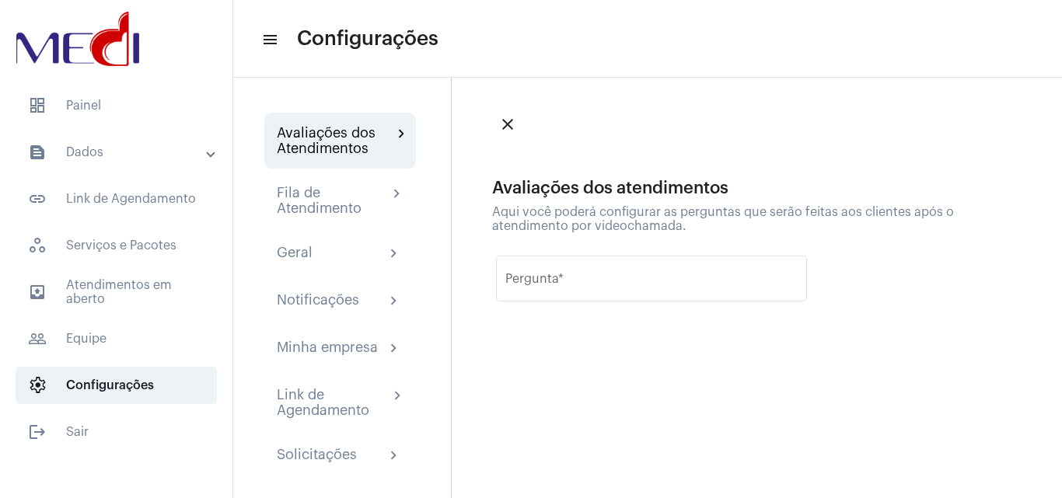
click at [403, 139] on div "Avaliações dos Atendimentos chevron_right" at bounding box center [340, 141] width 152 height 56
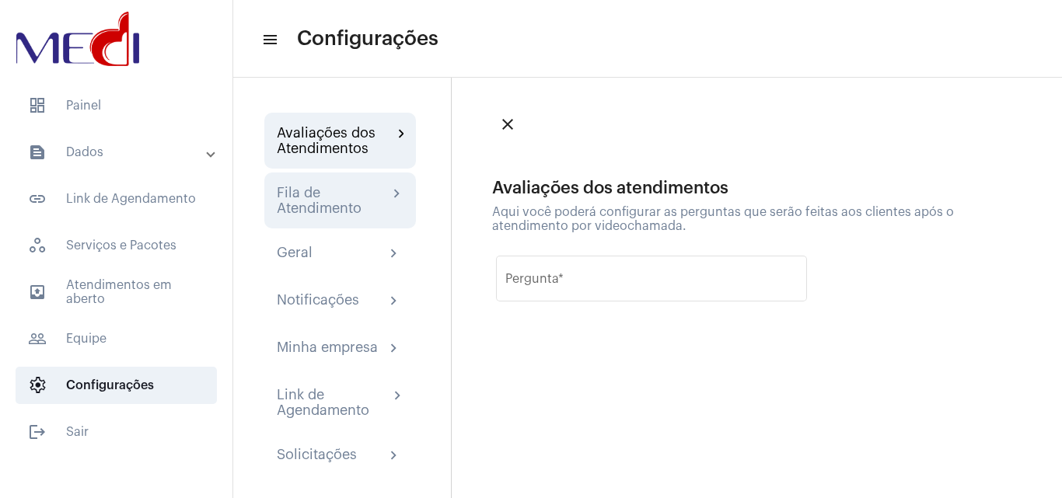
click at [382, 210] on div "Fila de Atendimento" at bounding box center [332, 200] width 111 height 31
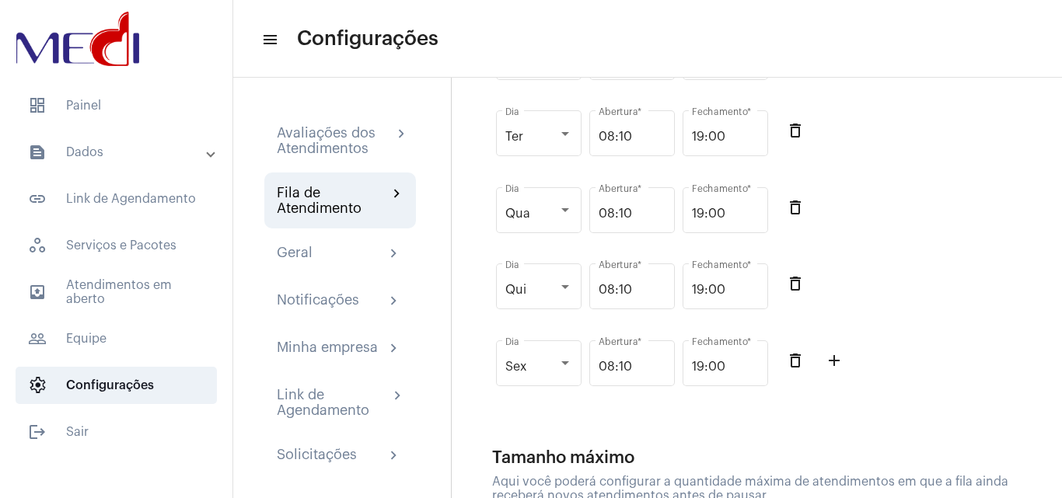
scroll to position [311, 0]
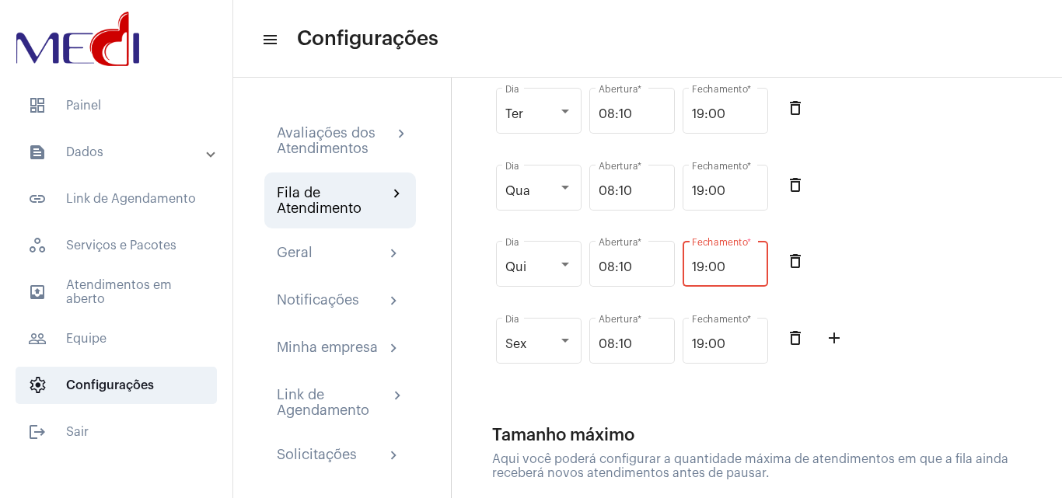
click at [721, 274] on input "19:00" at bounding box center [725, 267] width 67 height 14
click at [714, 274] on input "19:00" at bounding box center [725, 267] width 67 height 14
type input "19:30"
click at [977, 176] on div "Qua Dia 08:10 Abertura * 19:00 Fechamento * delete_outline" at bounding box center [761, 196] width 539 height 77
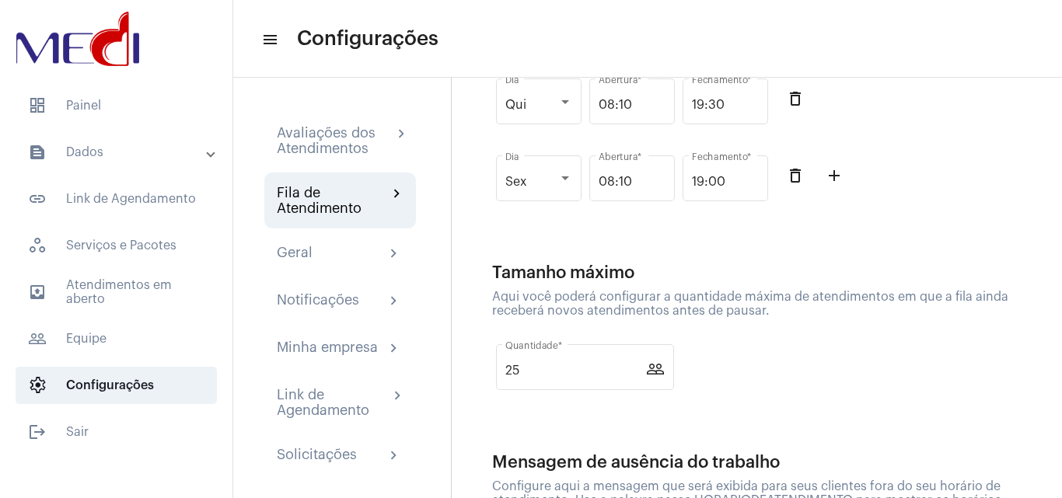
scroll to position [312, 0]
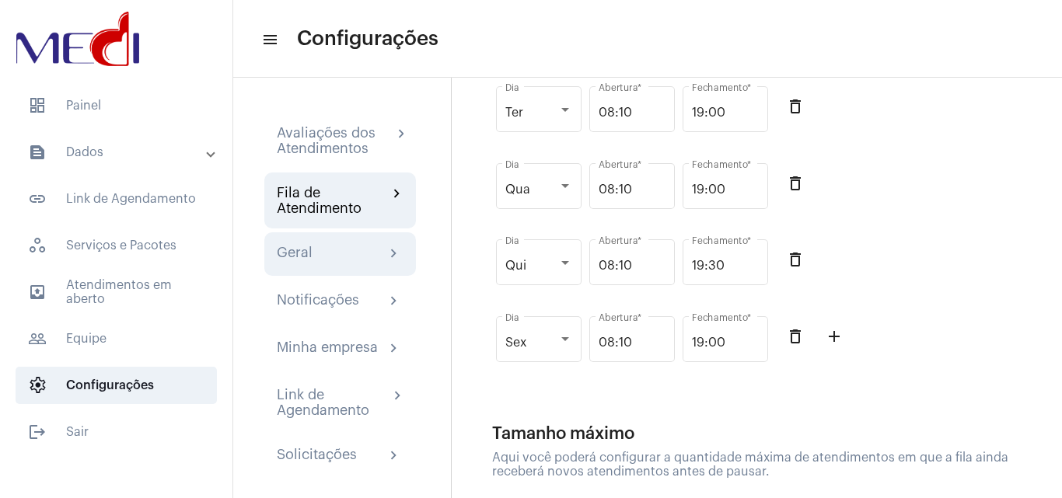
click at [322, 260] on div "Geral chevron_right" at bounding box center [340, 254] width 127 height 19
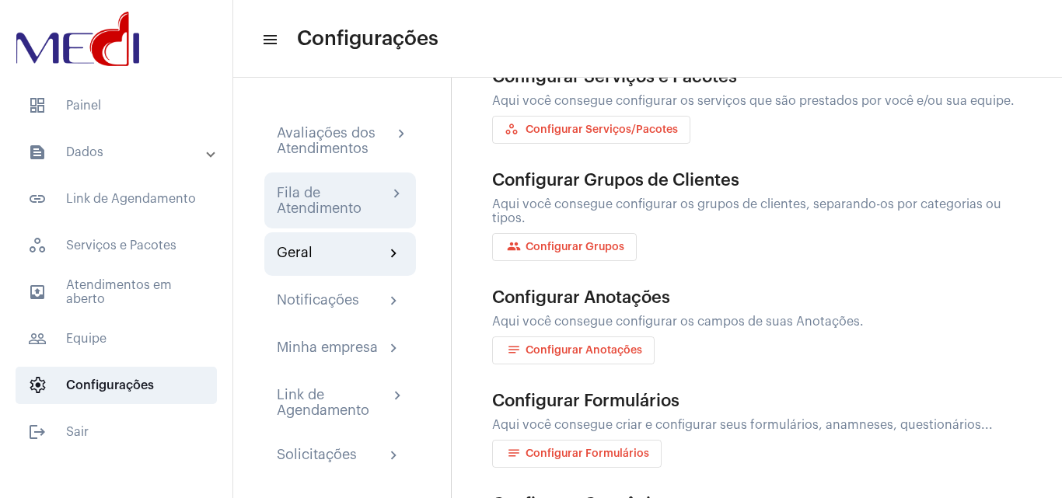
drag, startPoint x: 360, startPoint y: 210, endPoint x: 405, endPoint y: 215, distance: 45.3
click at [360, 211] on div "Fila de Atendimento" at bounding box center [332, 200] width 111 height 31
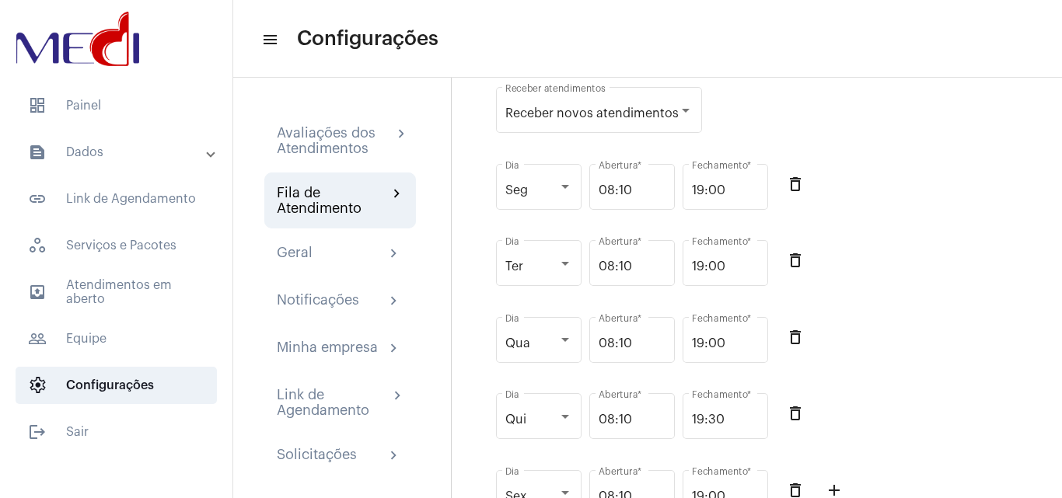
scroll to position [157, 0]
click at [295, 266] on div "Geral chevron_right" at bounding box center [340, 254] width 152 height 44
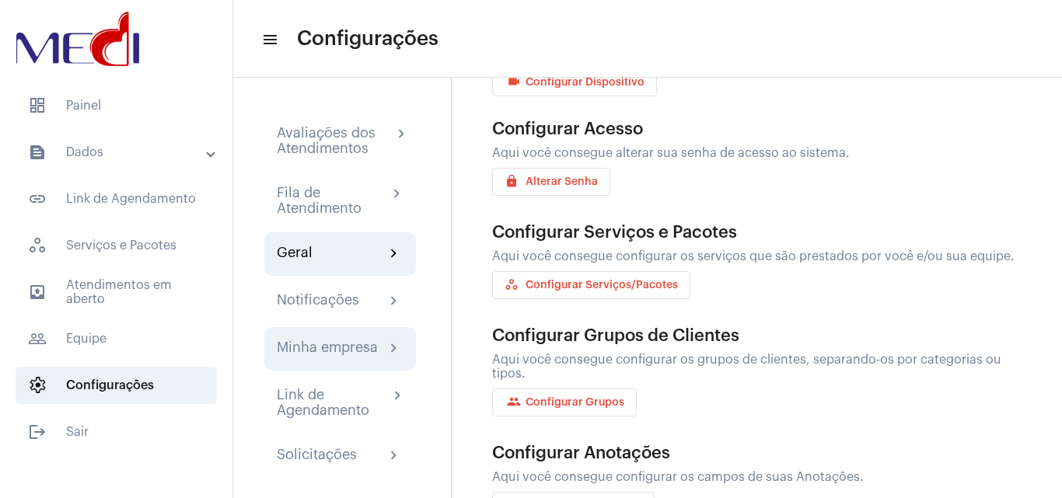
click at [350, 344] on div "Minha empresa" at bounding box center [327, 349] width 101 height 19
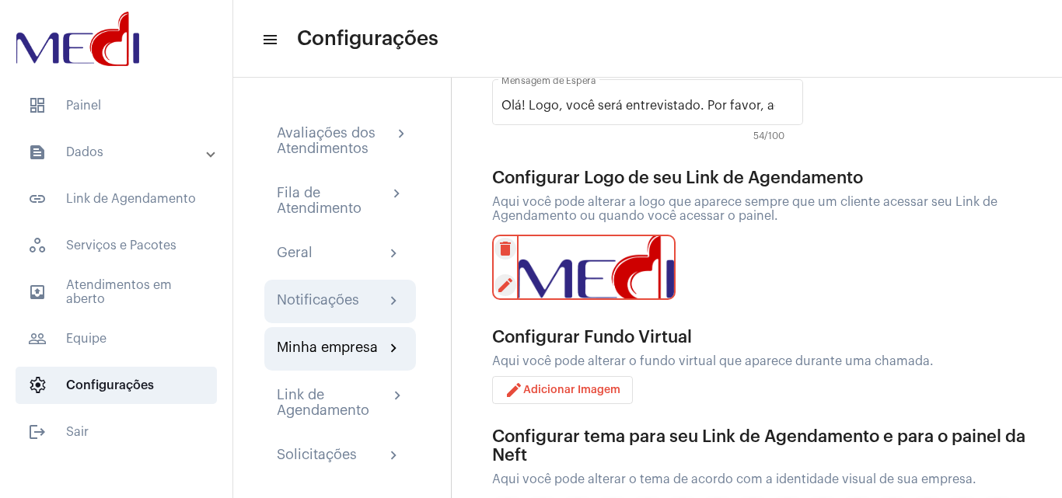
click at [344, 310] on div "Notificações" at bounding box center [318, 301] width 82 height 19
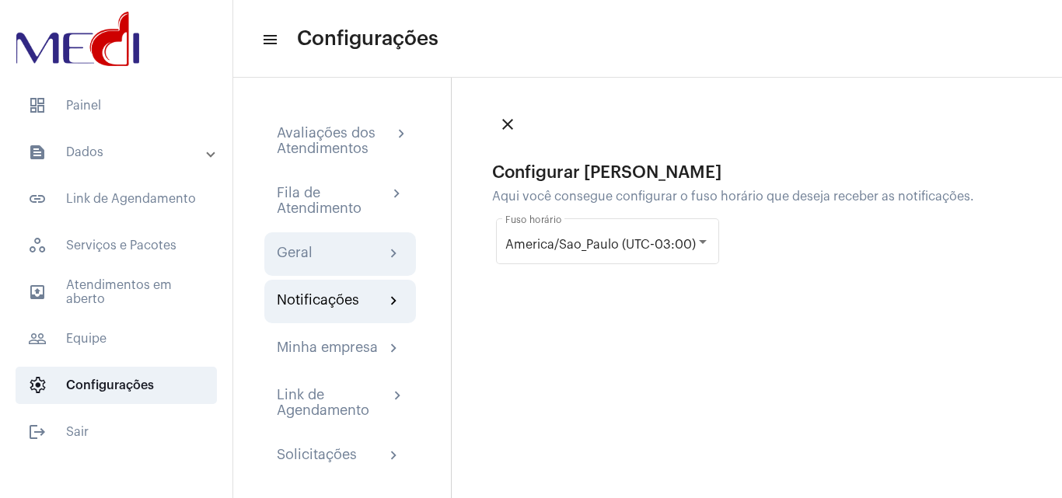
click at [334, 261] on div "Geral chevron_right" at bounding box center [340, 254] width 127 height 19
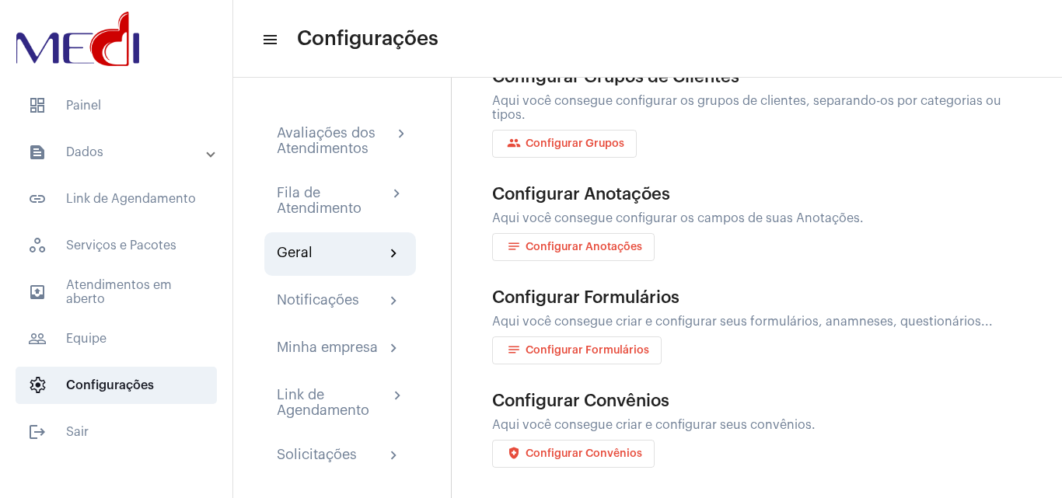
scroll to position [431, 0]
click at [344, 449] on div "Solicitações" at bounding box center [317, 456] width 80 height 19
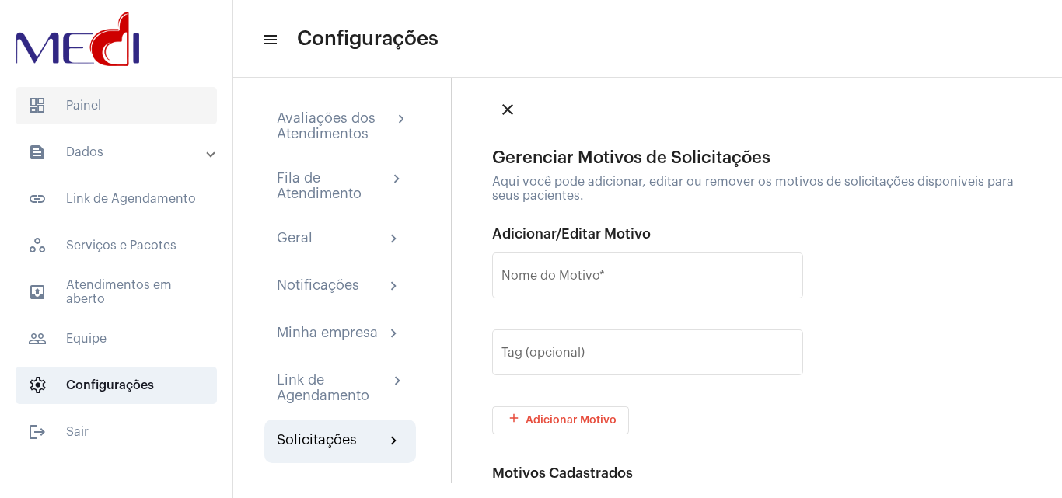
click at [166, 111] on span "dashboard Painel" at bounding box center [116, 105] width 201 height 37
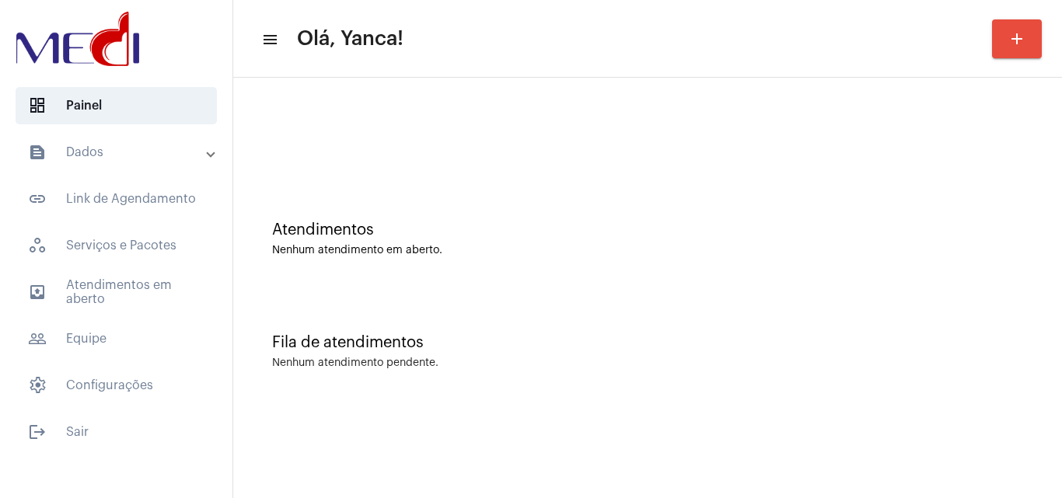
click at [99, 152] on mat-panel-title "text_snippet_outlined Dados" at bounding box center [118, 152] width 180 height 19
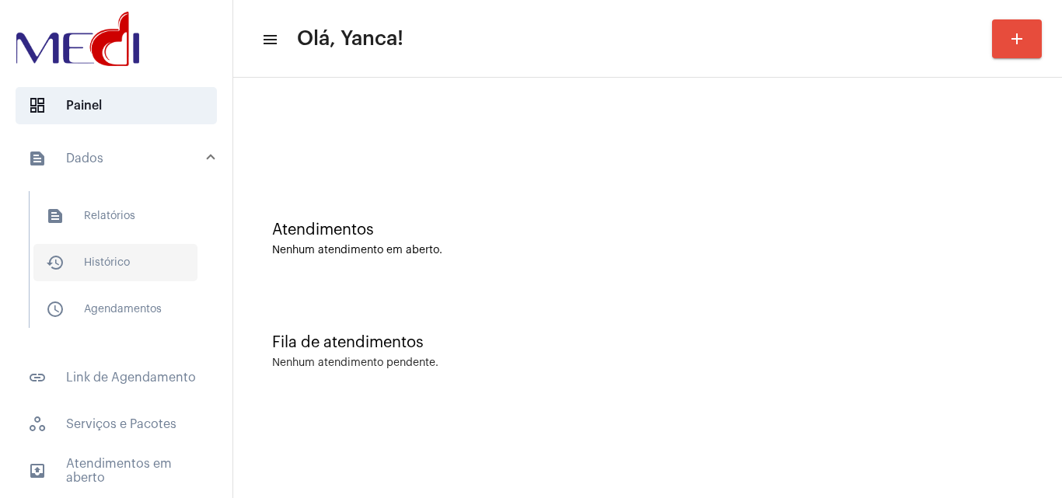
click at [118, 268] on span "history_outlined Histórico" at bounding box center [115, 262] width 164 height 37
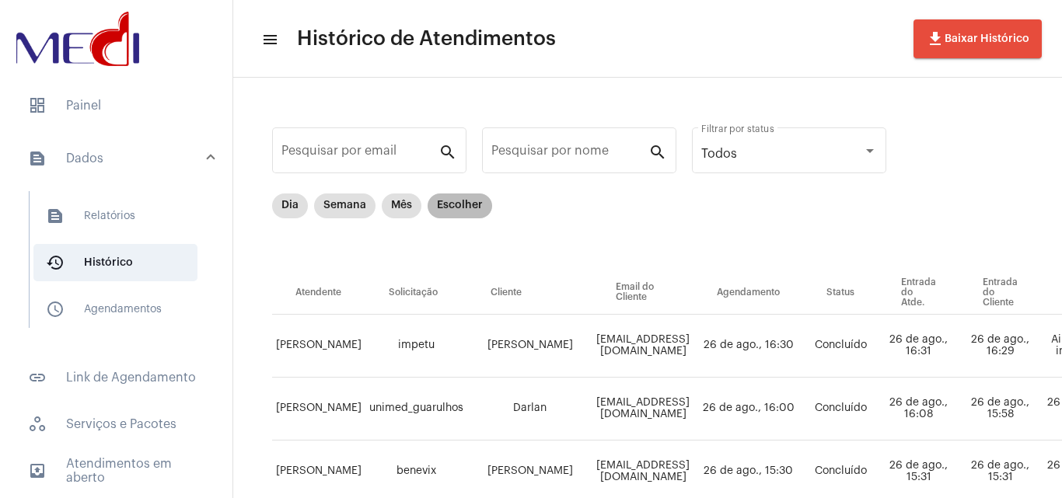
click at [461, 214] on mat-chip "Escolher" at bounding box center [460, 206] width 65 height 25
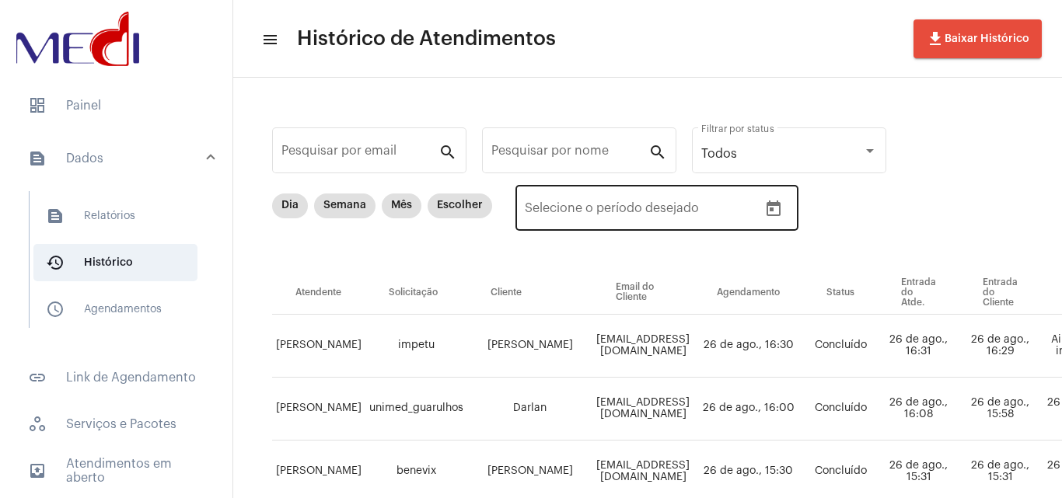
click at [773, 215] on icon "Open calendar" at bounding box center [773, 209] width 14 height 16
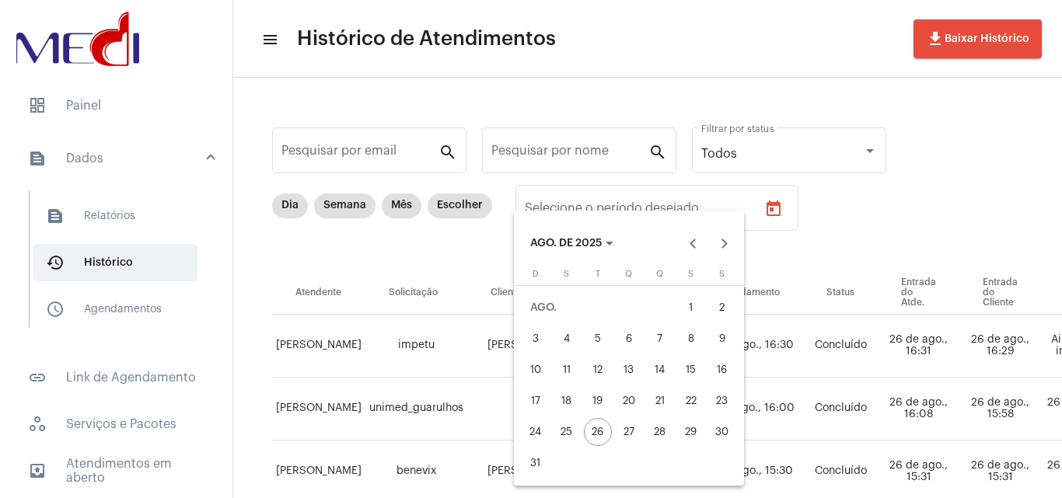
click at [700, 364] on div "15" at bounding box center [691, 370] width 28 height 28
type input "[DATE]"
click at [568, 404] on div "18" at bounding box center [567, 401] width 28 height 28
type input "[DATE]"
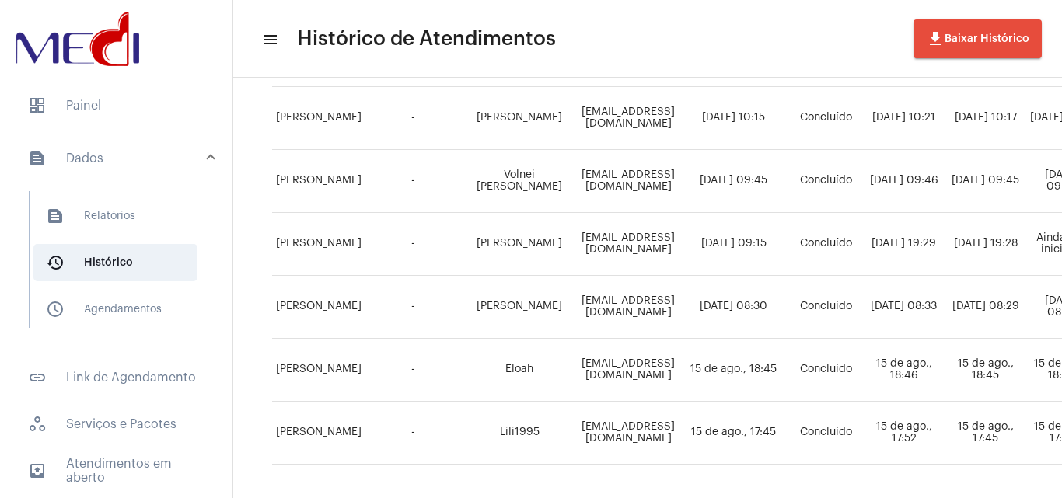
scroll to position [1170, 0]
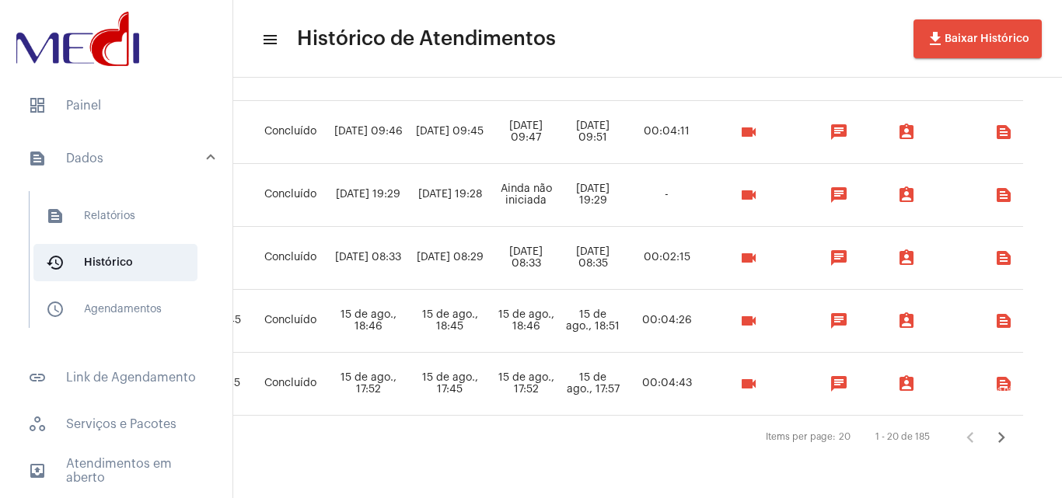
click at [1001, 431] on icon "Próxima página" at bounding box center [1001, 438] width 22 height 22
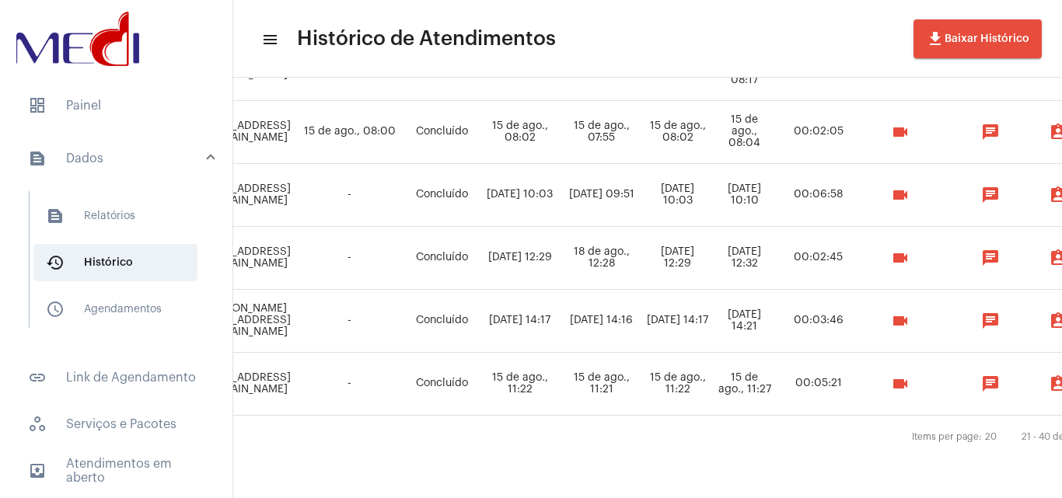
scroll to position [1166, 608]
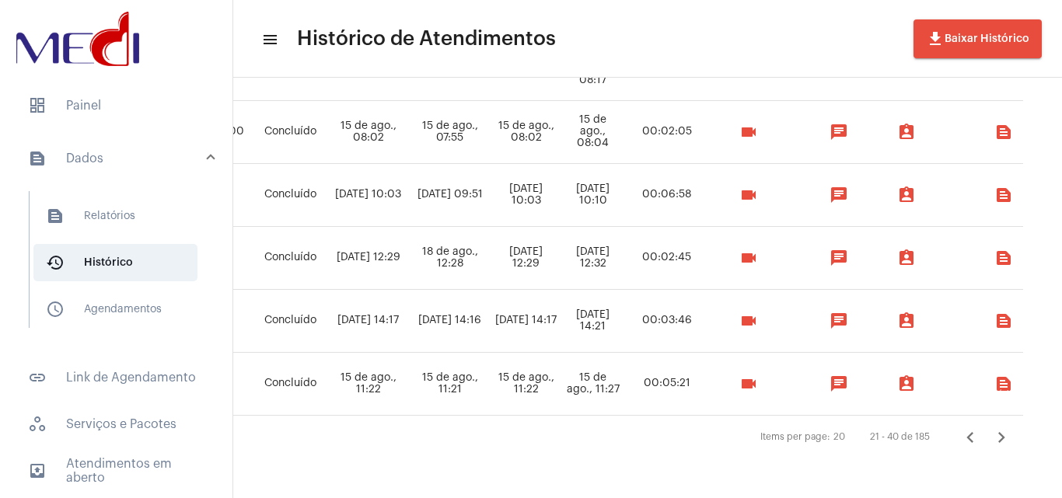
click at [995, 427] on icon "Próxima página" at bounding box center [1001, 438] width 22 height 22
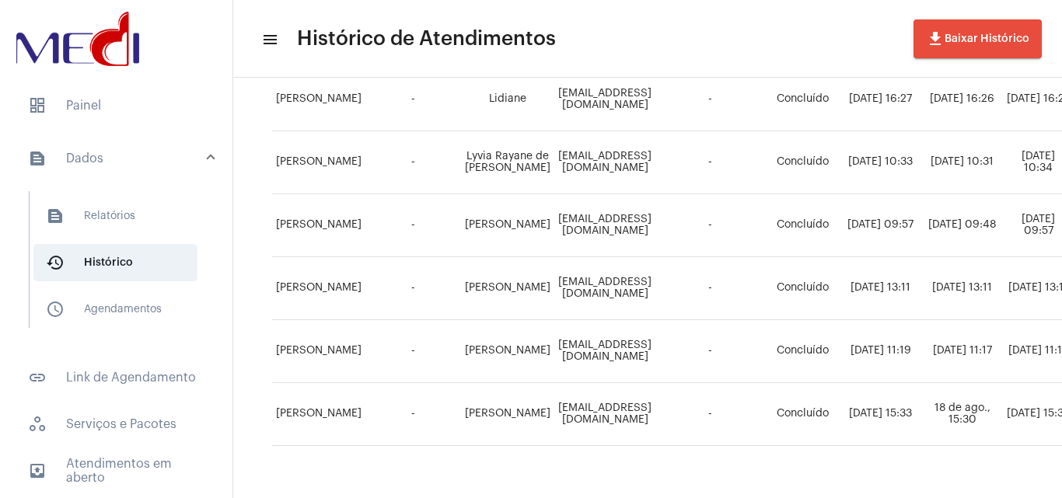
scroll to position [1170, 0]
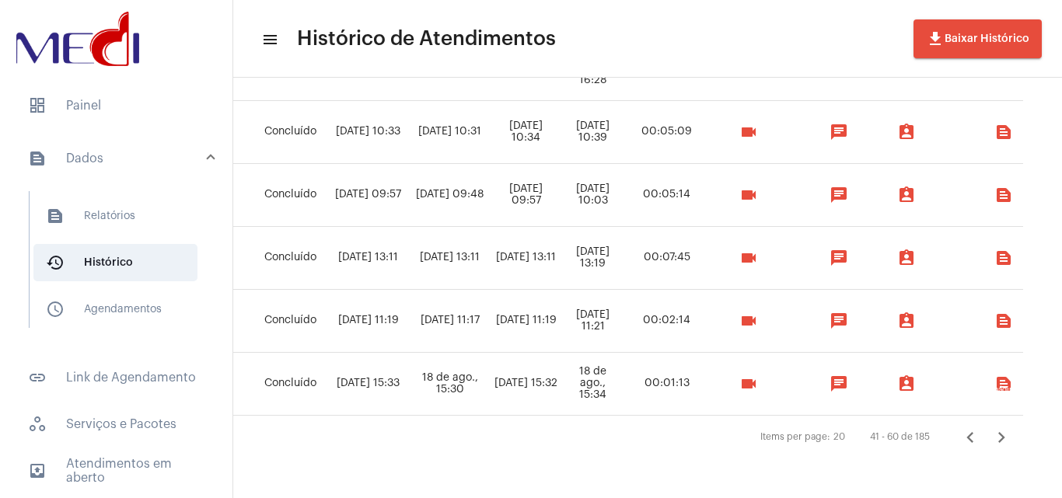
click at [998, 432] on icon "Próxima página" at bounding box center [1001, 437] width 7 height 11
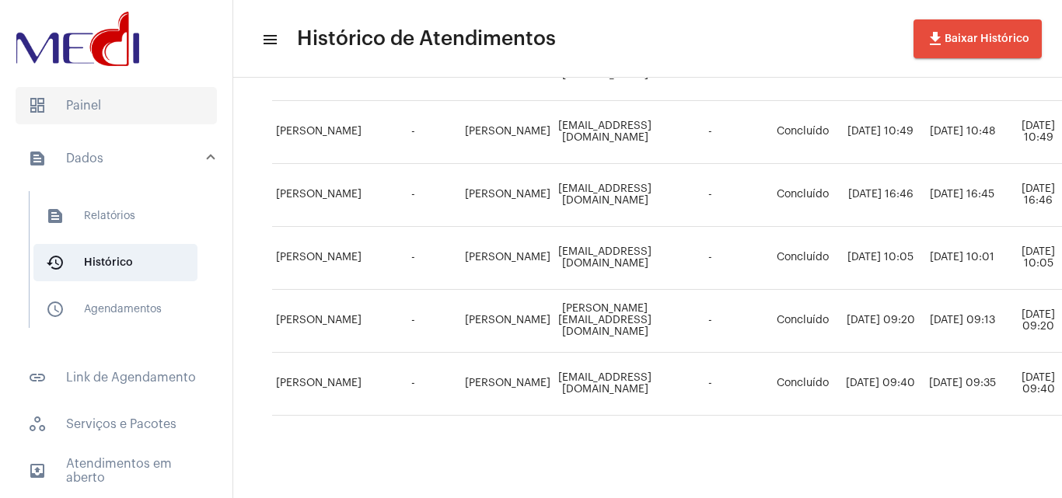
click at [124, 96] on span "dashboard Painel" at bounding box center [116, 105] width 201 height 37
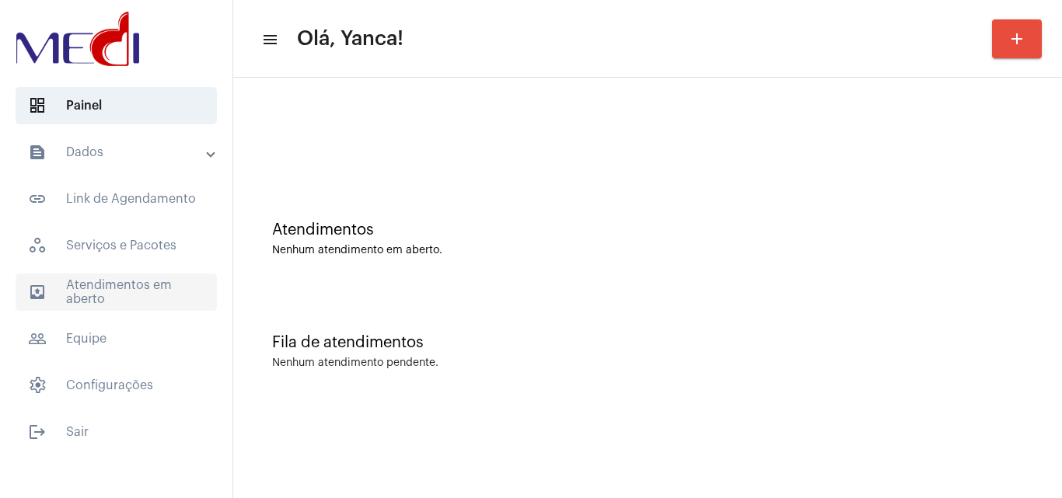
click at [151, 284] on span "outbox_outline Atendimentos em aberto" at bounding box center [116, 292] width 201 height 37
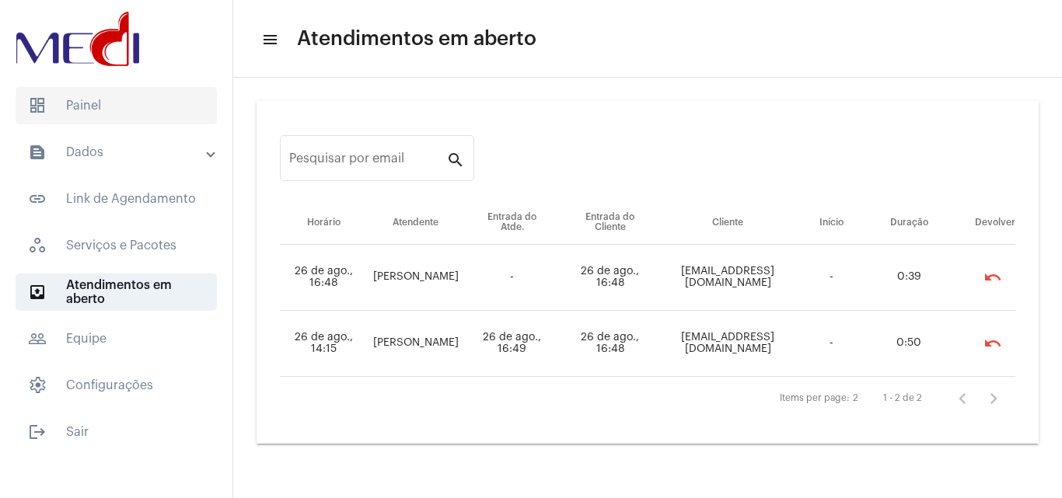
click at [81, 102] on span "dashboard Painel" at bounding box center [116, 105] width 201 height 37
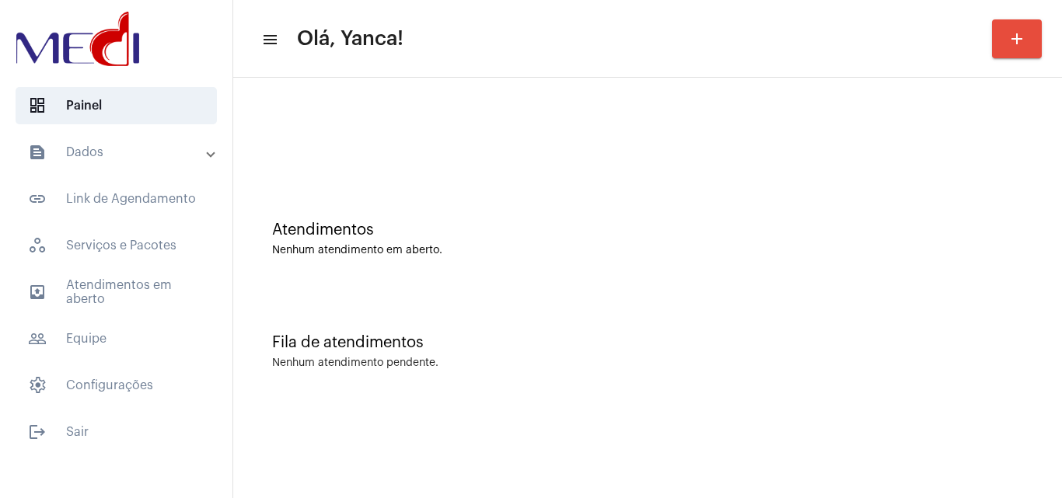
drag, startPoint x: 460, startPoint y: 464, endPoint x: 497, endPoint y: 484, distance: 41.8
click at [466, 469] on mat-sidenav-content "menu Olá, Yanca! add Atendimentos Nenhum atendimento em aberto. Fila de atendim…" at bounding box center [647, 249] width 829 height 498
click at [145, 300] on span "outbox_outline Atendimentos em aberto" at bounding box center [116, 292] width 201 height 37
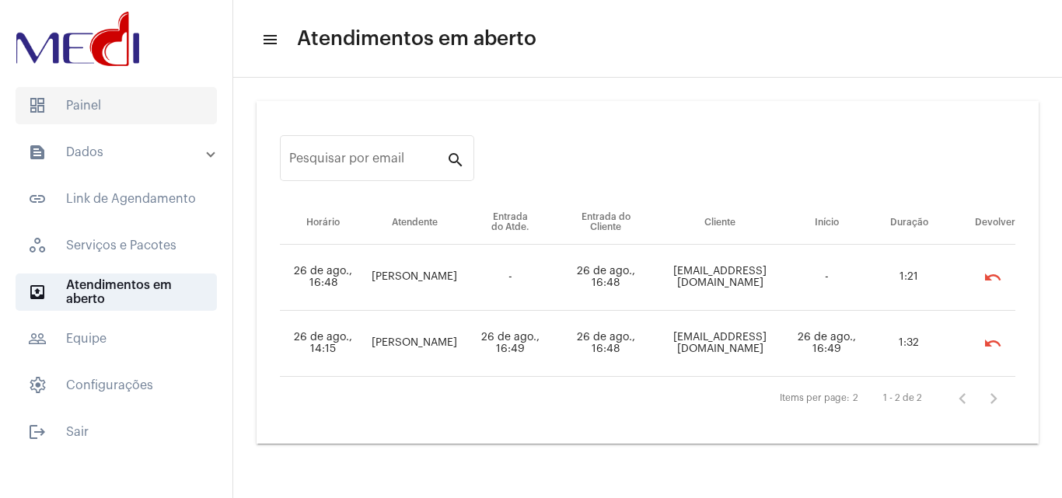
click at [77, 106] on span "dashboard Painel" at bounding box center [116, 105] width 201 height 37
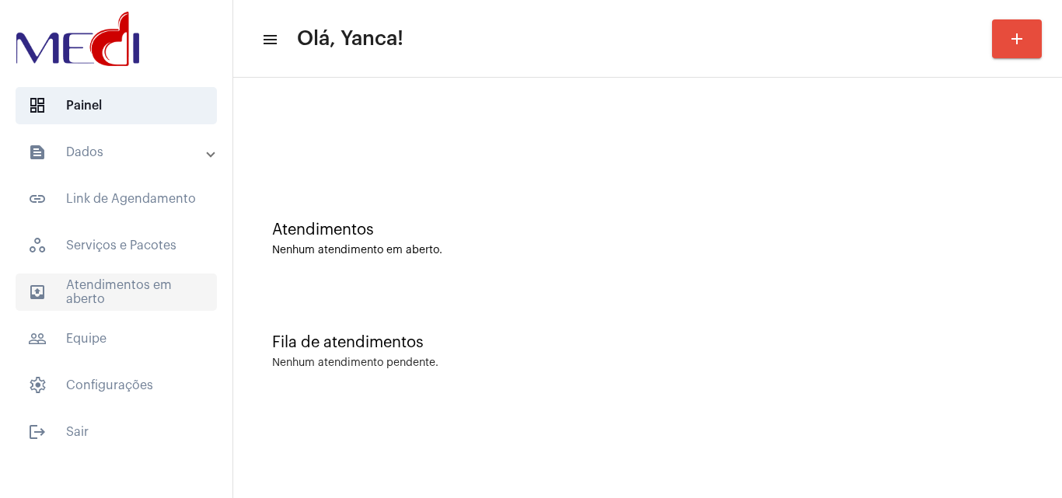
click at [164, 298] on span "outbox_outline Atendimentos em aberto" at bounding box center [116, 292] width 201 height 37
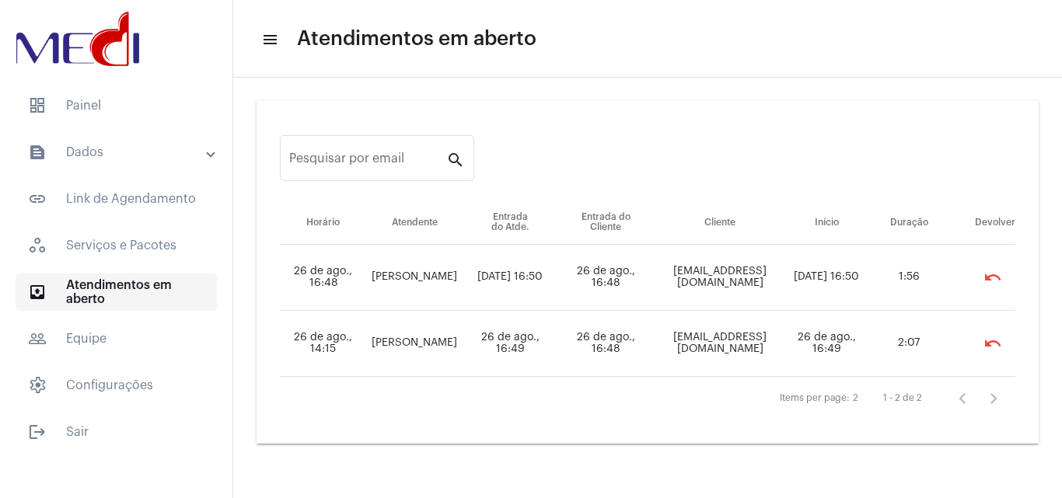
click at [128, 301] on span "outbox_outline Atendimentos em aberto" at bounding box center [116, 292] width 201 height 37
drag, startPoint x: 629, startPoint y: 337, endPoint x: 773, endPoint y: 330, distance: 144.0
click at [787, 347] on td "[EMAIL_ADDRESS][DOMAIN_NAME]" at bounding box center [721, 344] width 132 height 66
copy td "[EMAIL_ADDRESS][DOMAIN_NAME]"
click at [184, 106] on span "dashboard Painel" at bounding box center [116, 105] width 201 height 37
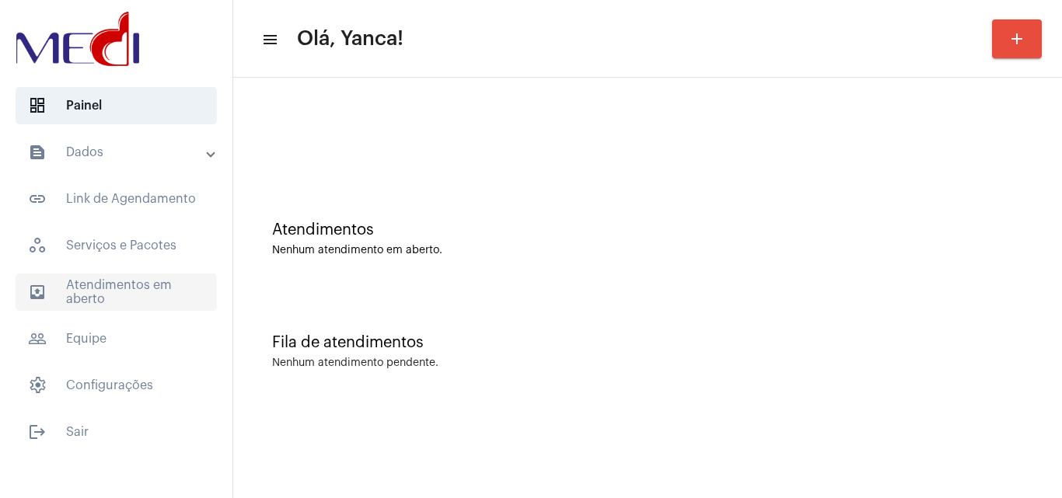
click at [176, 275] on span "outbox_outline Atendimentos em aberto" at bounding box center [116, 292] width 201 height 37
